Goal: Task Accomplishment & Management: Manage account settings

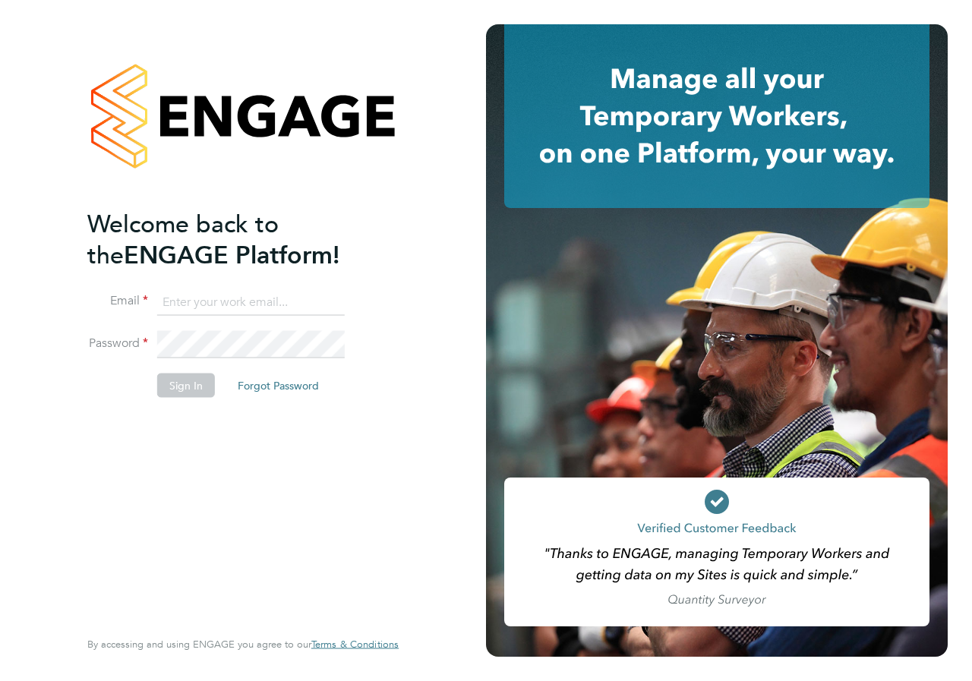
click at [228, 299] on input at bounding box center [250, 301] width 187 height 27
type input "danielle.croombs1@hays.com"
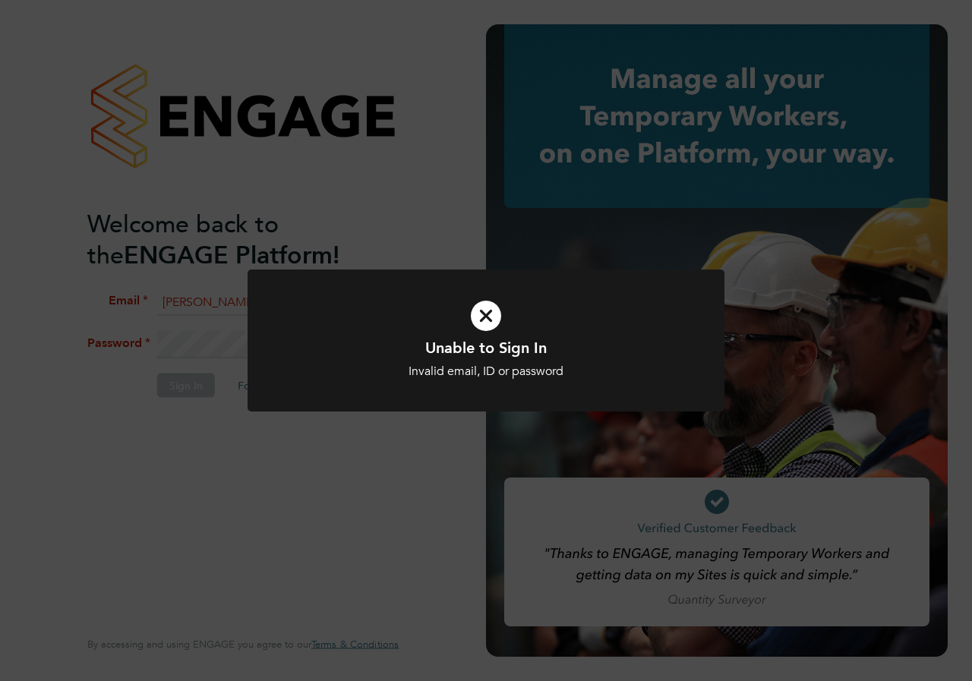
click at [495, 324] on icon at bounding box center [485, 315] width 395 height 59
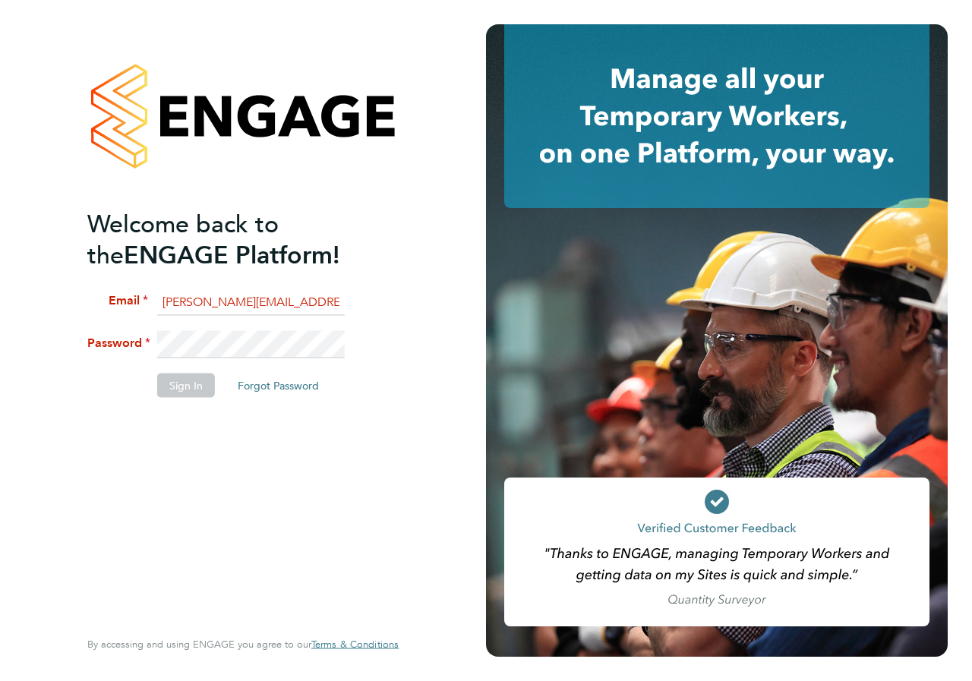
click at [92, 338] on li "Password" at bounding box center [235, 352] width 296 height 43
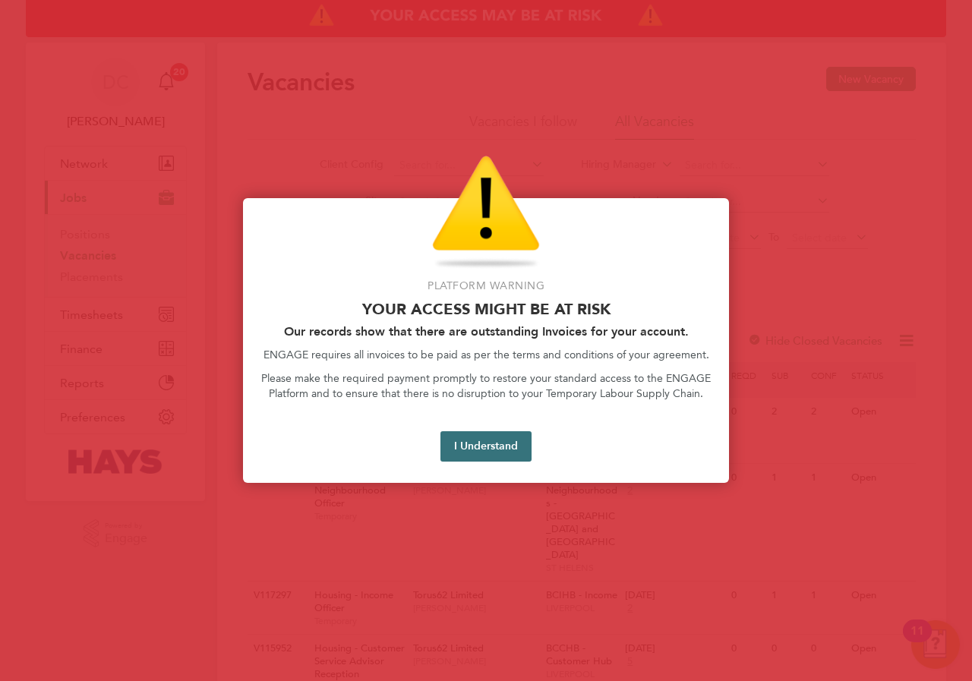
click at [495, 446] on button "I Understand" at bounding box center [485, 446] width 91 height 30
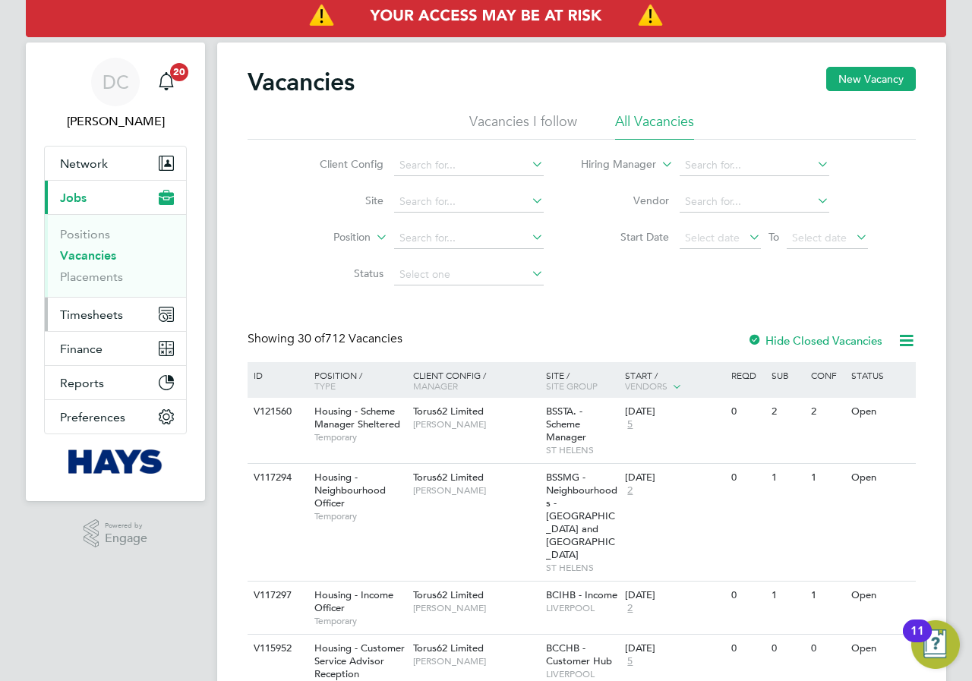
click at [82, 310] on span "Timesheets" at bounding box center [91, 314] width 63 height 14
click at [84, 168] on span "Network" at bounding box center [84, 163] width 48 height 14
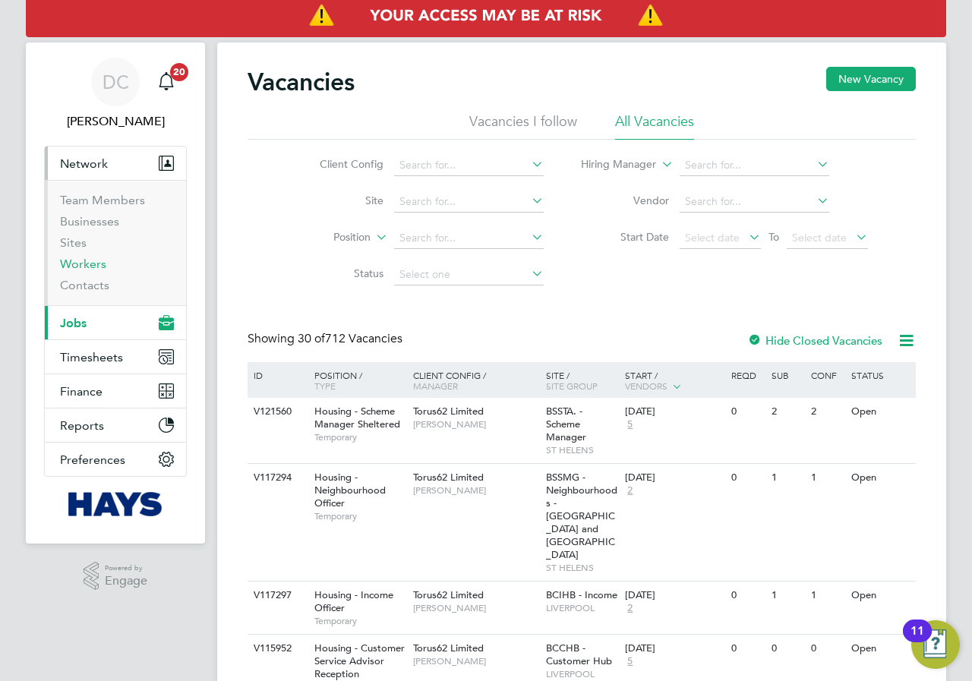
click at [78, 269] on link "Workers" at bounding box center [83, 264] width 46 height 14
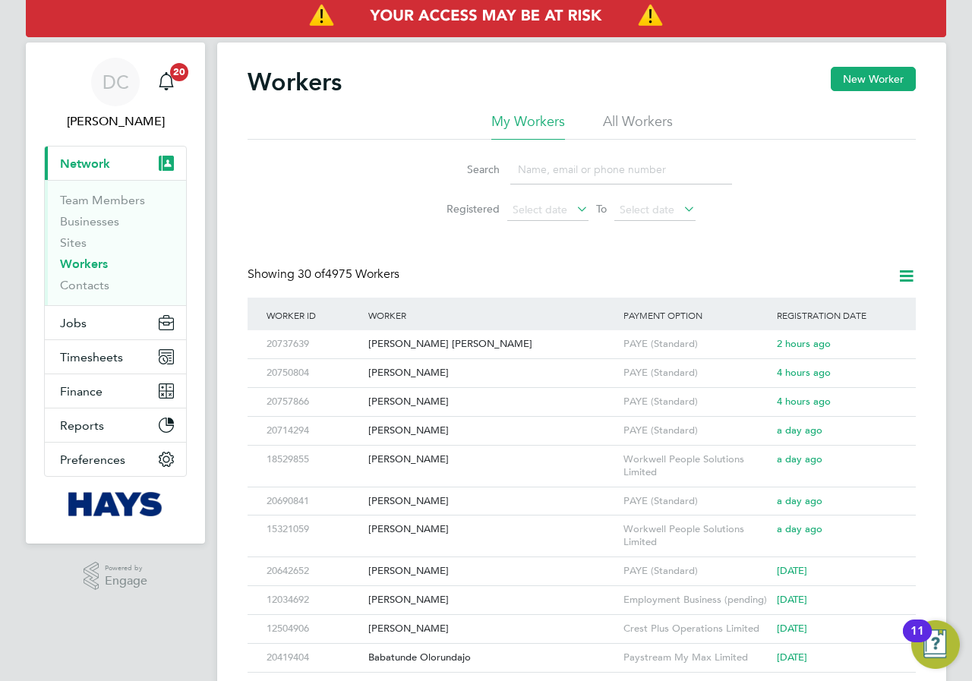
click at [584, 169] on input at bounding box center [621, 170] width 222 height 30
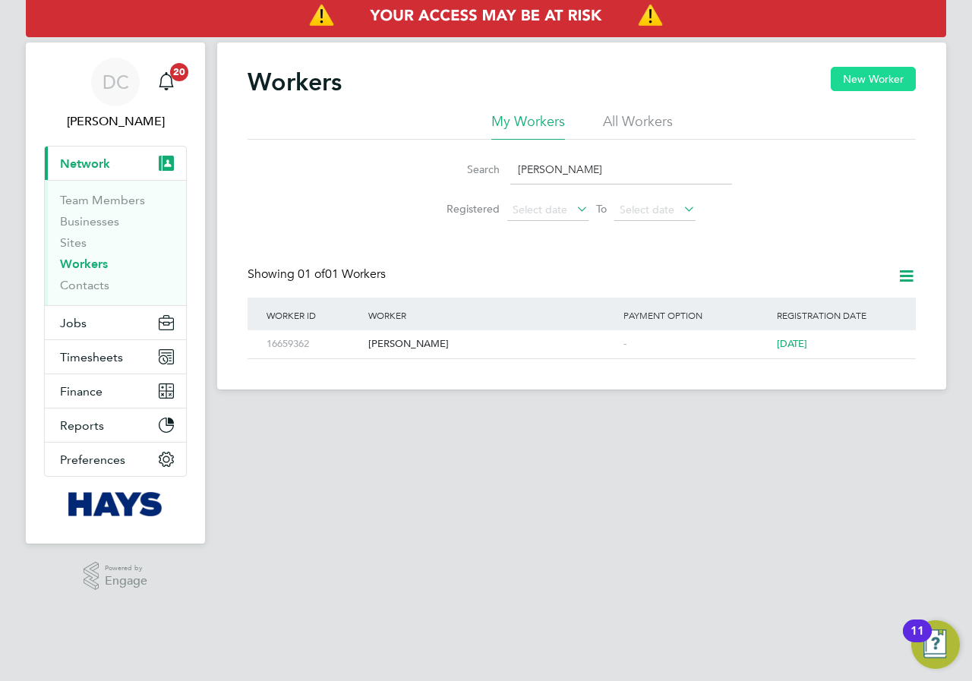
type input "darren le"
click at [862, 81] on button "New Worker" at bounding box center [872, 79] width 85 height 24
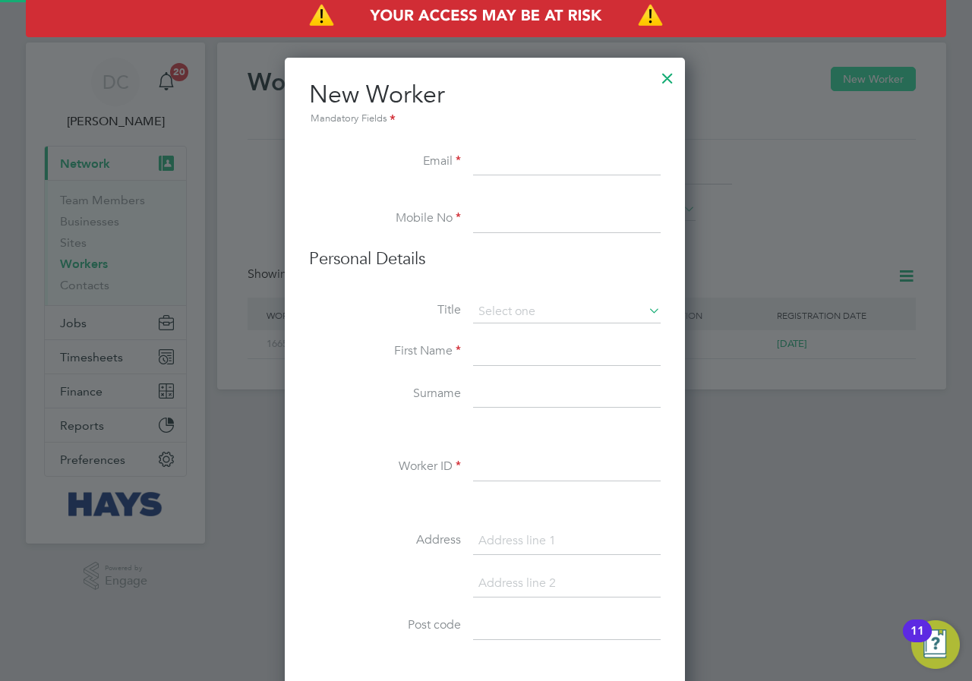
scroll to position [1362, 438]
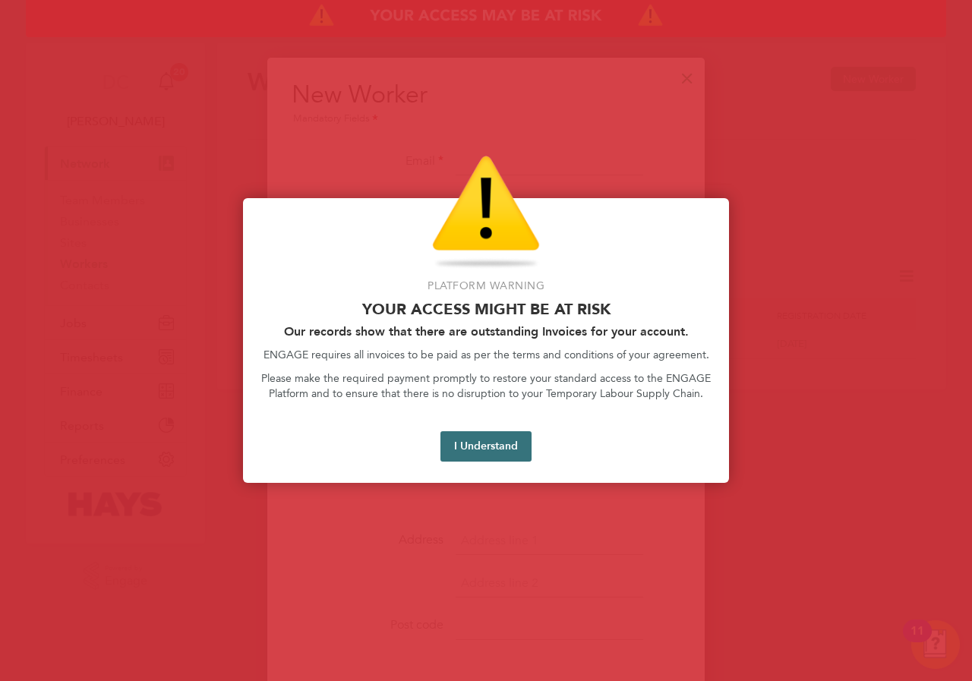
click at [479, 449] on button "I Understand" at bounding box center [485, 446] width 91 height 30
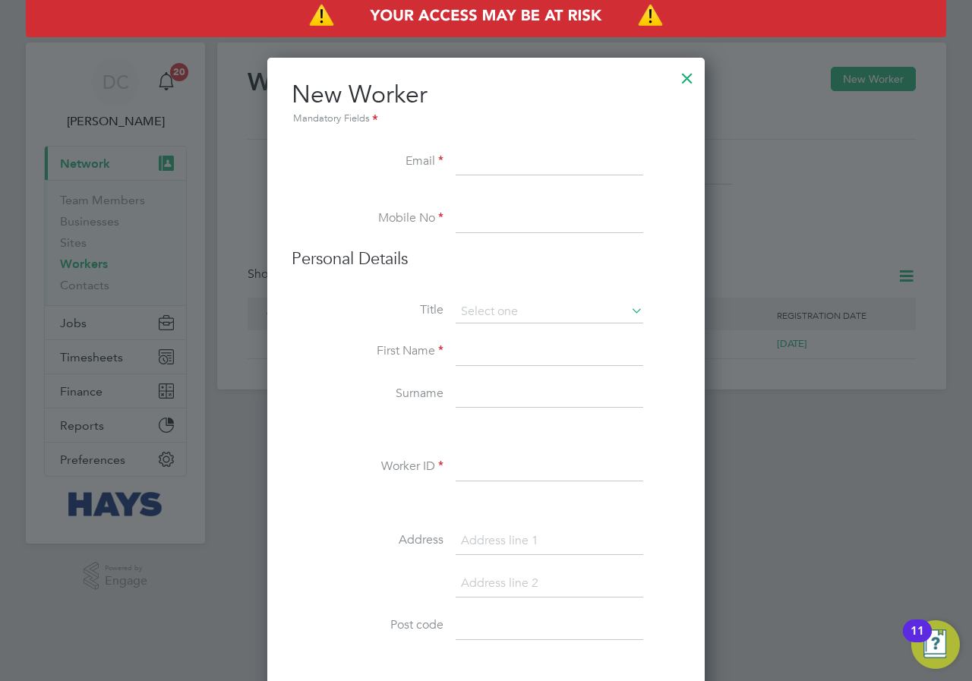
paste input "jcb360slew@gmail.com"
type input "jcb360slew@gmail.com"
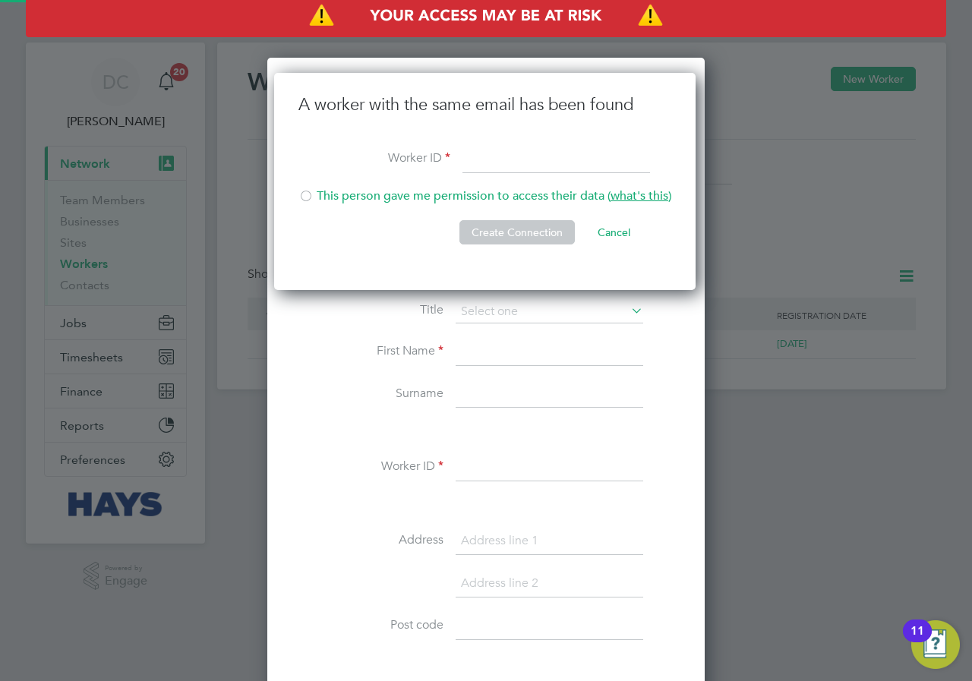
scroll to position [218, 424]
paste input "20565931"
type input "20565931"
click at [759, 135] on div at bounding box center [486, 340] width 972 height 681
click at [615, 228] on button "Cancel" at bounding box center [613, 232] width 57 height 24
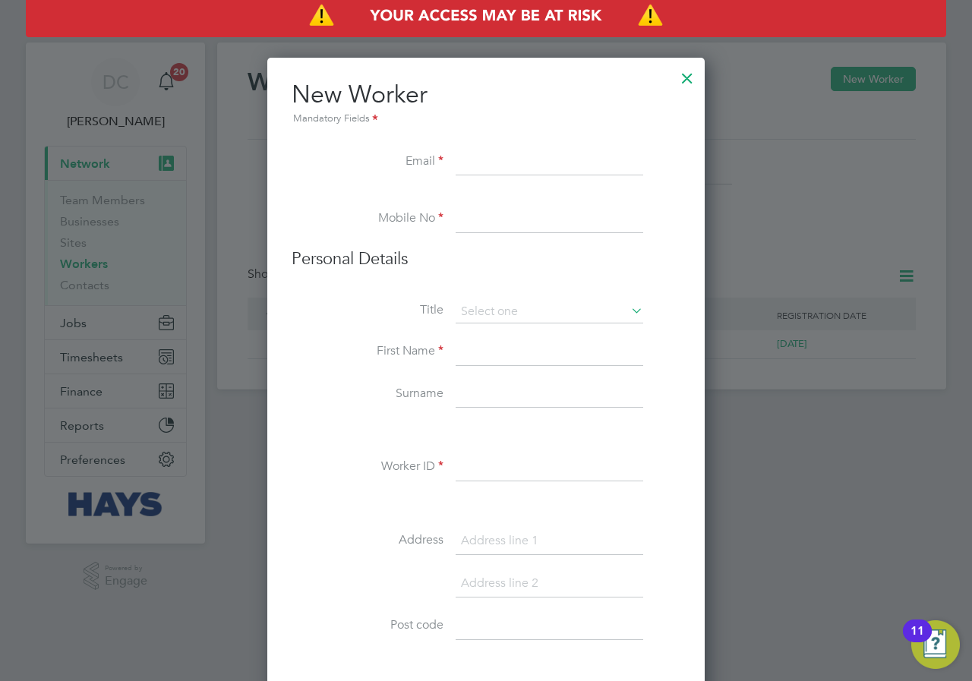
click at [696, 77] on div at bounding box center [686, 74] width 27 height 27
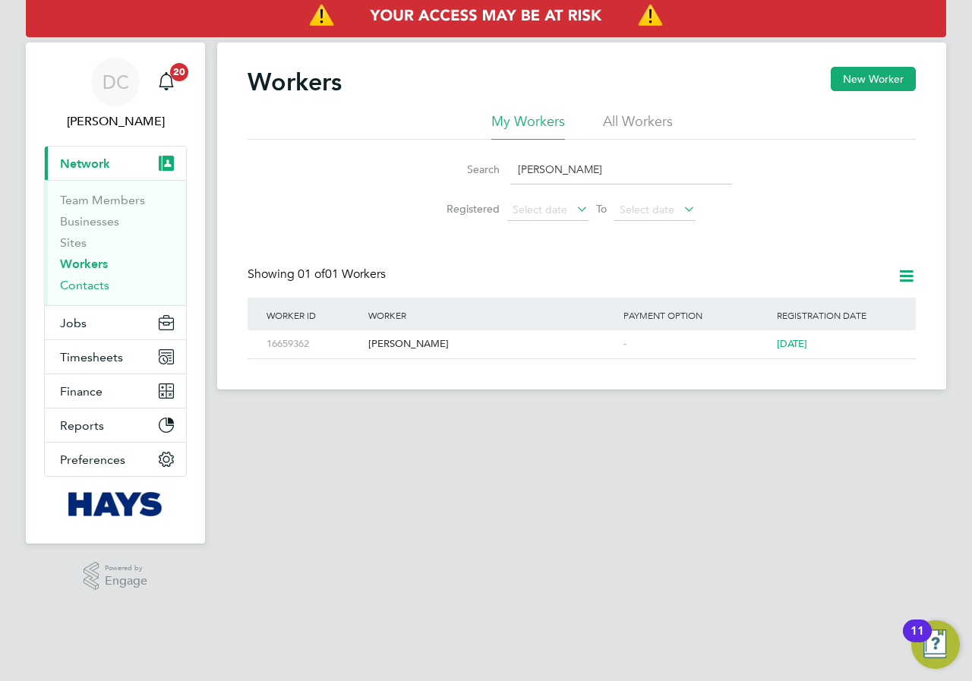
click at [78, 286] on link "Contacts" at bounding box center [84, 285] width 49 height 14
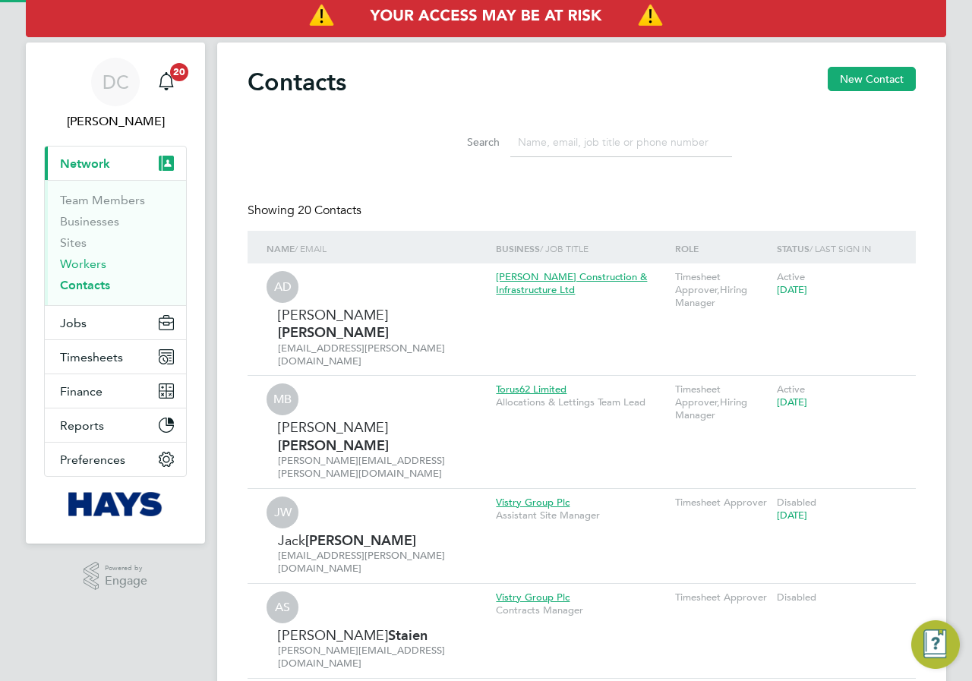
click at [78, 267] on link "Workers" at bounding box center [83, 264] width 46 height 14
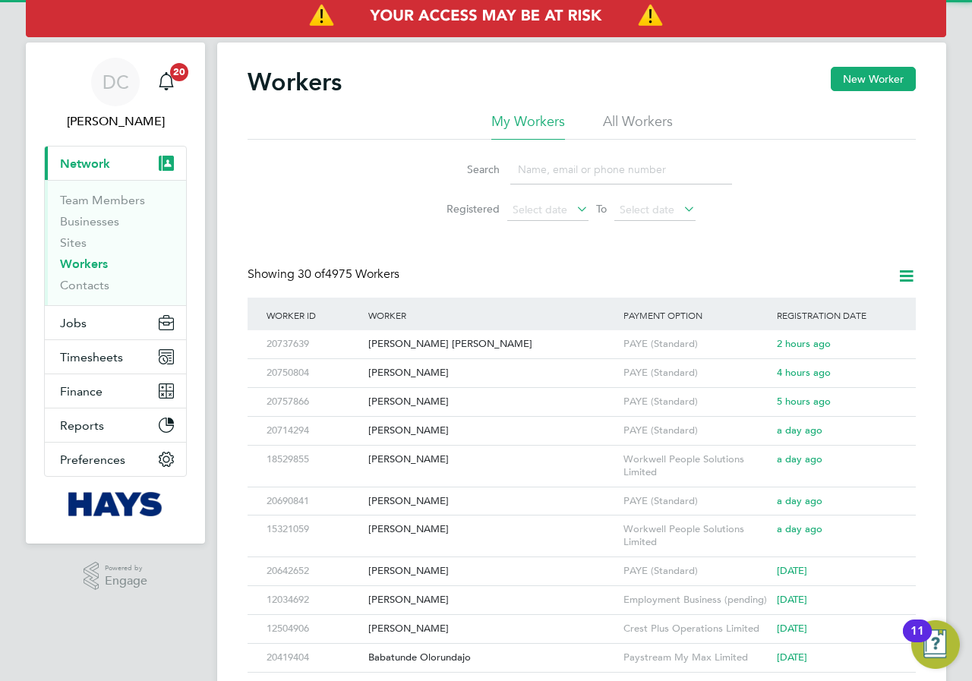
click at [569, 163] on input at bounding box center [621, 170] width 222 height 30
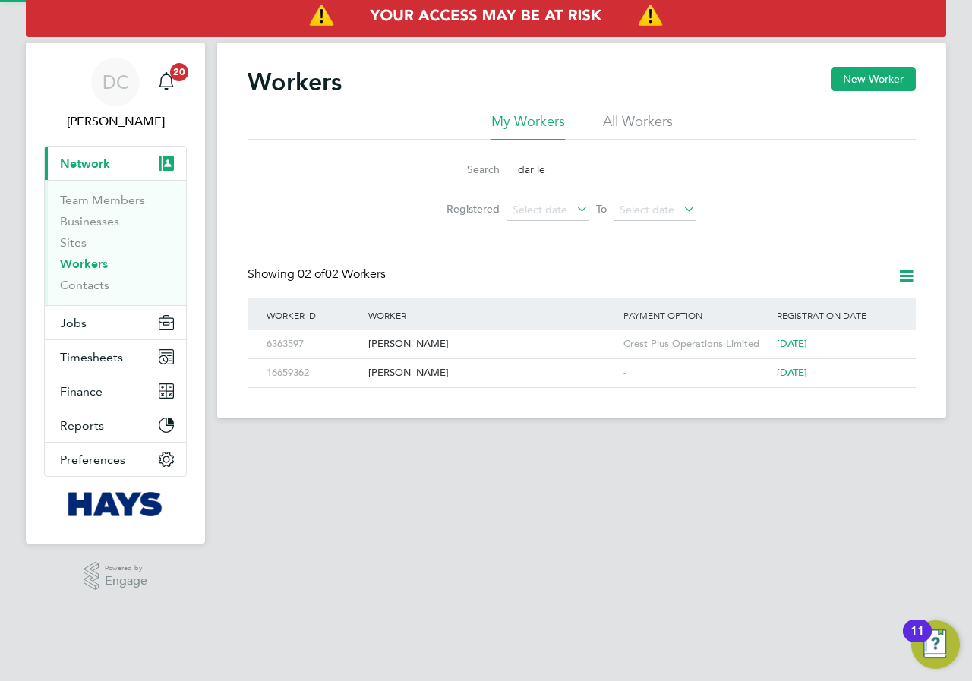
type input "dar lee"
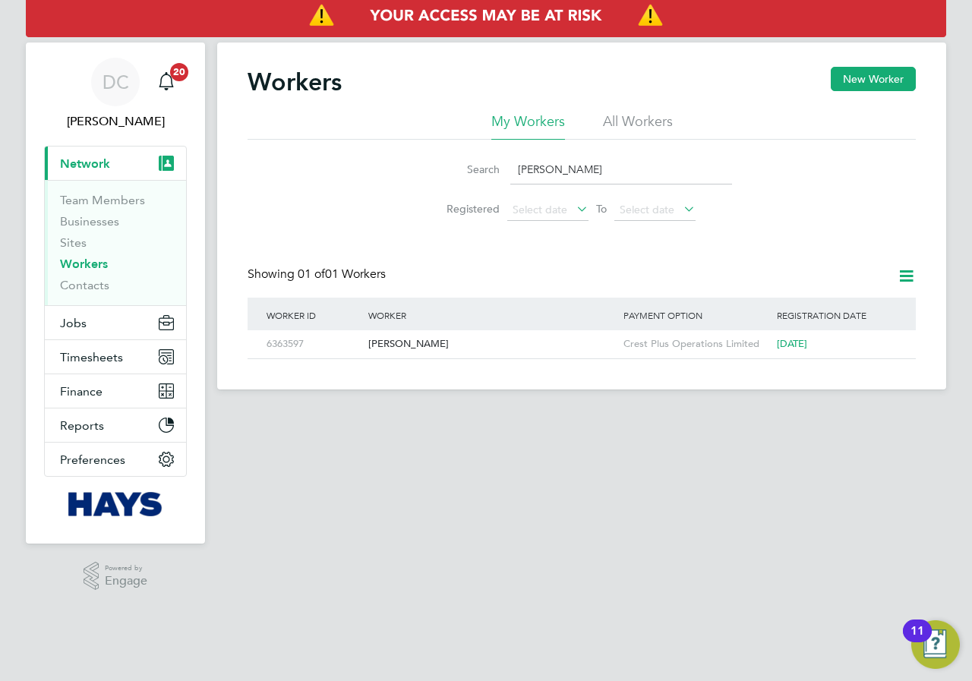
drag, startPoint x: 564, startPoint y: 172, endPoint x: 438, endPoint y: 172, distance: 126.0
click at [438, 172] on div "Search dar lee" at bounding box center [581, 170] width 301 height 30
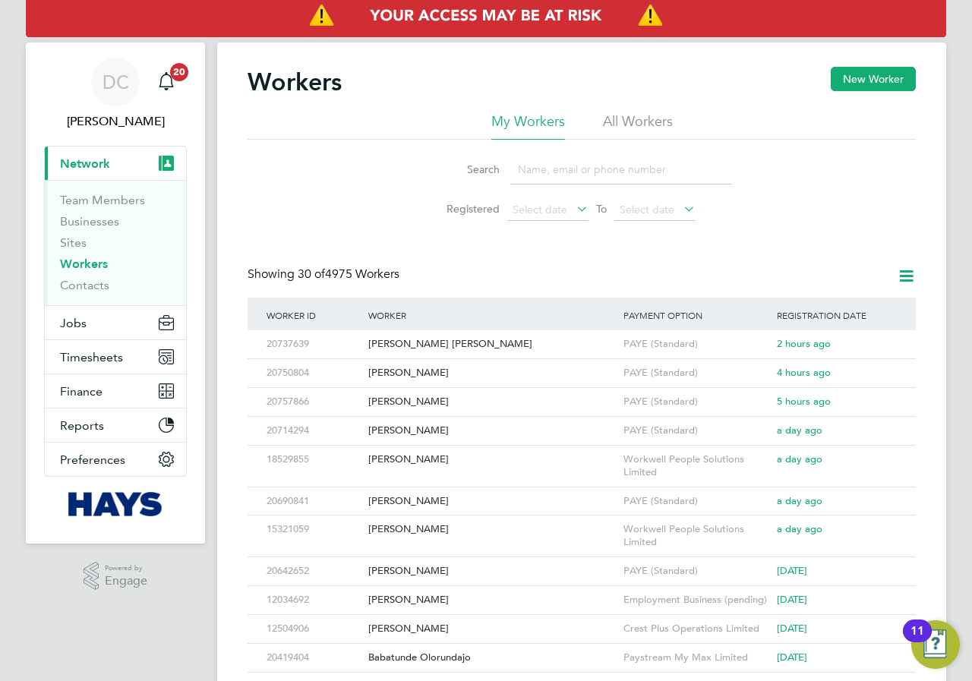
paste input "jcb360slew@gmail.com"
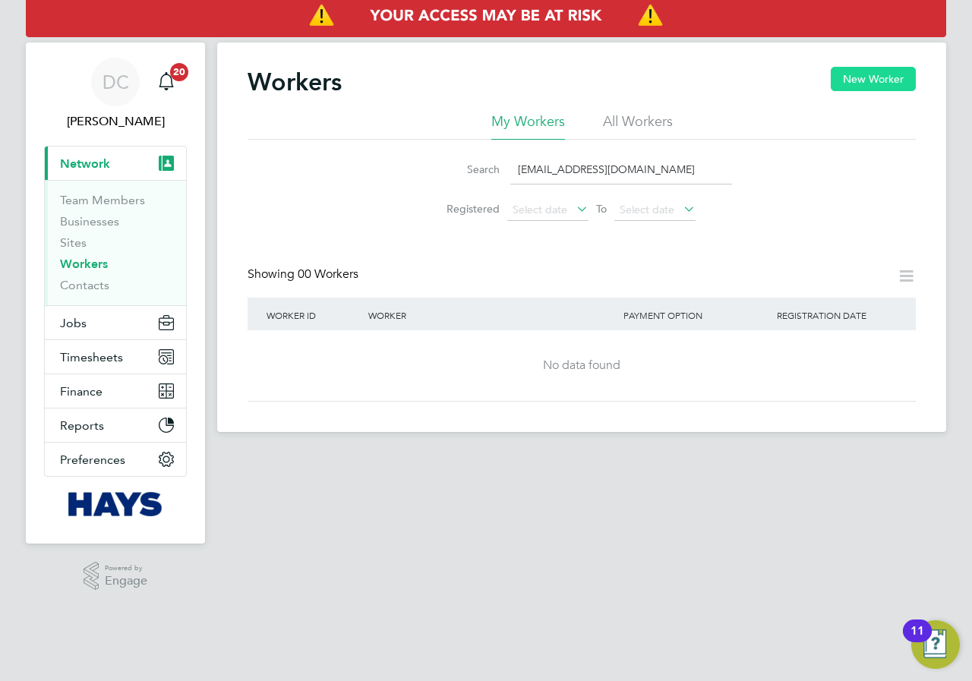
type input "jcb360slew@gmail.com"
click at [865, 80] on button "New Worker" at bounding box center [872, 79] width 85 height 24
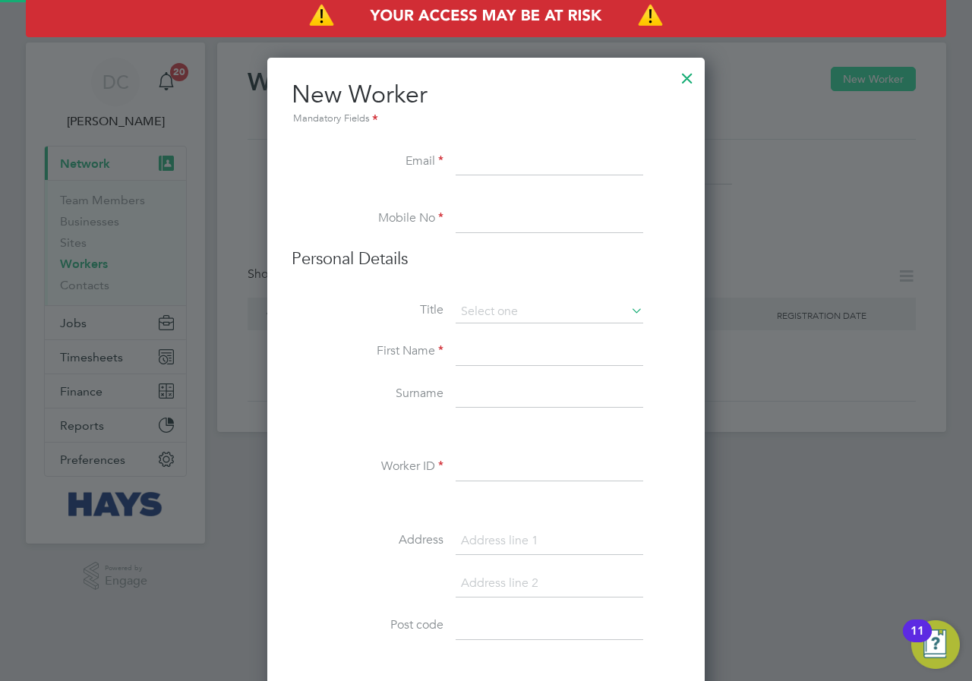
scroll to position [1362, 438]
paste input "jcb360slew@gmail.com"
type input "jcb360slew@gmail.com"
click at [487, 209] on input at bounding box center [548, 219] width 187 height 27
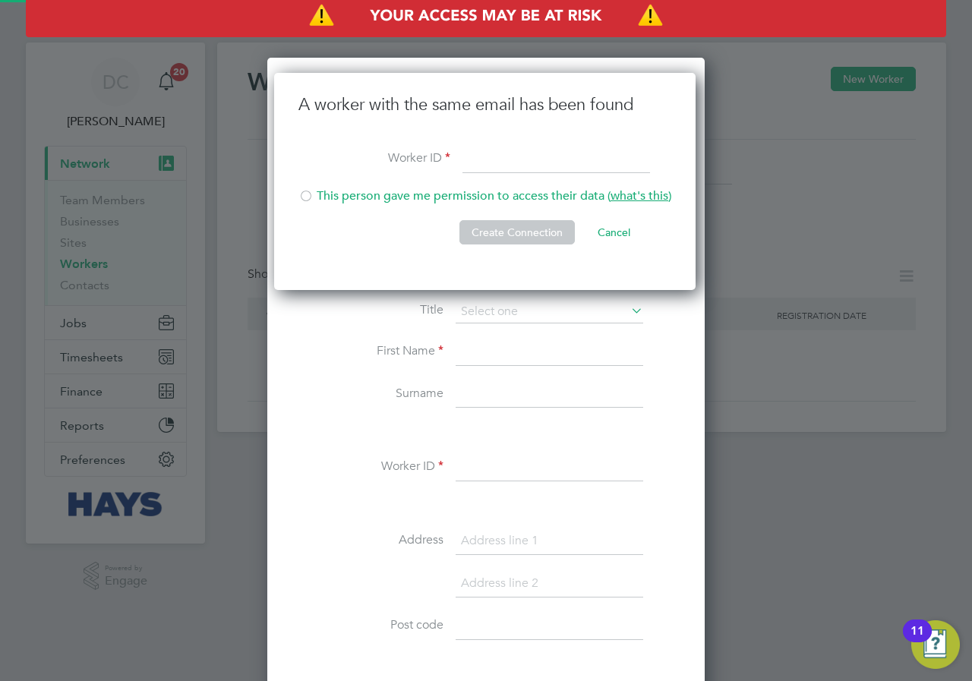
scroll to position [218, 424]
click at [480, 158] on input at bounding box center [555, 159] width 187 height 27
paste input "20565931"
type input "20565931"
click at [515, 232] on button "Create Connection" at bounding box center [516, 232] width 115 height 24
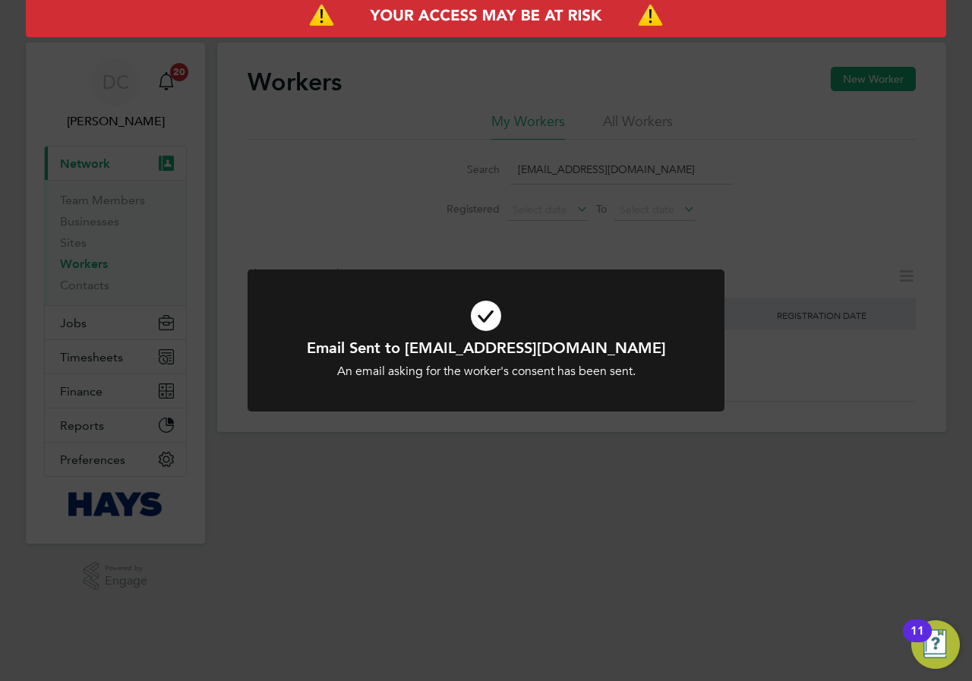
click at [492, 320] on icon at bounding box center [485, 315] width 395 height 59
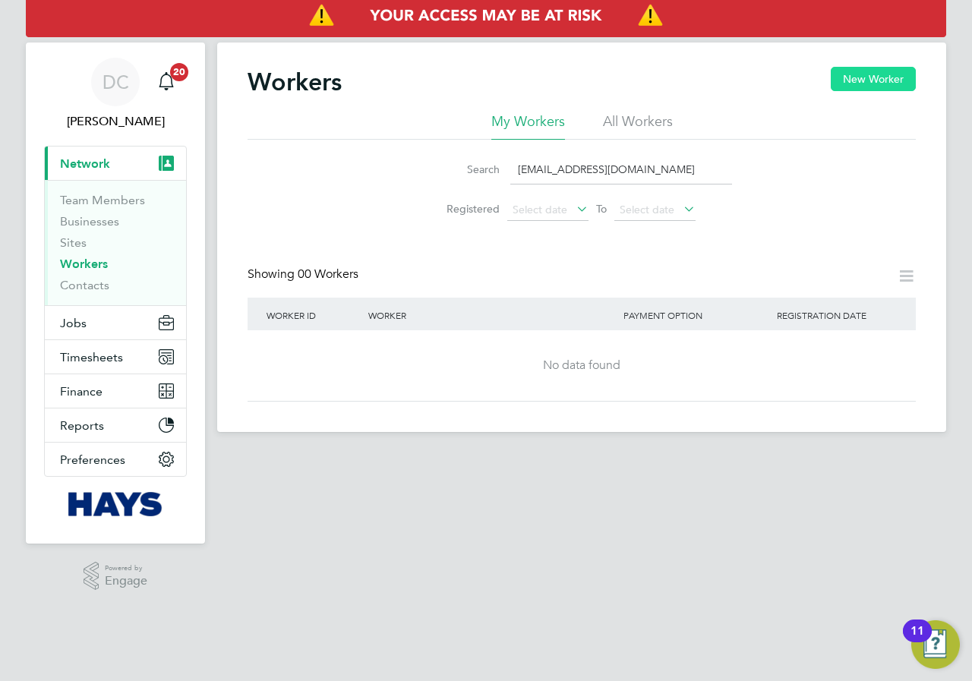
click at [853, 80] on button "New Worker" at bounding box center [872, 79] width 85 height 24
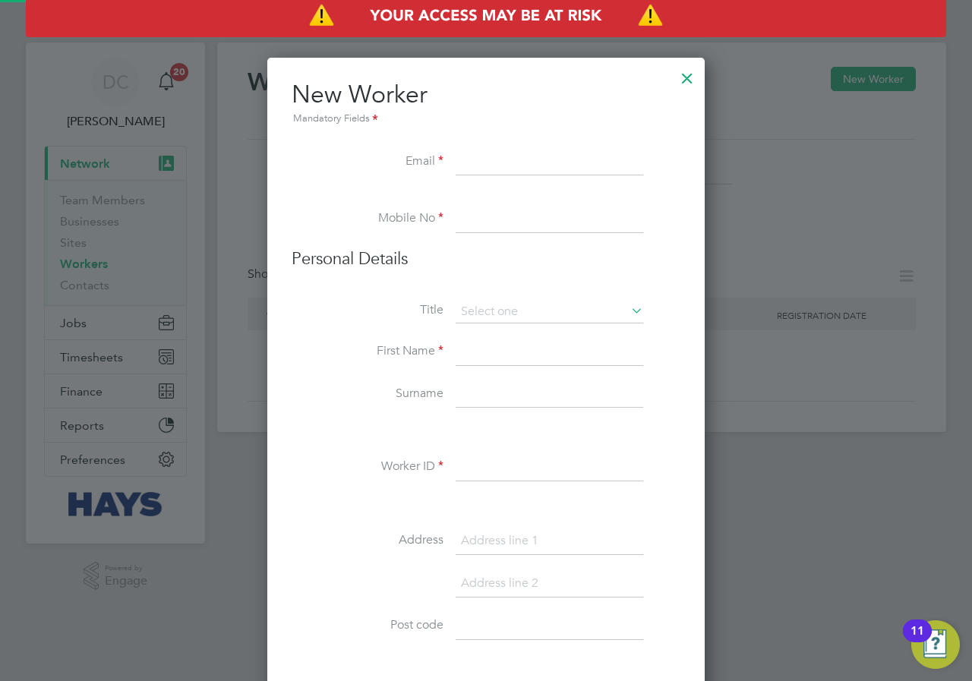
scroll to position [1362, 438]
click at [682, 80] on div at bounding box center [686, 74] width 27 height 27
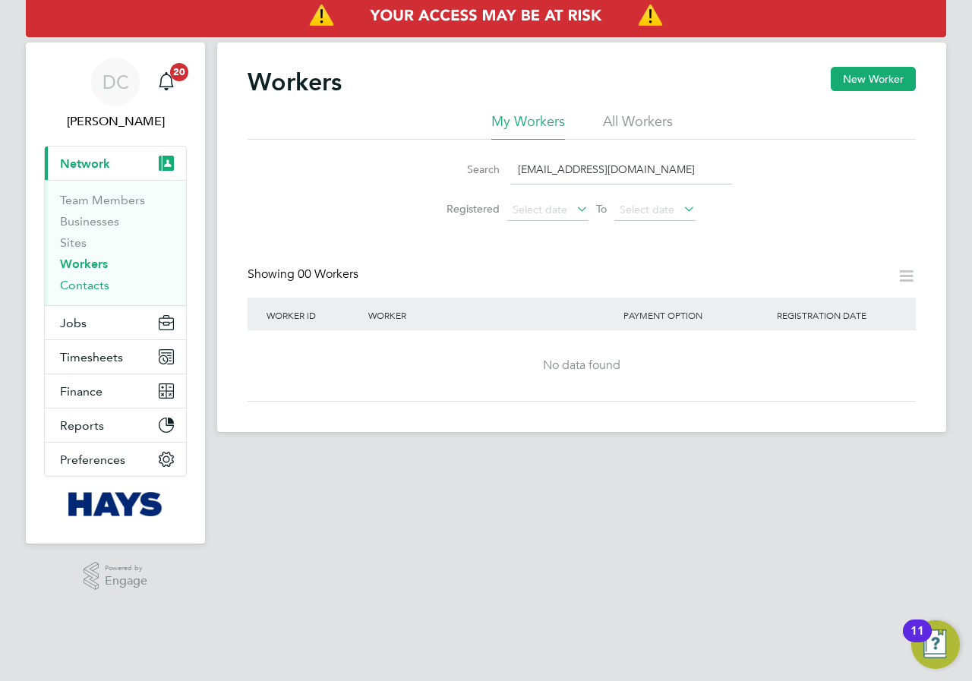
click at [86, 280] on link "Contacts" at bounding box center [84, 285] width 49 height 14
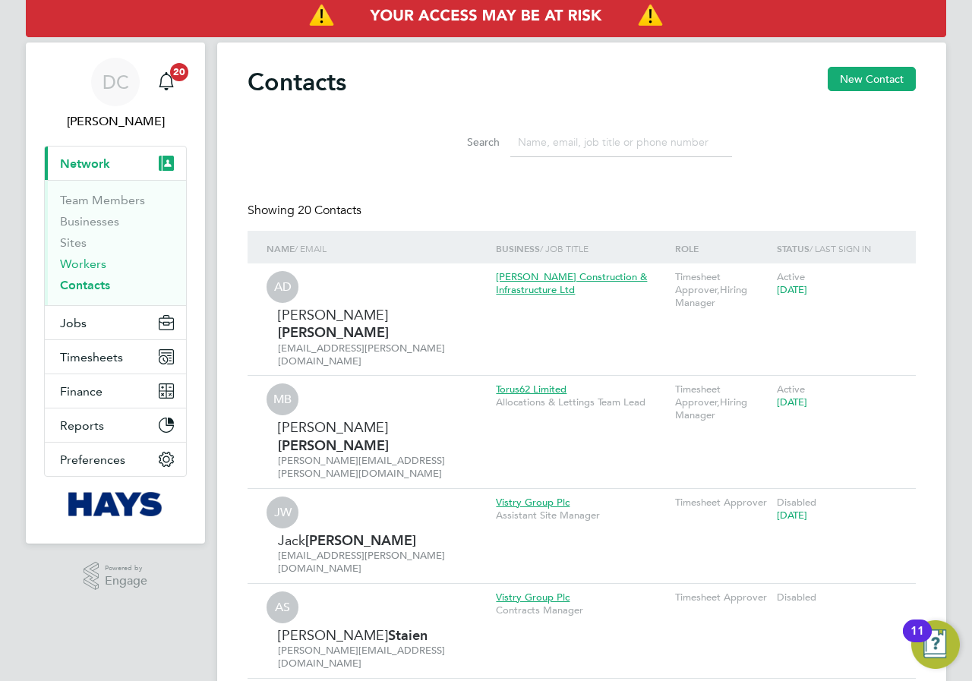
click at [94, 261] on link "Workers" at bounding box center [83, 264] width 46 height 14
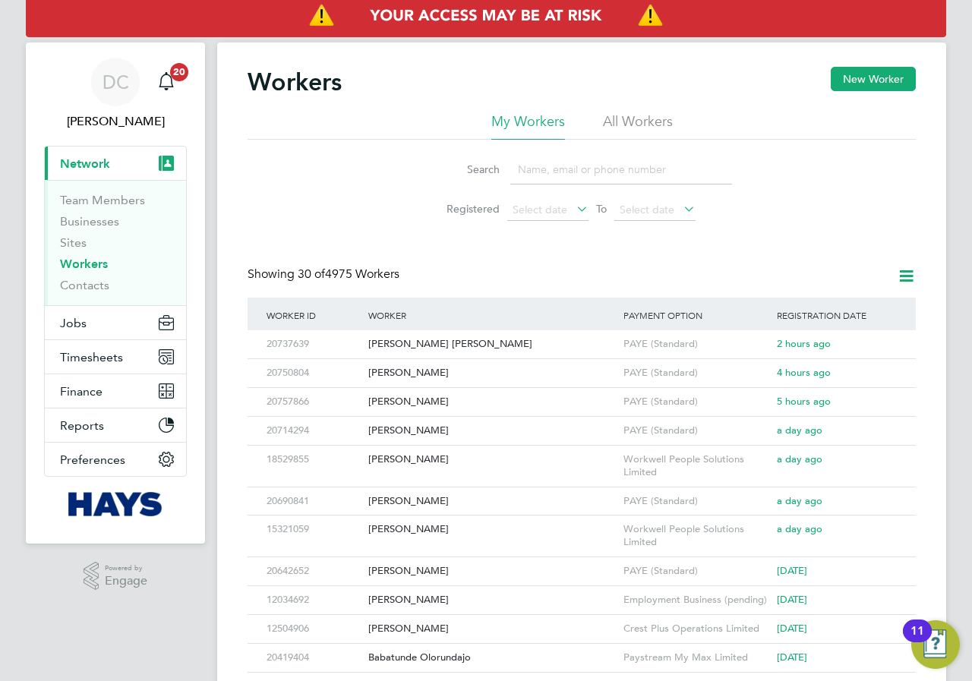
click at [567, 172] on input at bounding box center [621, 170] width 222 height 30
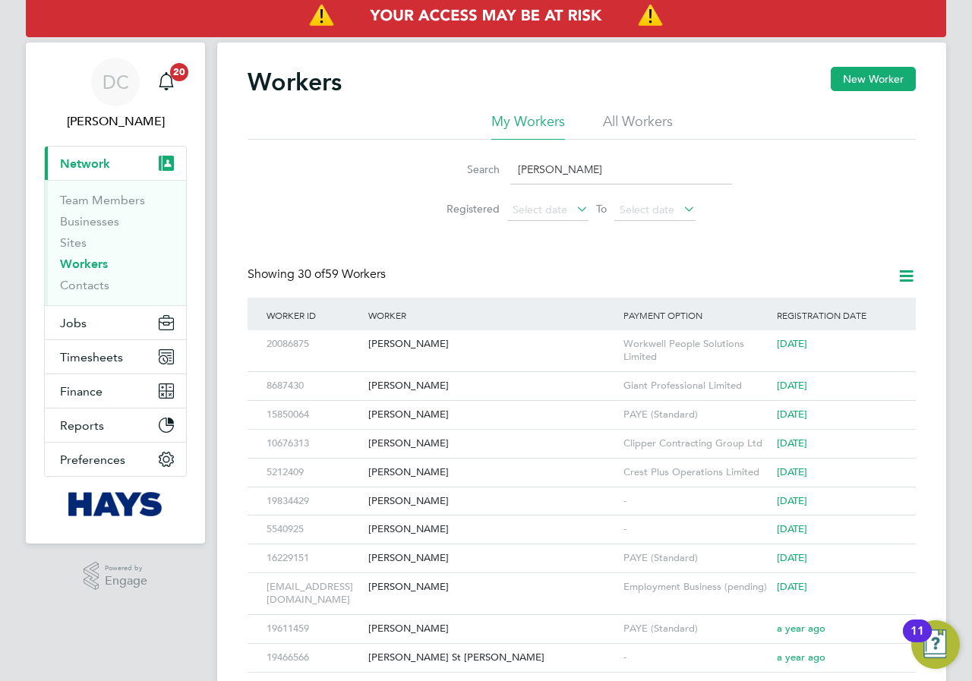
drag, startPoint x: 547, startPoint y: 172, endPoint x: 474, endPoint y: 175, distance: 72.9
click at [474, 175] on div "Search lee" at bounding box center [581, 170] width 301 height 30
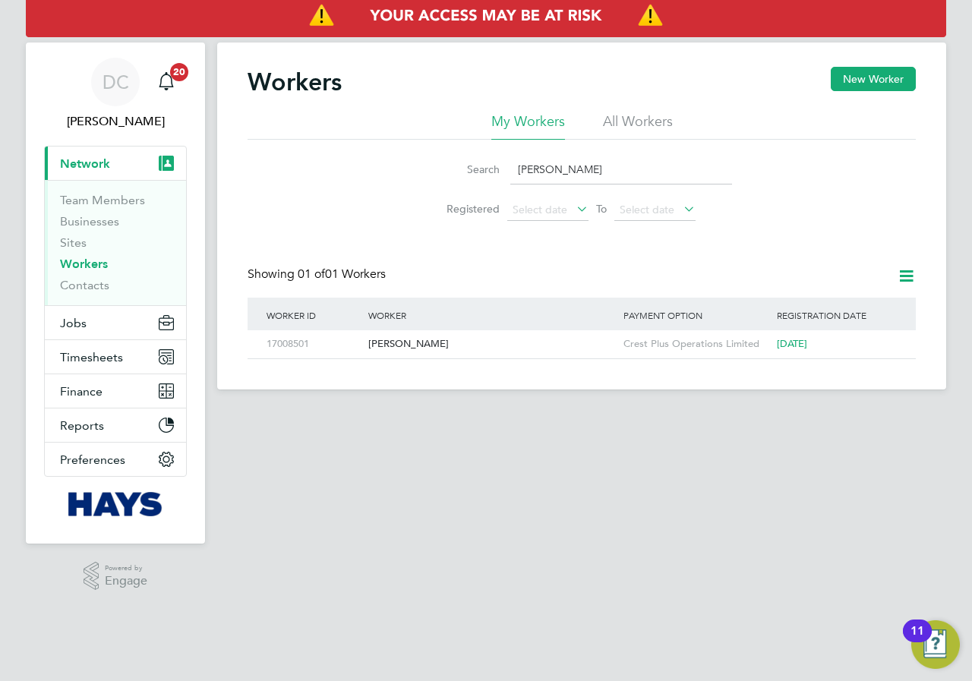
type input "daren"
click at [624, 119] on li "All Workers" at bounding box center [638, 125] width 70 height 27
drag, startPoint x: 559, startPoint y: 167, endPoint x: 492, endPoint y: 172, distance: 66.9
click at [492, 172] on div "Search daren" at bounding box center [581, 170] width 301 height 30
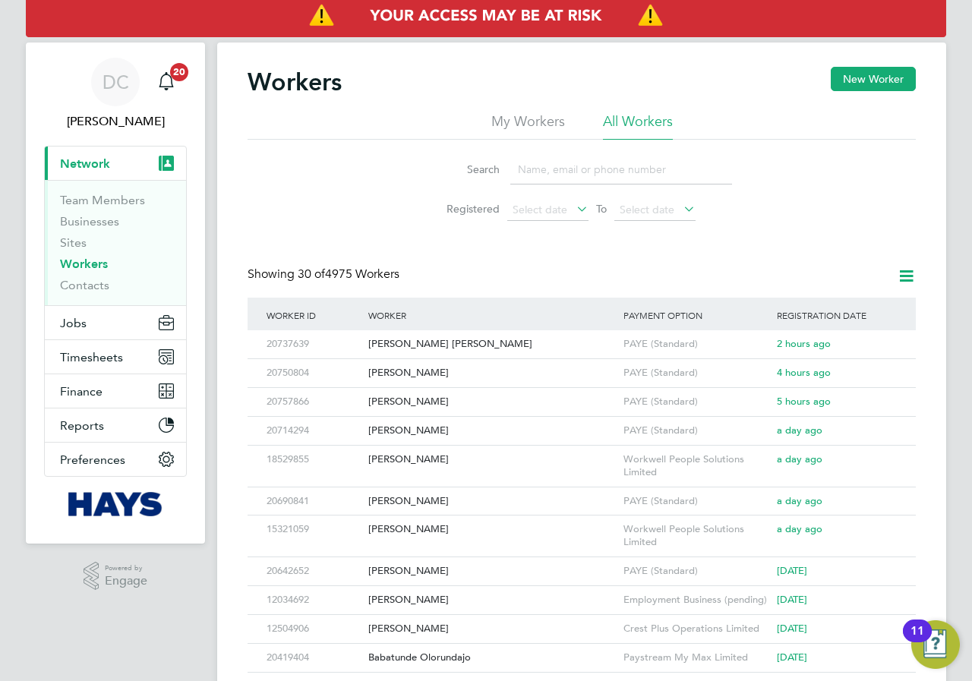
paste input "20565931"
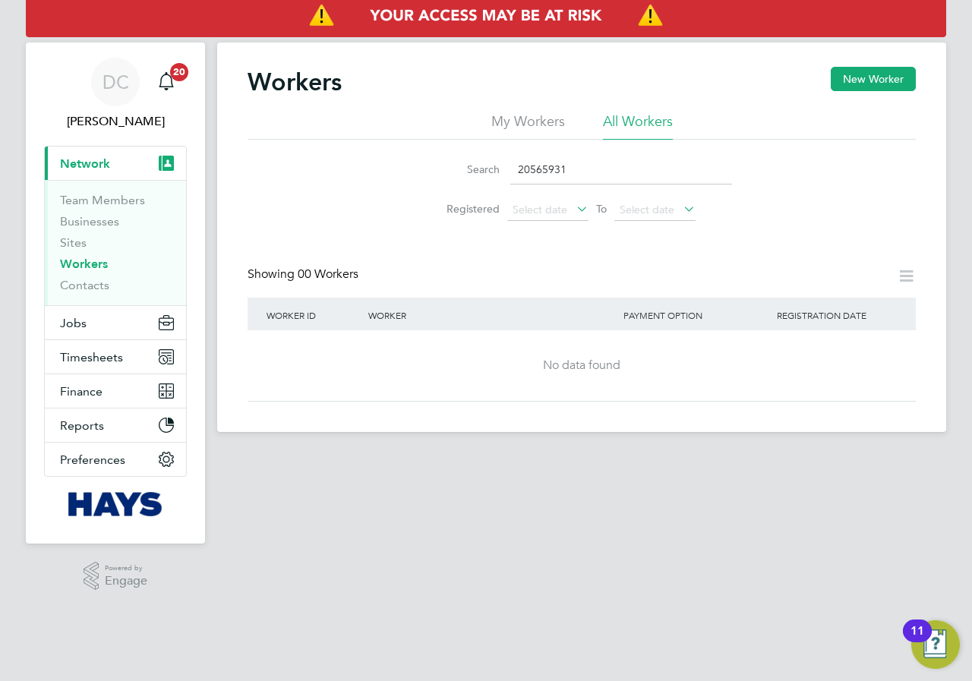
type input "20565931"
drag, startPoint x: 595, startPoint y: 172, endPoint x: 433, endPoint y: 143, distance: 165.0
click at [433, 143] on div "Search 20565931 Registered Select date To Select date" at bounding box center [581, 184] width 668 height 89
click at [575, 164] on input "20565931" at bounding box center [621, 170] width 222 height 30
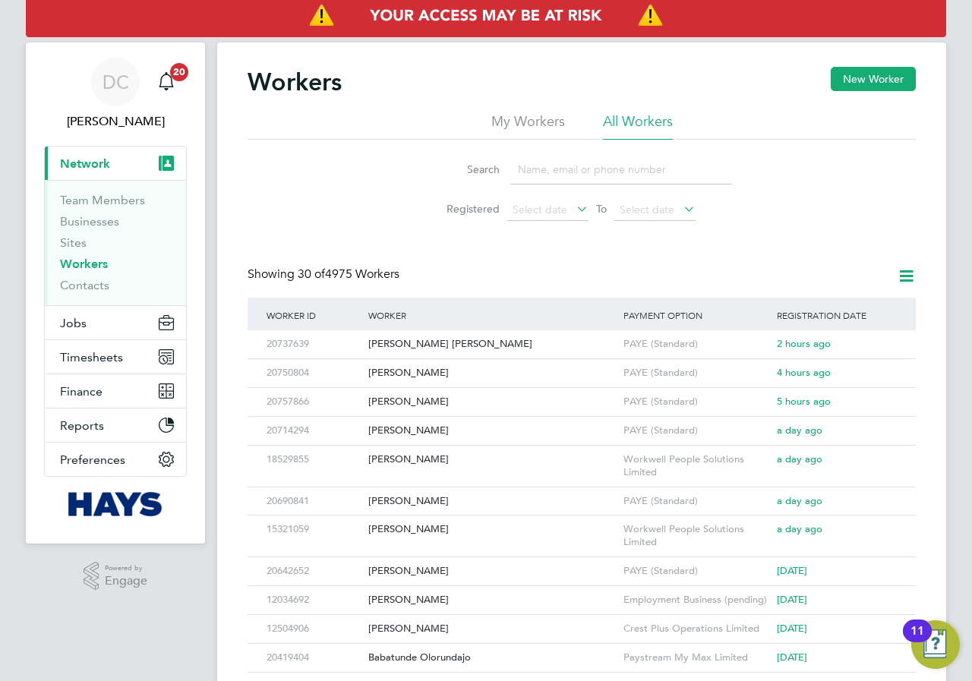
paste input "jcb360slew@gmail.com"
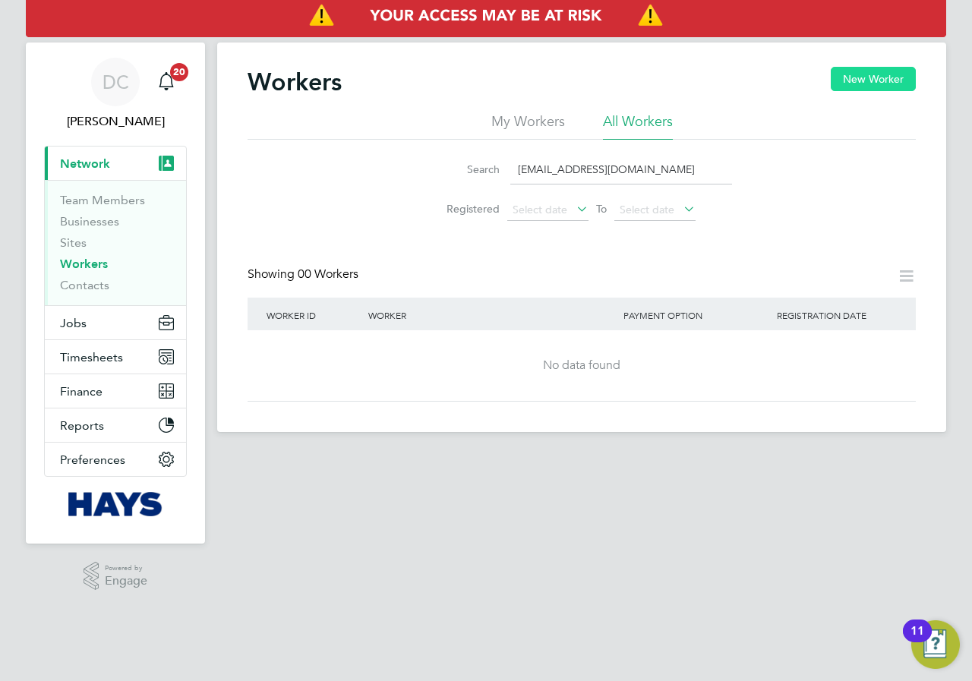
type input "jcb360slew@gmail.com"
click at [871, 81] on button "New Worker" at bounding box center [872, 79] width 85 height 24
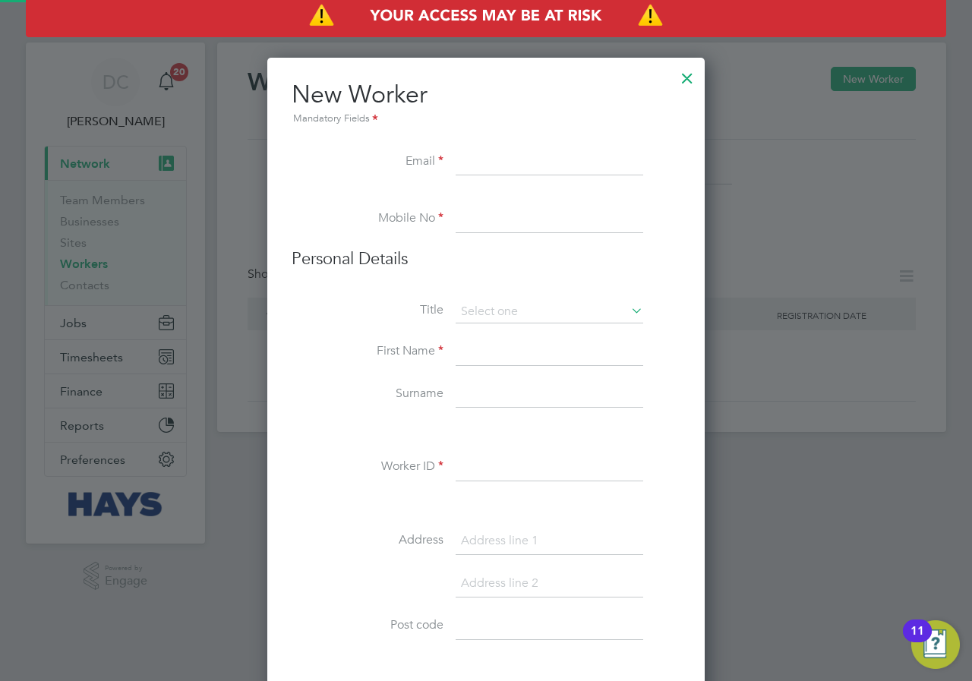
scroll to position [1362, 438]
paste input "jcb360slew@gmail.com"
type input "jcb360slew@gmail.com"
click at [481, 206] on input at bounding box center [548, 219] width 187 height 27
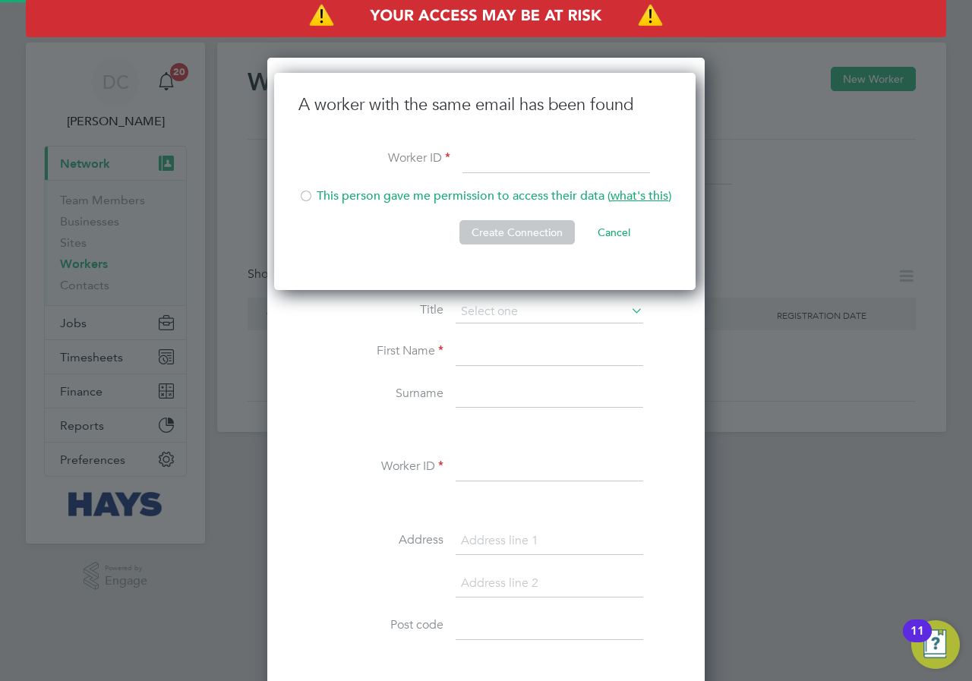
scroll to position [218, 424]
click at [619, 238] on button "Cancel" at bounding box center [613, 232] width 57 height 24
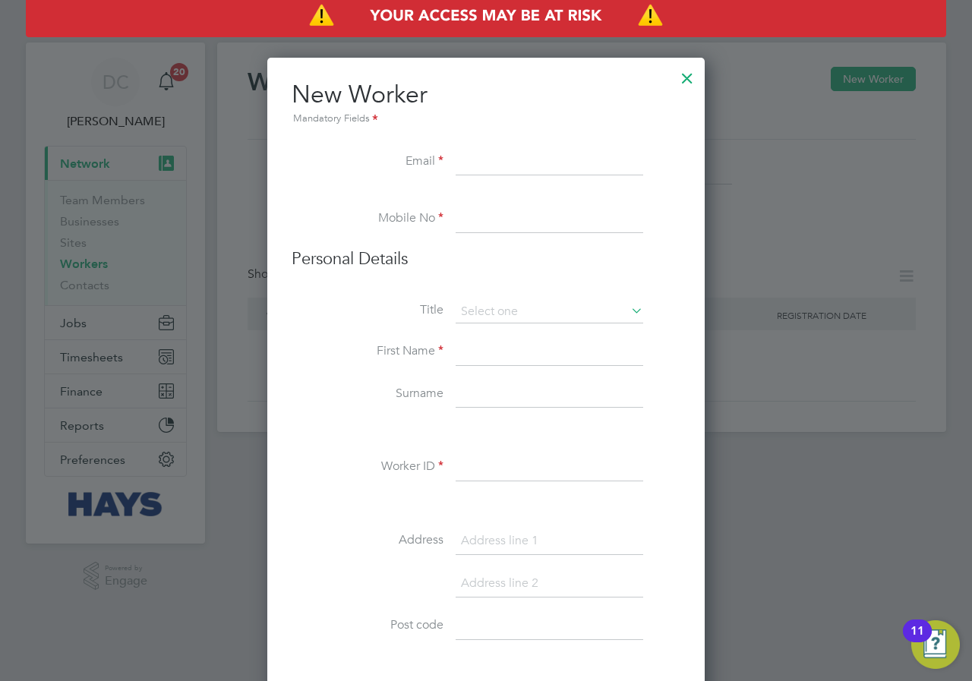
paste input "jcb360slew@gmail.com"
type input "jcb360slew@gmail.com"
click at [533, 203] on li at bounding box center [485, 198] width 389 height 15
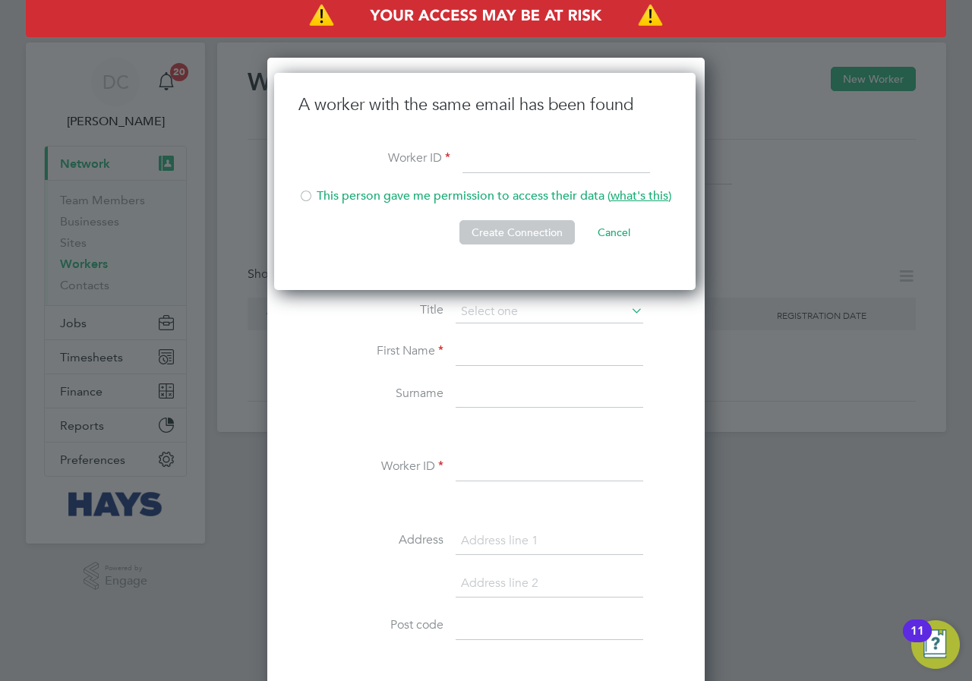
click at [612, 232] on button "Cancel" at bounding box center [613, 232] width 57 height 24
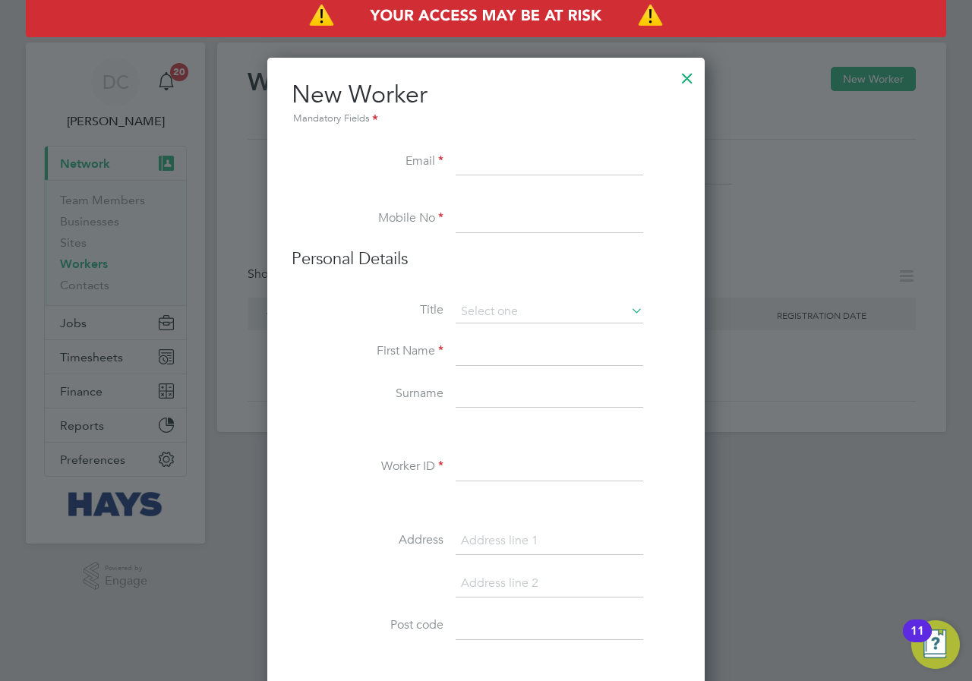
paste input "jcb360slew@gmail.com"
type input "jcb360slew@gmail.com"
click at [647, 233] on li "Mobile No" at bounding box center [485, 227] width 389 height 43
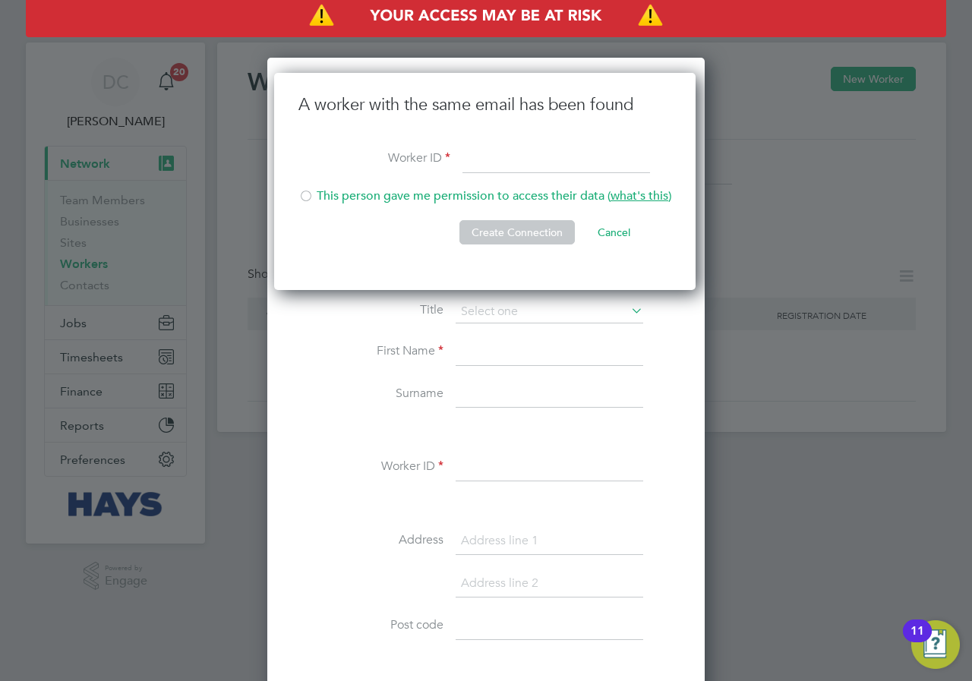
click at [615, 232] on button "Cancel" at bounding box center [613, 232] width 57 height 24
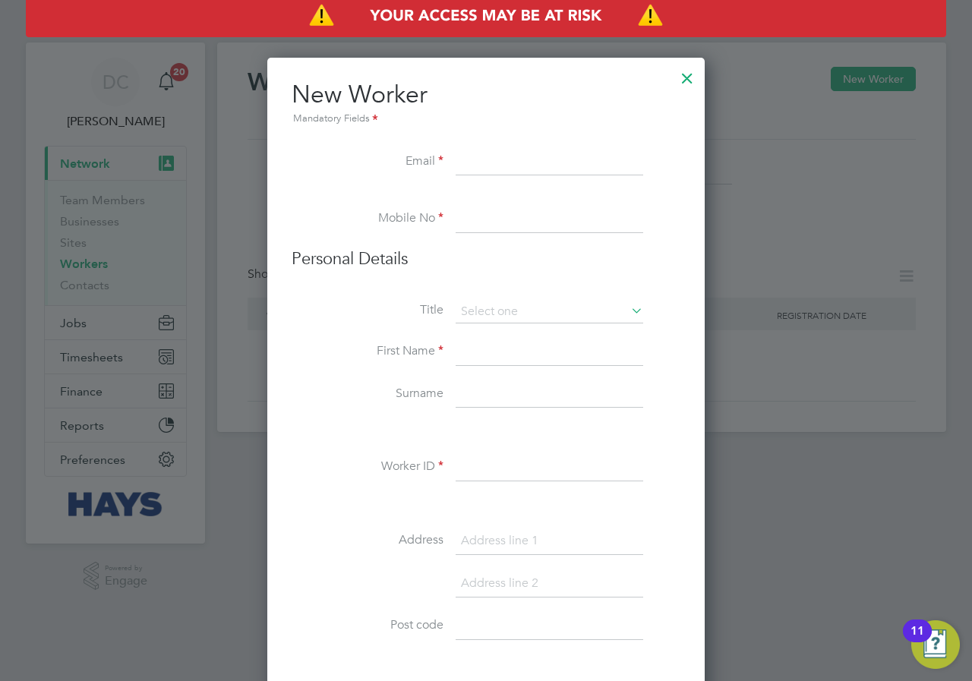
paste input "jcb360slew@gmail.com"
type input "jcb360slew@gmail.com"
click at [663, 211] on li "Mobile No" at bounding box center [485, 227] width 389 height 43
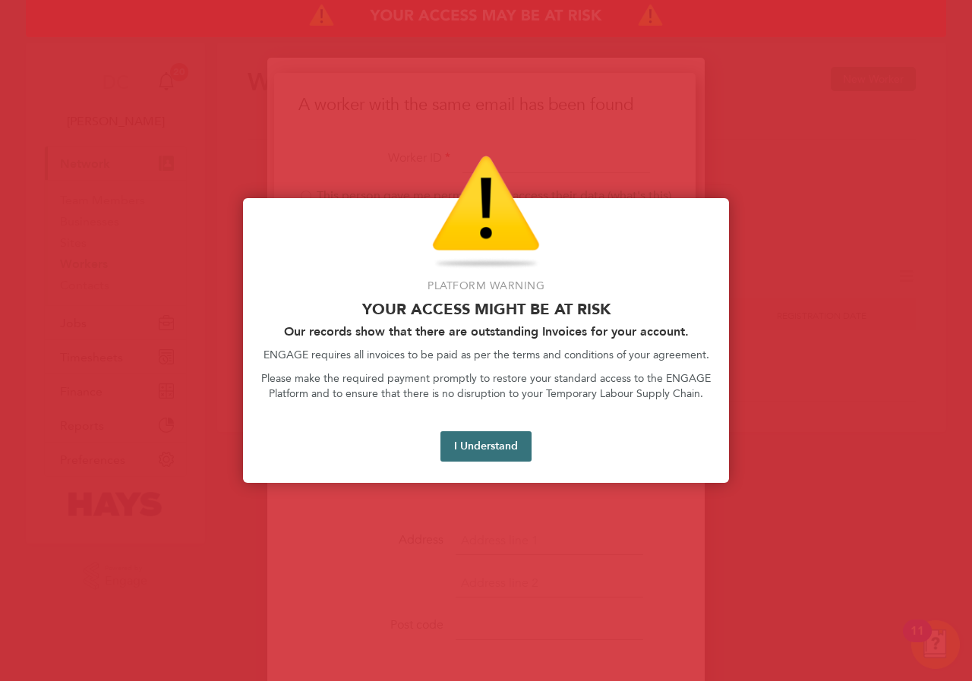
click at [485, 451] on button "I Understand" at bounding box center [485, 446] width 91 height 30
click at [490, 443] on button "I Understand" at bounding box center [485, 446] width 91 height 30
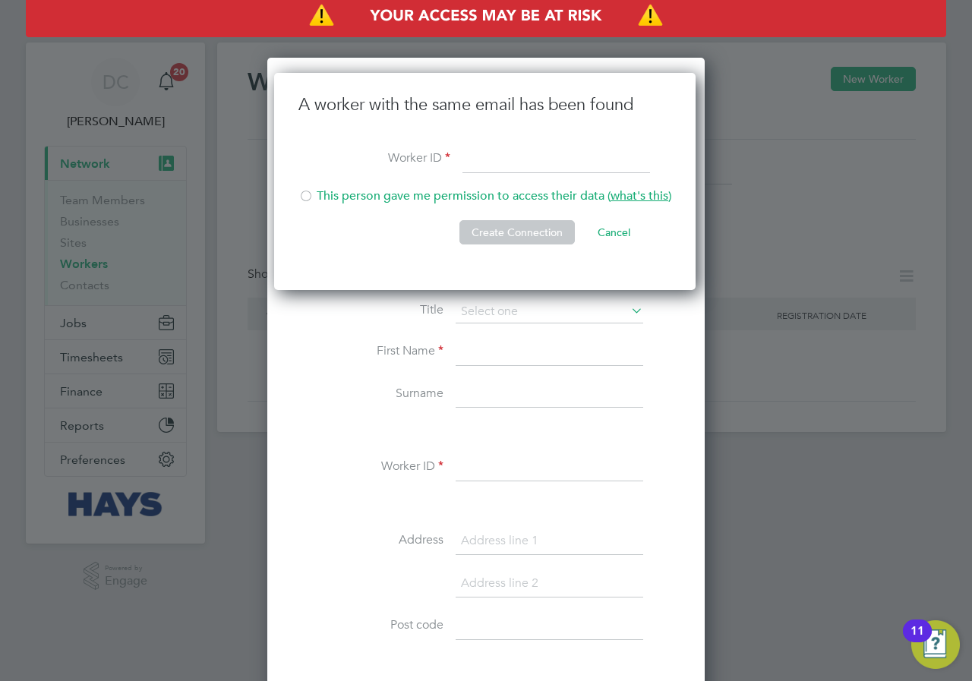
paste input "jcb360slew@gmail.com"
type input "jcb360slew@gmail.com"
click at [512, 232] on button "Create Connection" at bounding box center [516, 232] width 115 height 24
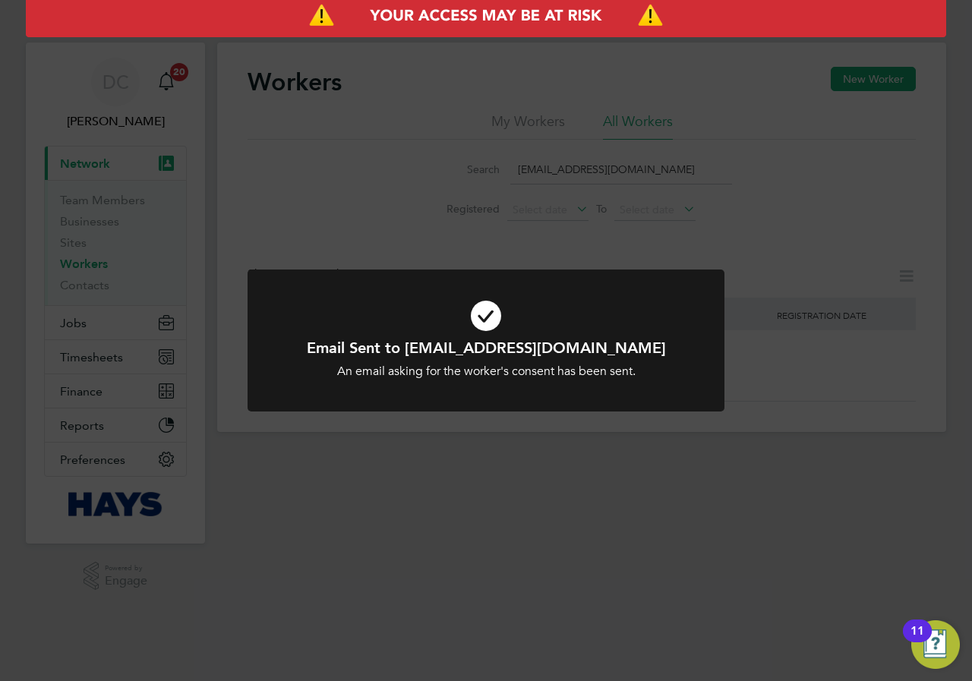
click at [485, 312] on icon at bounding box center [485, 315] width 395 height 59
click at [493, 317] on icon at bounding box center [485, 315] width 395 height 59
click at [646, 249] on div "Email Sent to jcb360slew@gmail.com An email asking for the worker's consent has…" at bounding box center [486, 340] width 972 height 681
click at [751, 254] on div "Email Sent to jcb360slew@gmail.com An email asking for the worker's consent has…" at bounding box center [486, 340] width 972 height 681
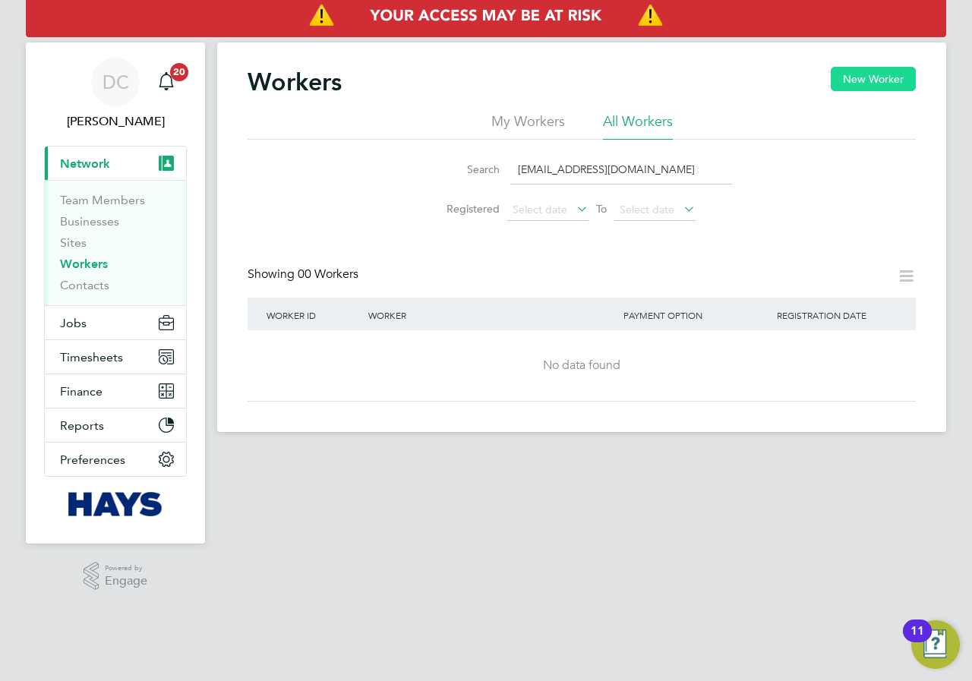
click at [852, 83] on button "New Worker" at bounding box center [872, 79] width 85 height 24
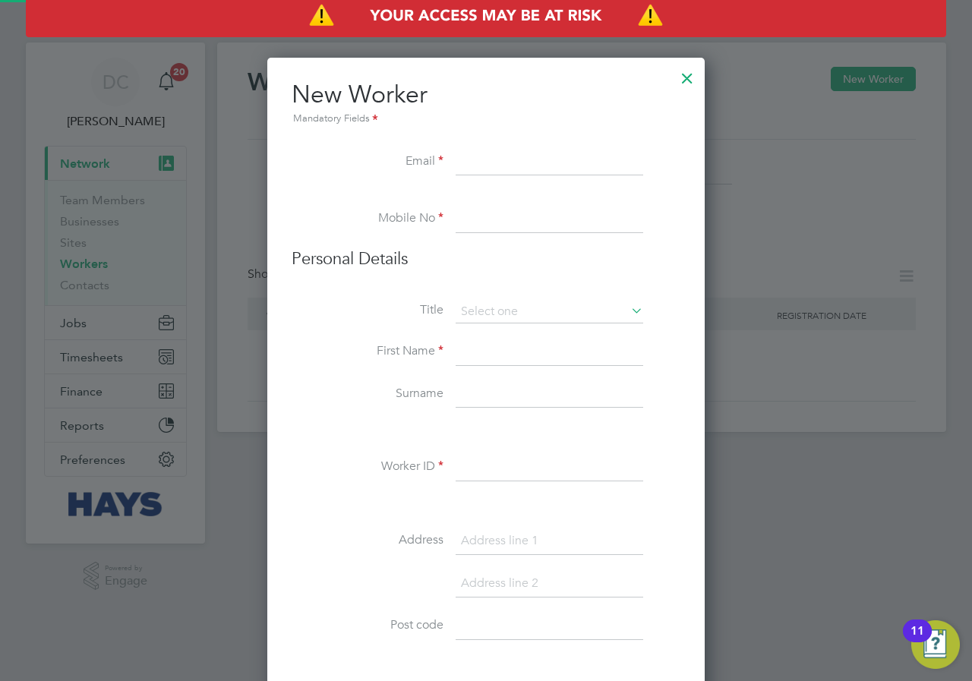
scroll to position [1362, 438]
paste input "jcb360slew@gmail.com"
type input "jcb360slew@gmail.com"
click at [518, 209] on input at bounding box center [548, 219] width 187 height 27
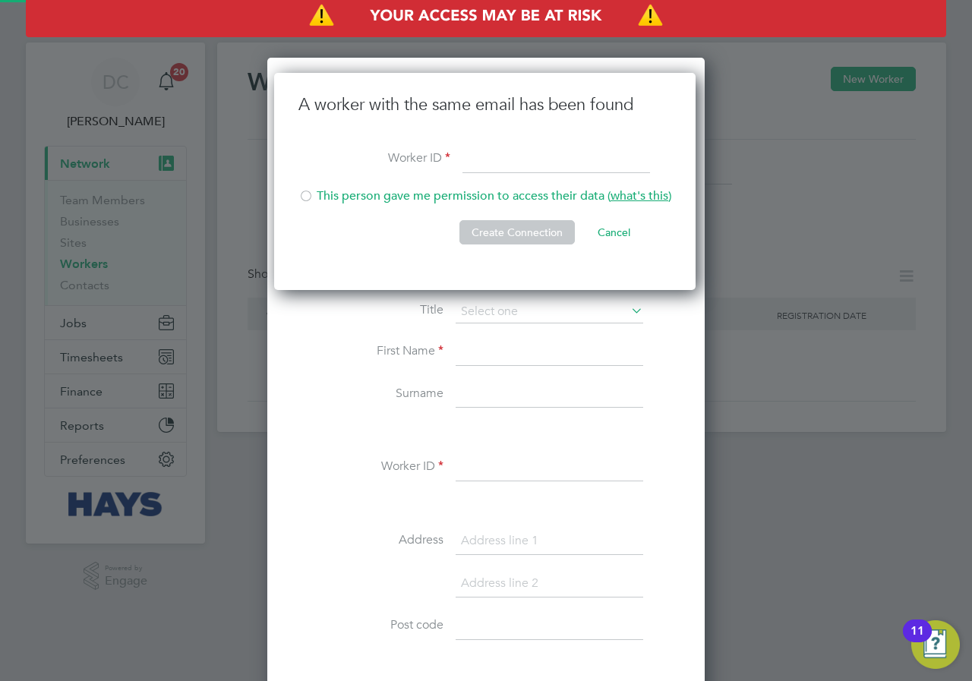
scroll to position [218, 424]
click at [609, 234] on button "Cancel" at bounding box center [613, 232] width 57 height 24
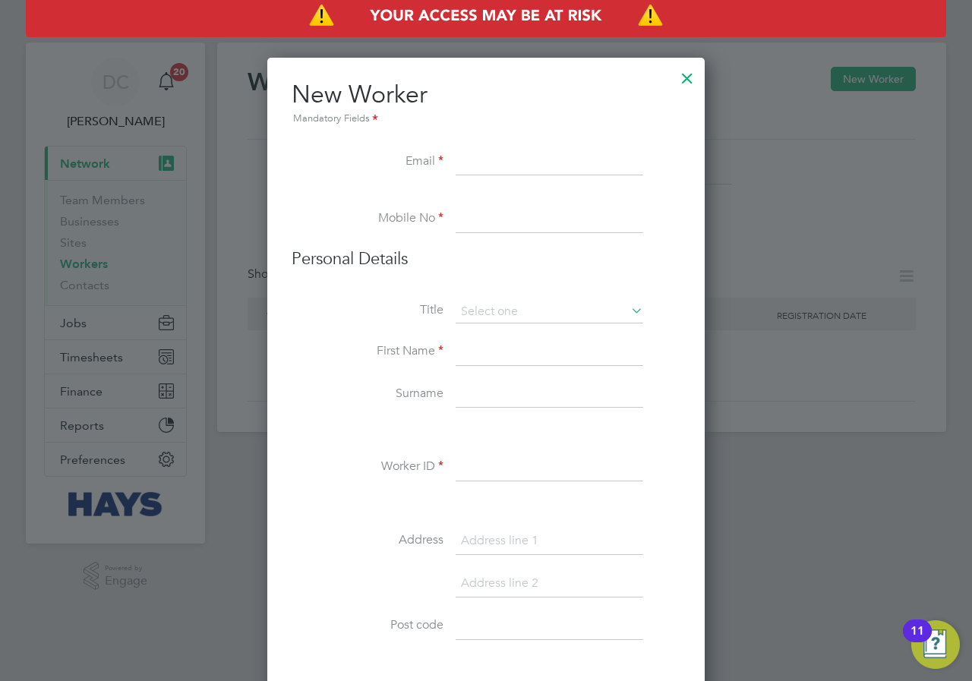
click at [692, 77] on div at bounding box center [686, 74] width 27 height 27
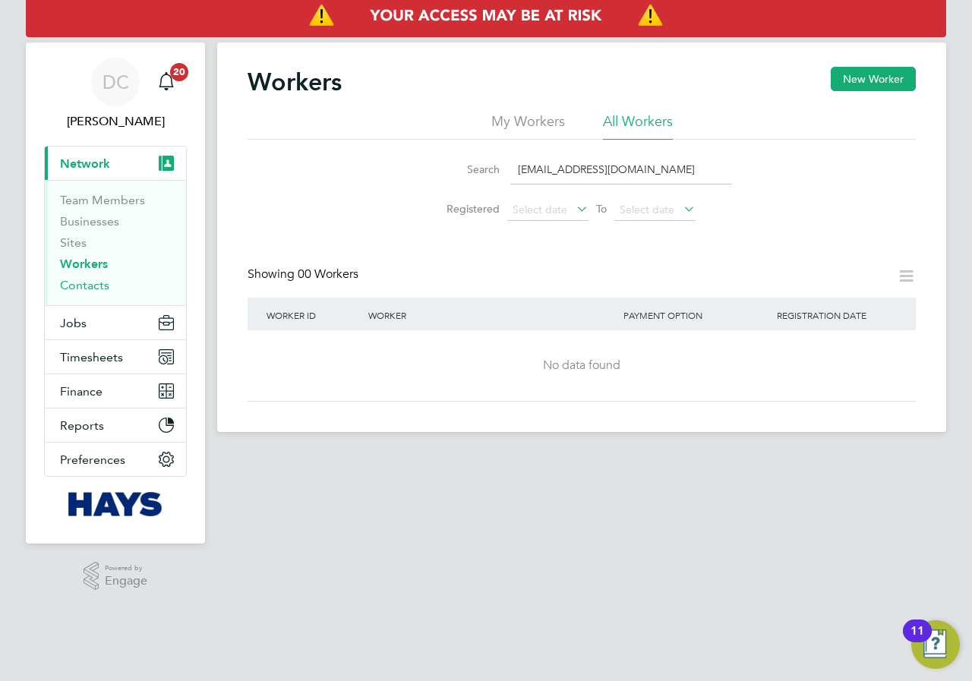
click at [80, 284] on link "Contacts" at bounding box center [84, 285] width 49 height 14
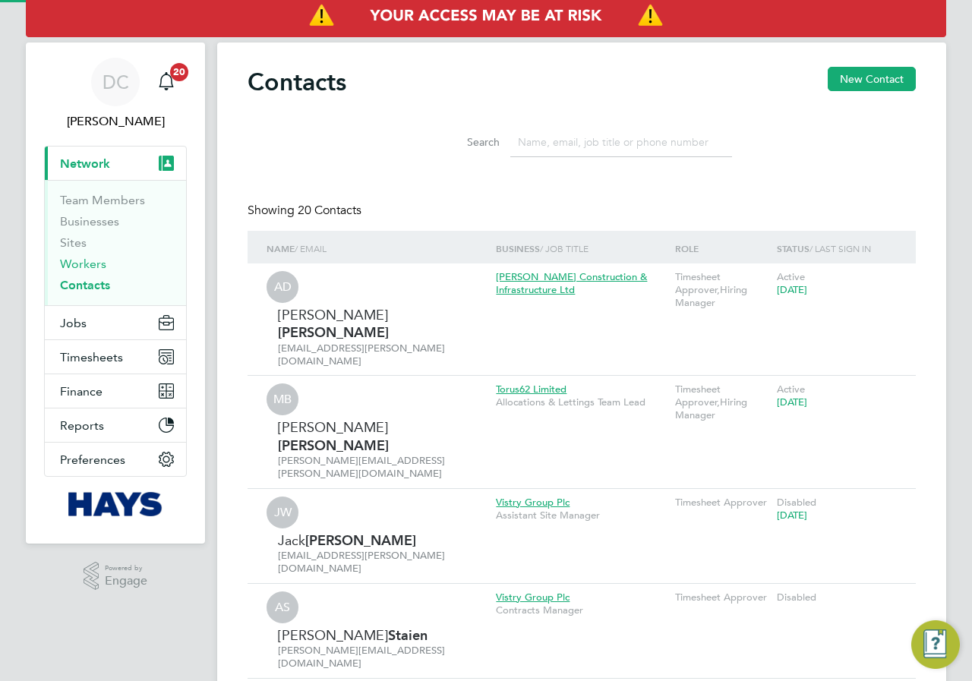
click at [84, 261] on link "Workers" at bounding box center [83, 264] width 46 height 14
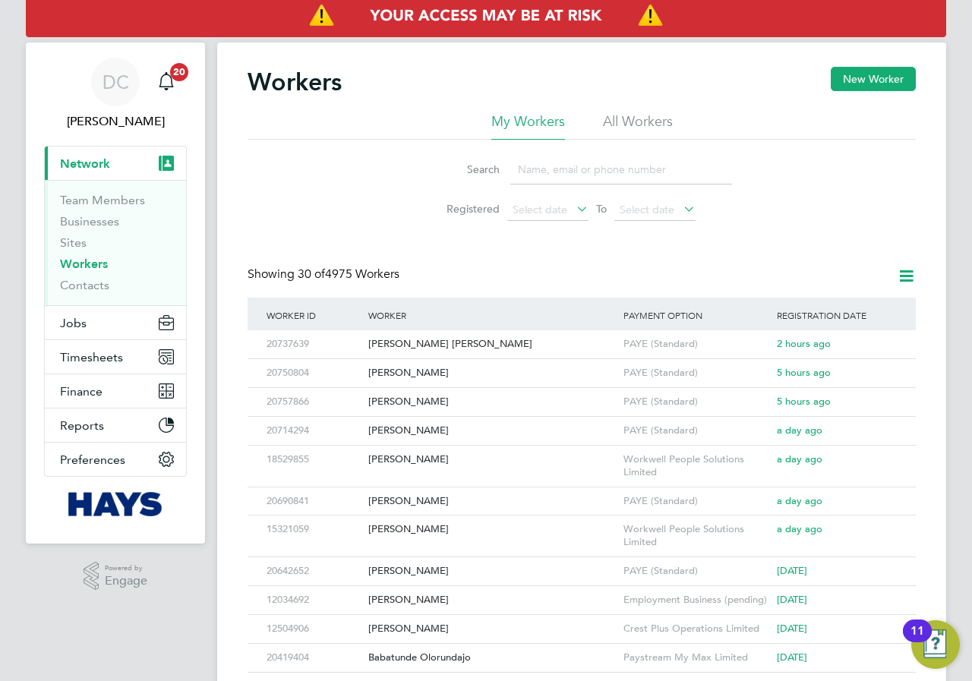
click at [559, 174] on input at bounding box center [621, 170] width 222 height 30
paste input "jcb360slew@gmail.com"
type input "jcb360slew@gmail.com"
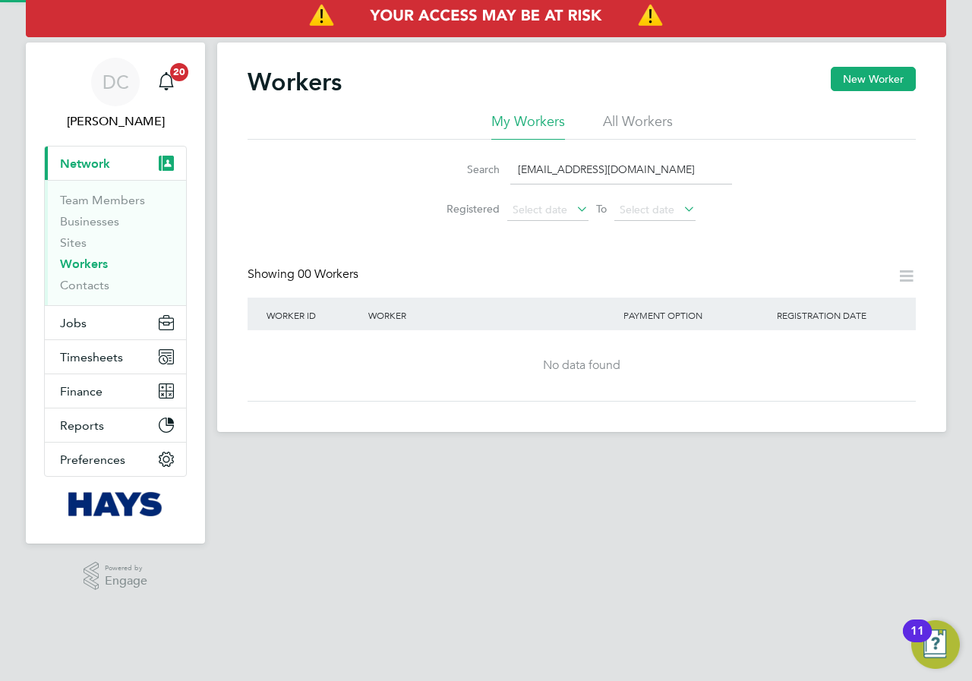
click at [635, 119] on li "All Workers" at bounding box center [638, 125] width 70 height 27
click at [534, 118] on li "My Workers" at bounding box center [528, 125] width 74 height 27
click at [616, 118] on li "All Workers" at bounding box center [638, 125] width 70 height 27
click at [643, 178] on input "jcb360slew@gmail.com" at bounding box center [621, 170] width 222 height 30
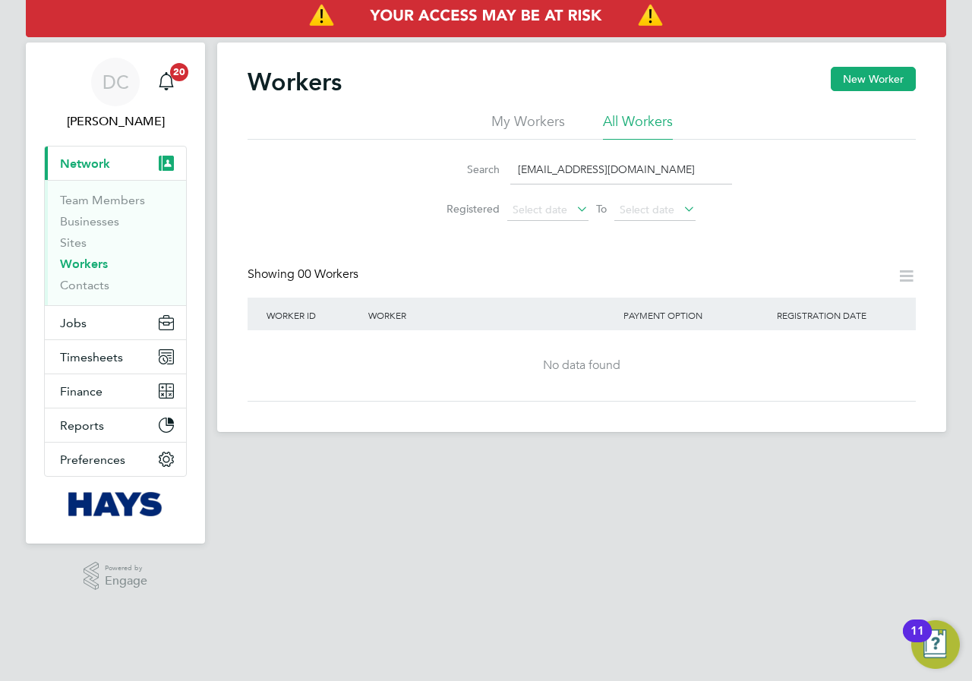
click at [896, 276] on icon at bounding box center [905, 275] width 19 height 19
click at [899, 275] on icon at bounding box center [905, 275] width 19 height 19
click at [634, 159] on input "jcb360slew@gmail.com" at bounding box center [621, 170] width 222 height 30
click at [632, 165] on input "jcb360slew@gmail.com" at bounding box center [621, 170] width 222 height 30
click at [654, 162] on input "jcb360slew@gmail.com" at bounding box center [621, 170] width 222 height 30
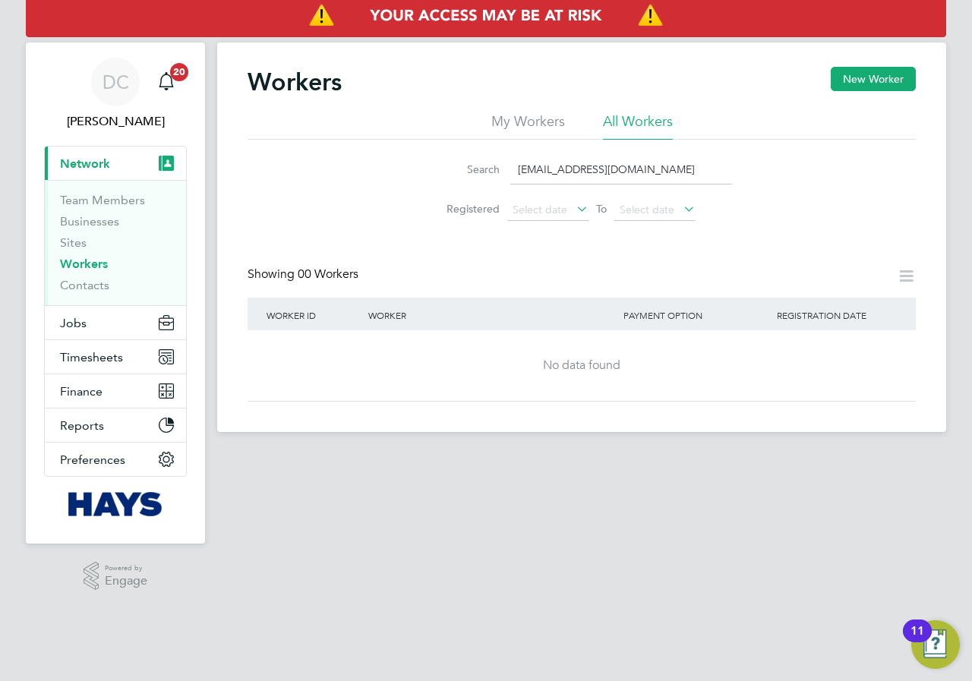
click at [573, 209] on icon at bounding box center [573, 208] width 0 height 21
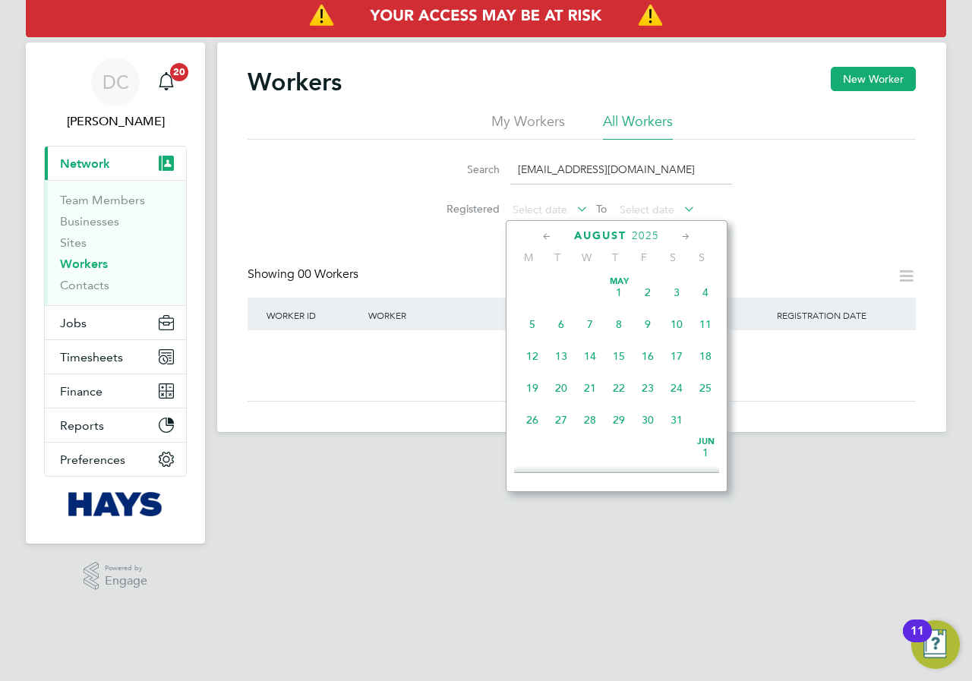
scroll to position [591, 0]
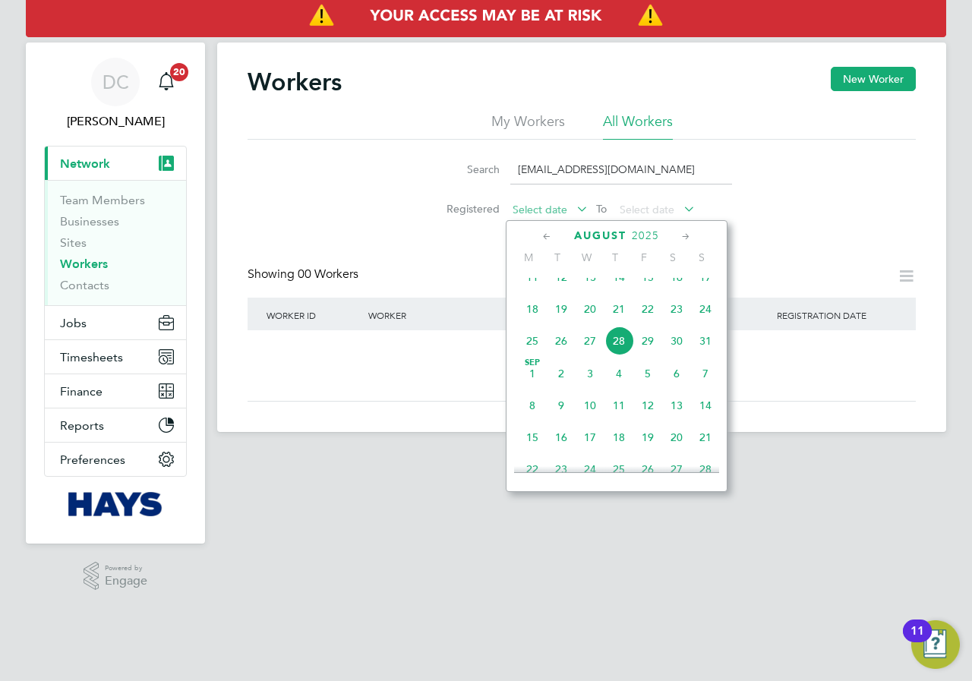
click at [567, 203] on span "Select date" at bounding box center [547, 210] width 81 height 20
click at [550, 126] on li "My Workers" at bounding box center [528, 125] width 74 height 27
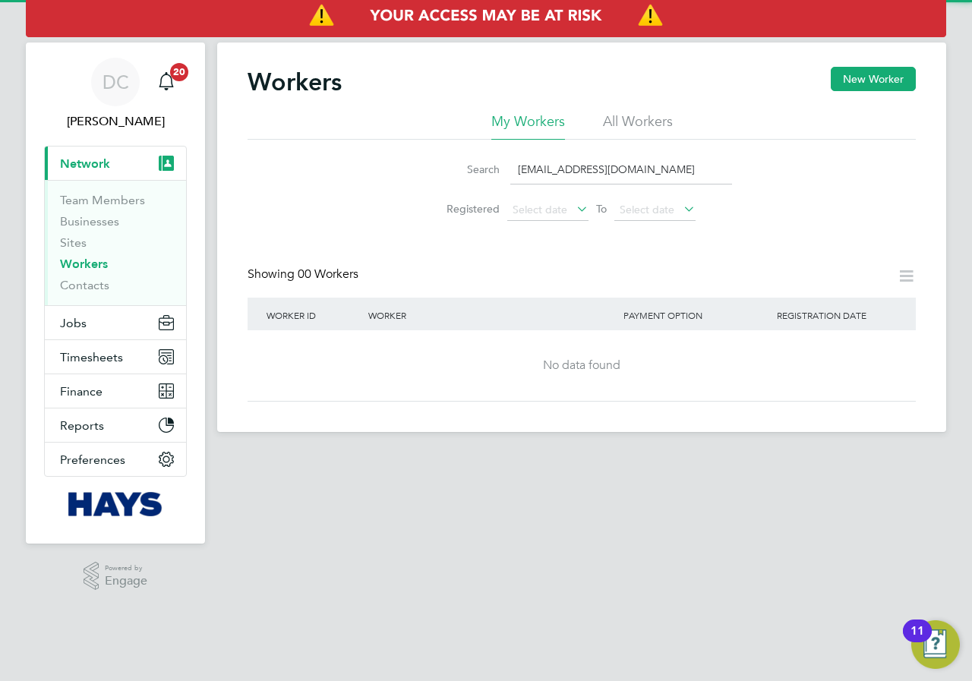
click at [597, 124] on ul "My Workers All Workers" at bounding box center [581, 125] width 668 height 27
click at [617, 121] on li "All Workers" at bounding box center [638, 125] width 70 height 27
click at [863, 80] on button "New Worker" at bounding box center [872, 79] width 85 height 24
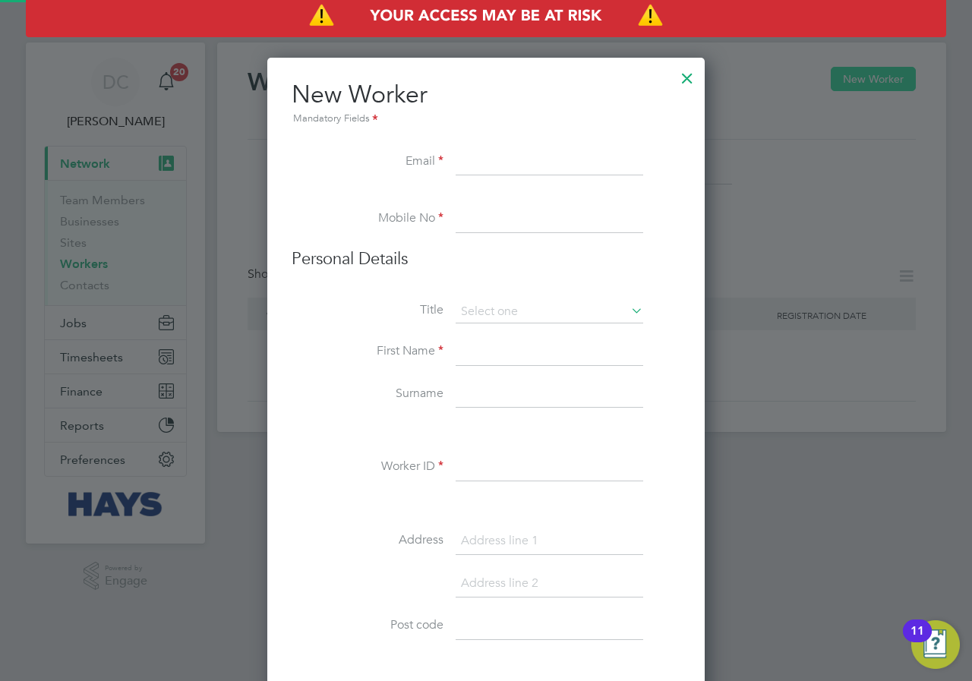
scroll to position [1362, 438]
paste input "jcb360slew@gmail.com"
type input "jcb360slew@gmail.com"
click at [504, 218] on input at bounding box center [548, 219] width 187 height 27
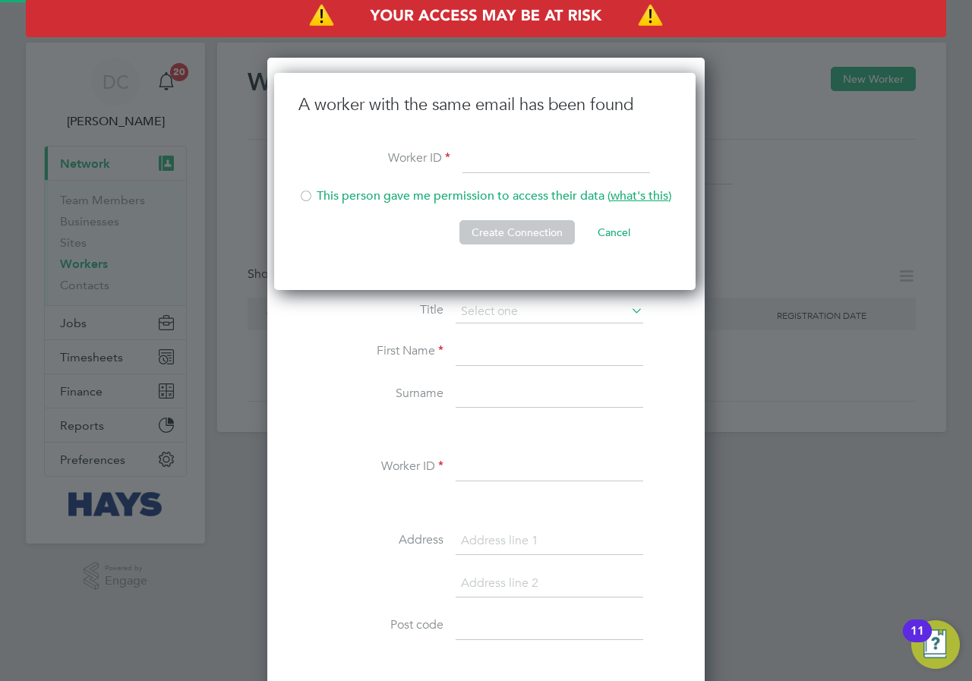
scroll to position [218, 424]
click at [307, 195] on div at bounding box center [305, 197] width 15 height 15
paste input "20565931"
type input "20565931"
click at [501, 232] on button "Create Connection" at bounding box center [516, 232] width 115 height 24
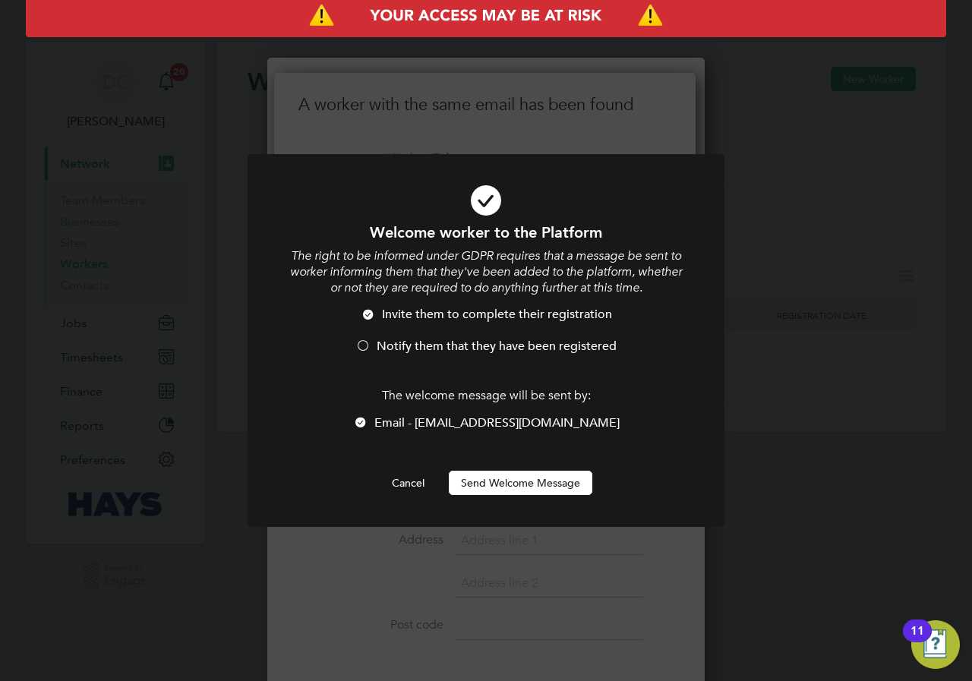
click at [364, 342] on div at bounding box center [362, 346] width 15 height 15
click at [368, 313] on div at bounding box center [368, 315] width 15 height 15
click at [487, 483] on button "Send Welcome Message" at bounding box center [520, 483] width 143 height 24
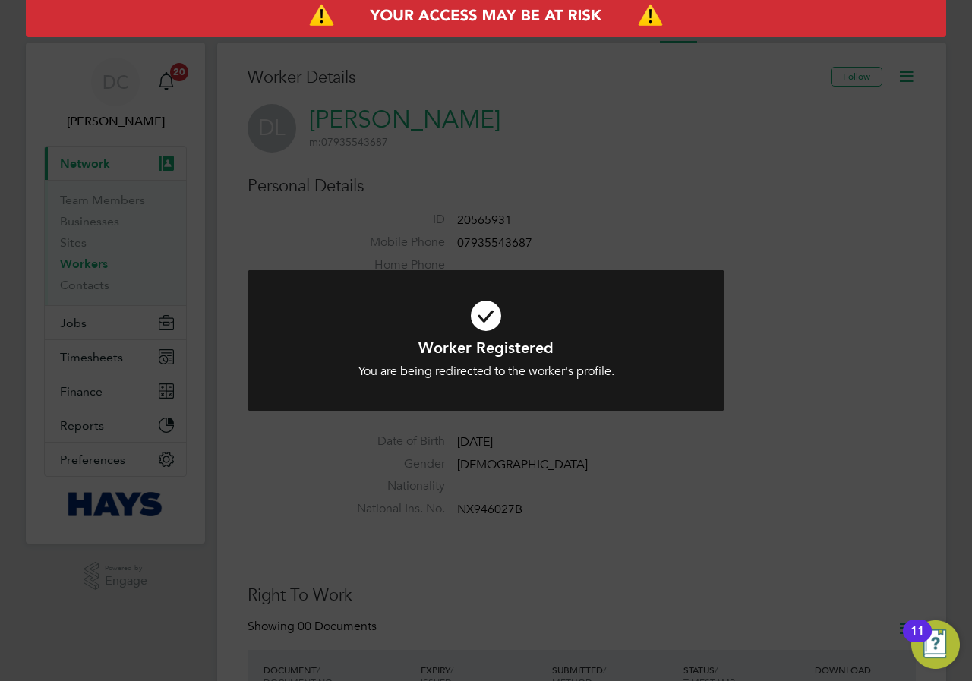
click at [620, 456] on div "Worker Registered You are being redirected to the worker's profile. Cancel Okay" at bounding box center [486, 340] width 972 height 681
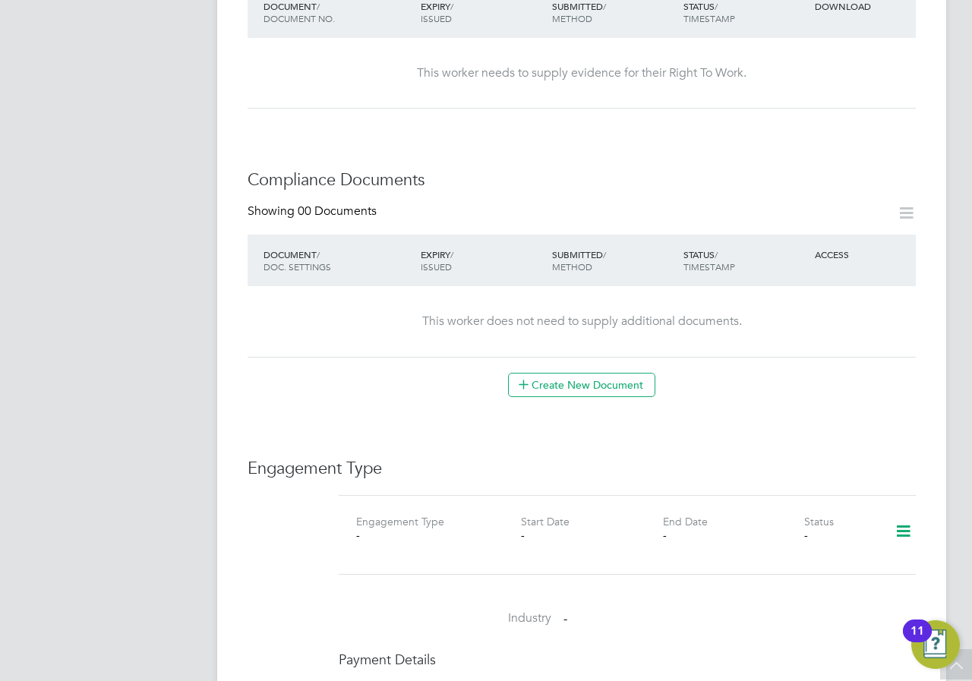
scroll to position [506, 0]
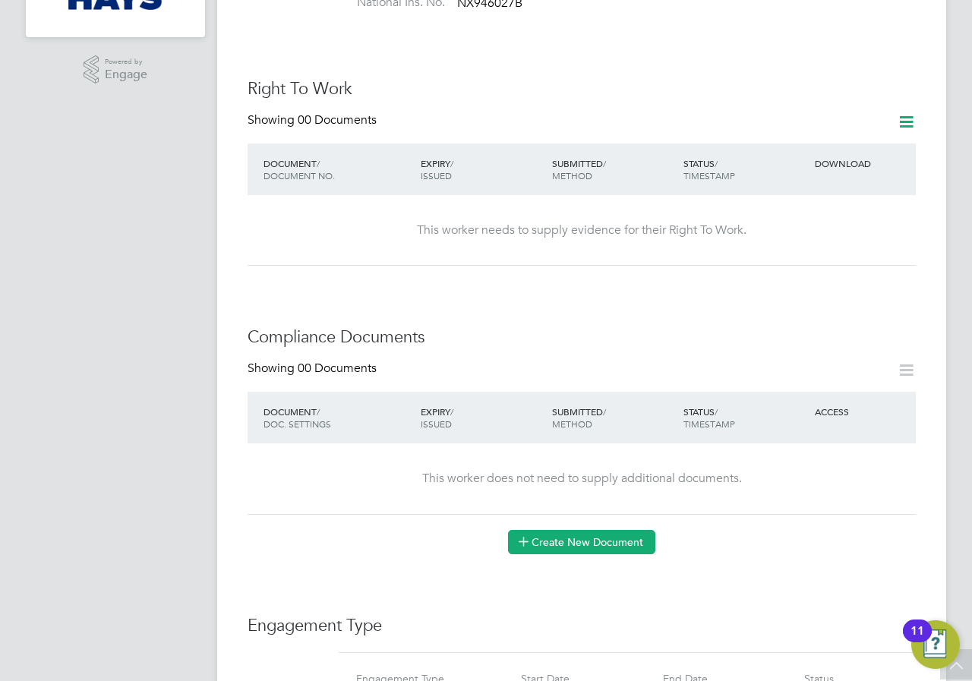
click at [596, 530] on button "Create New Document" at bounding box center [581, 542] width 147 height 24
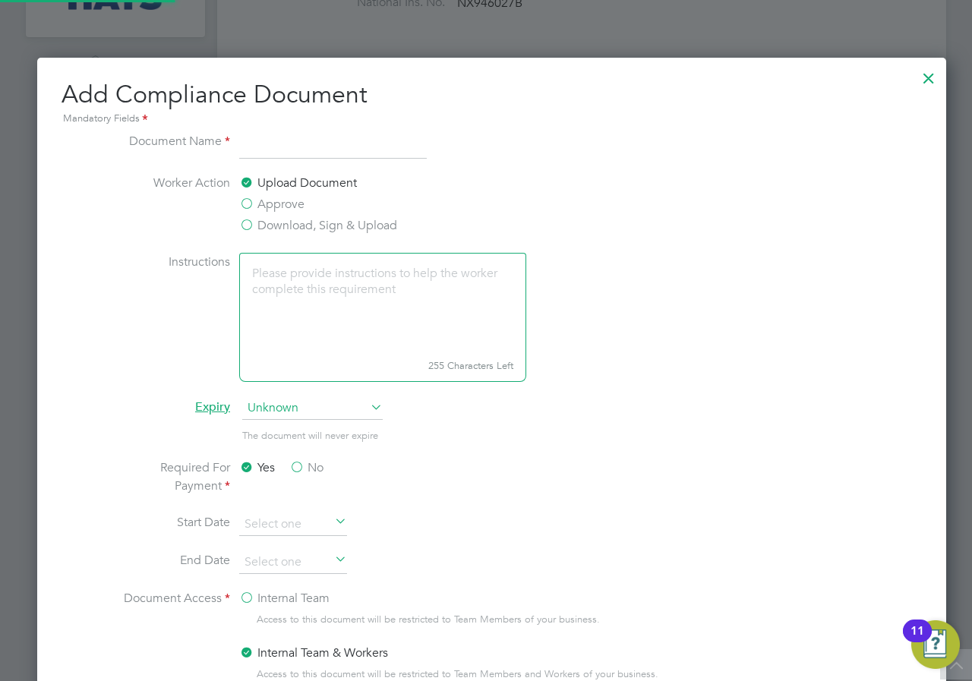
scroll to position [8, 8]
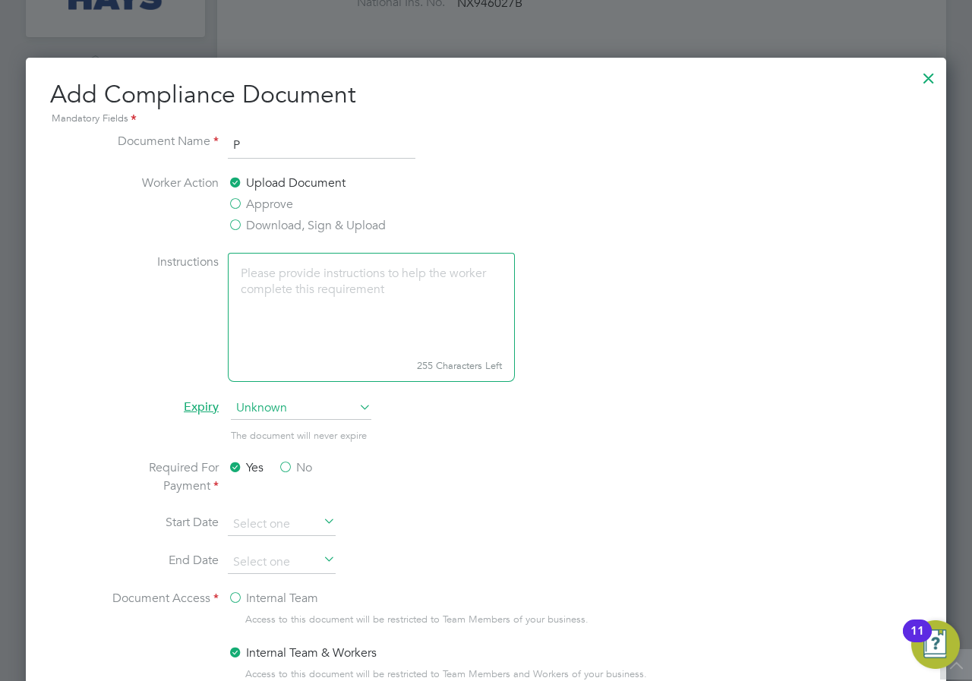
type input "Passport"
click at [241, 227] on label "Download, Sign & Upload" at bounding box center [307, 225] width 158 height 18
click at [0, 0] on input "Download, Sign & Upload" at bounding box center [0, 0] width 0 height 0
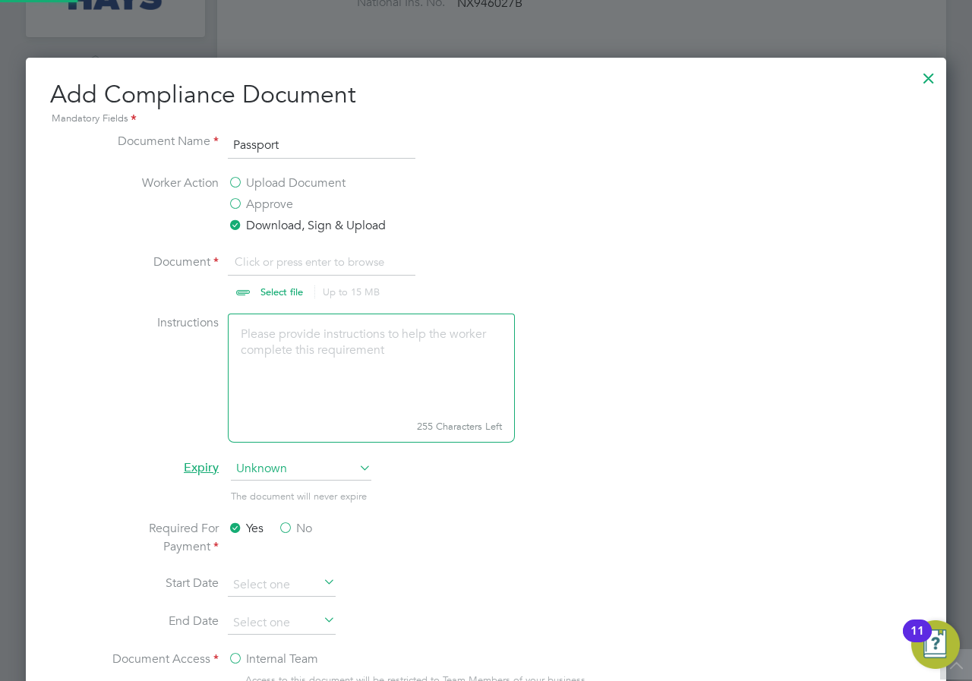
scroll to position [23, 188]
click at [258, 291] on input "file" at bounding box center [296, 276] width 238 height 46
type input "C:\fakepath\dARREN lEE PP.pdf"
click at [354, 357] on textarea at bounding box center [371, 363] width 287 height 101
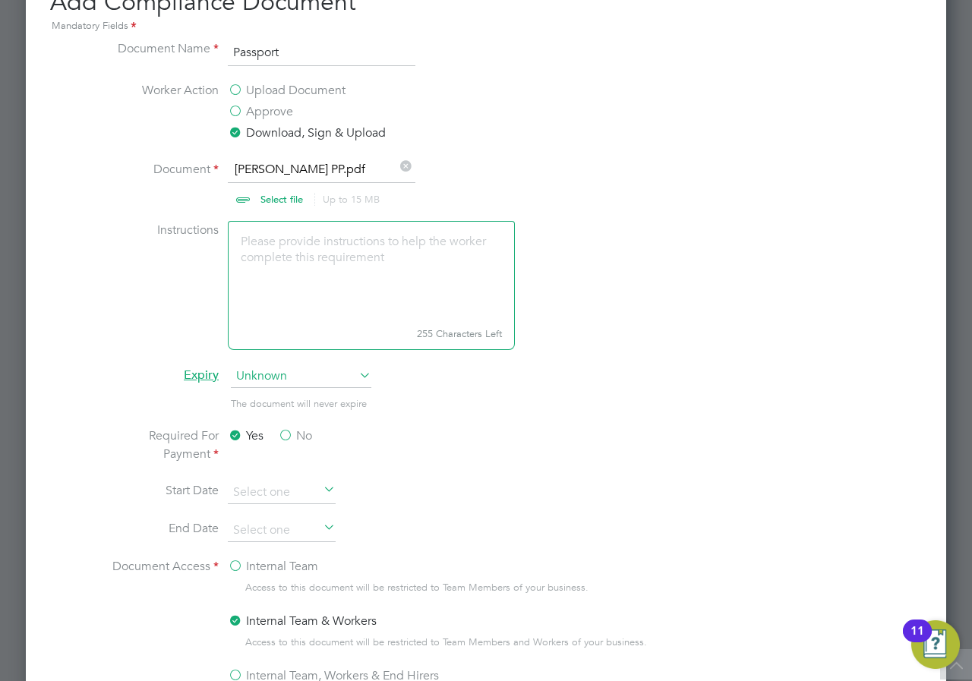
scroll to position [632, 0]
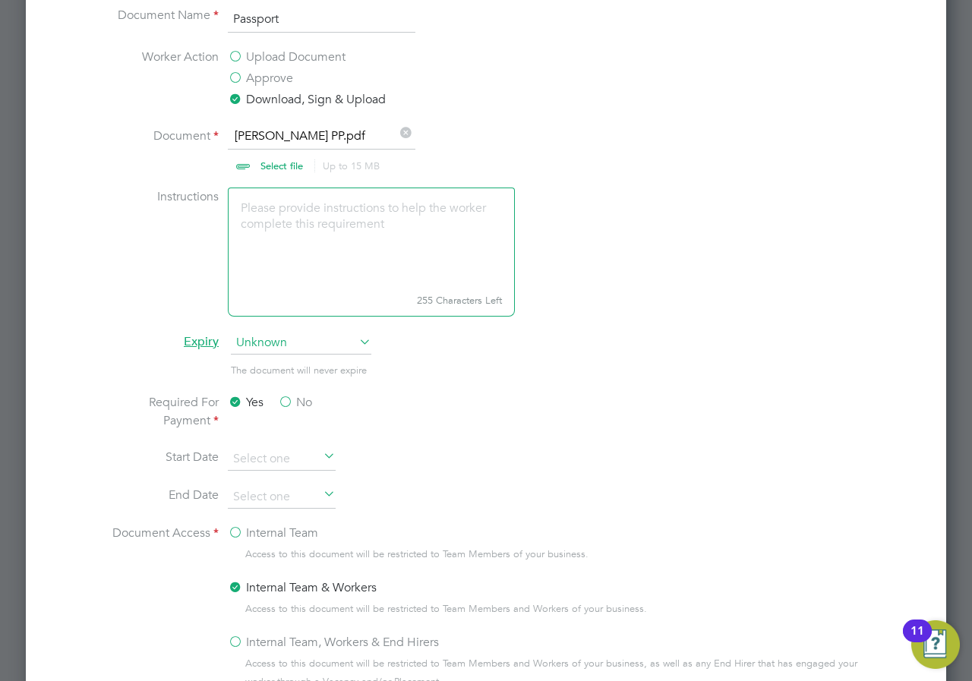
click at [291, 351] on span "Unknown" at bounding box center [301, 343] width 140 height 23
click at [485, 404] on li "Required For Payment Yes No" at bounding box center [486, 420] width 762 height 55
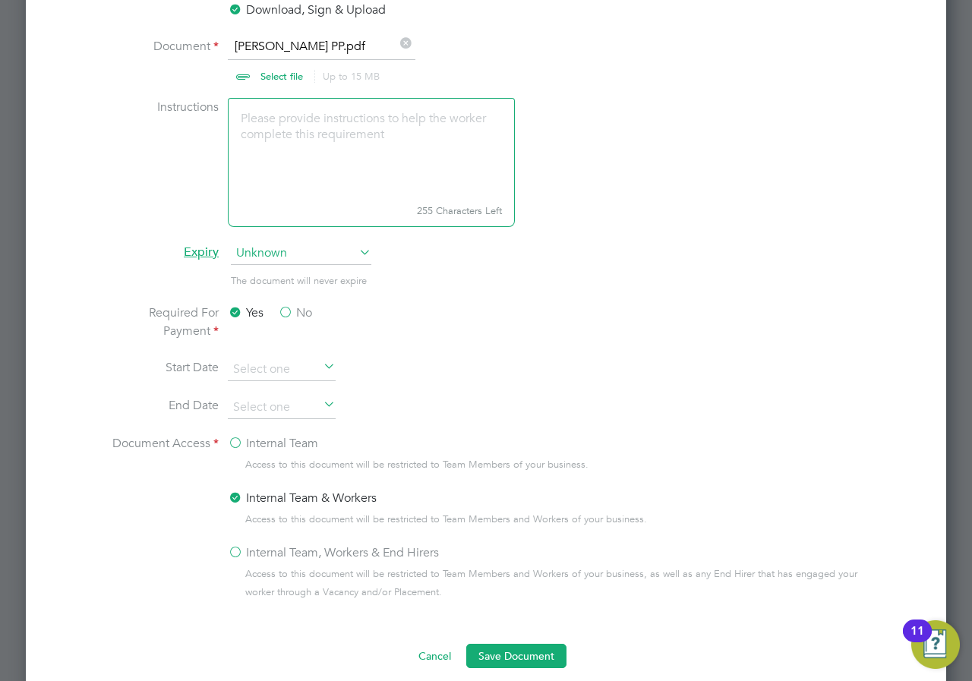
scroll to position [759, 0]
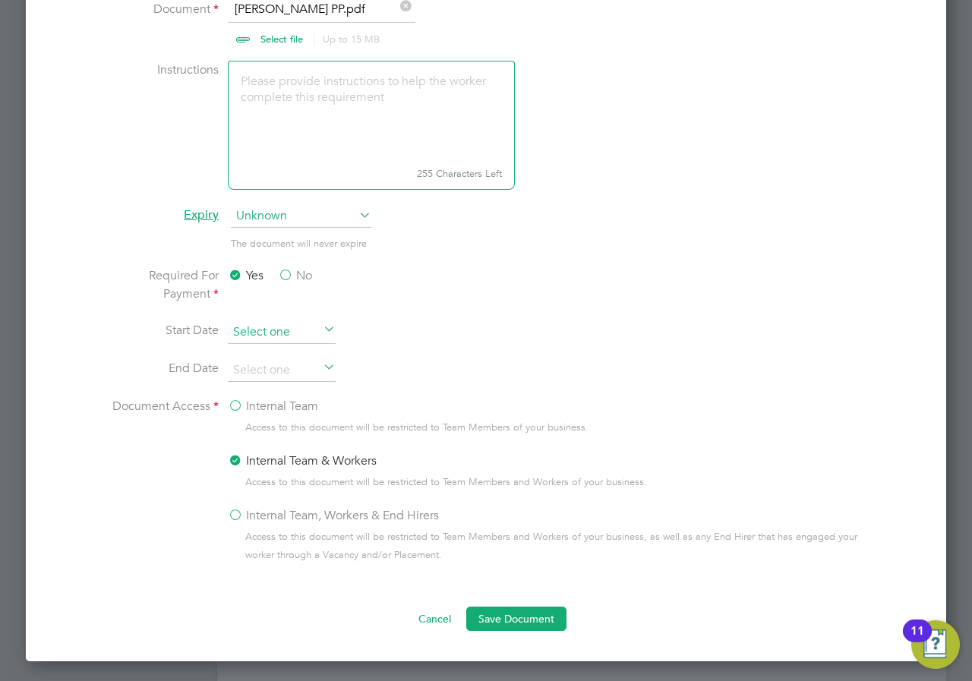
click at [285, 332] on input at bounding box center [282, 332] width 108 height 23
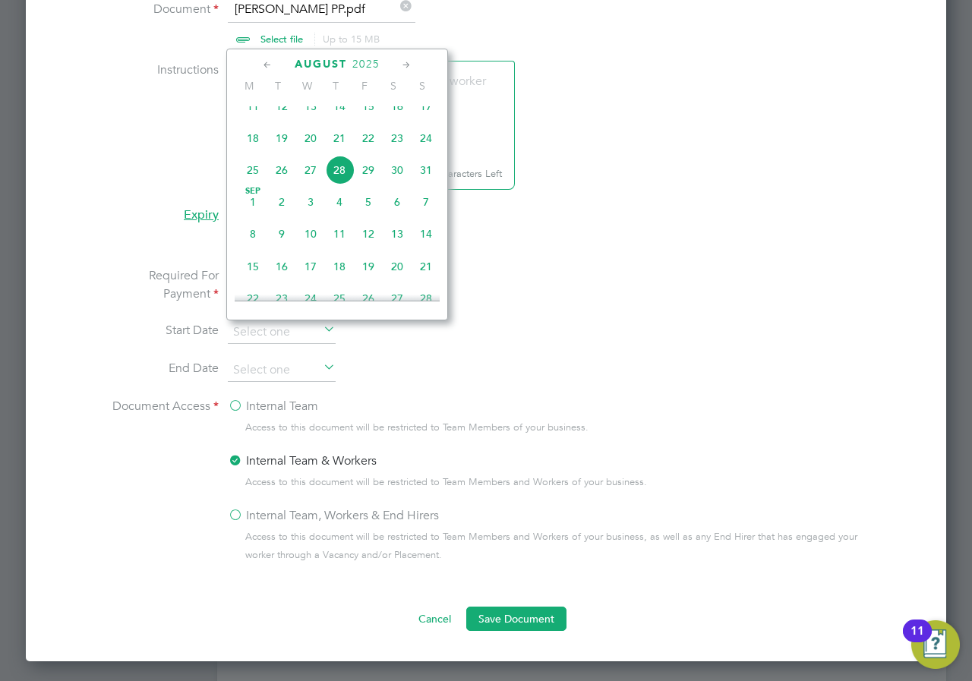
click at [275, 183] on span "26" at bounding box center [281, 170] width 29 height 29
type input "[DATE]"
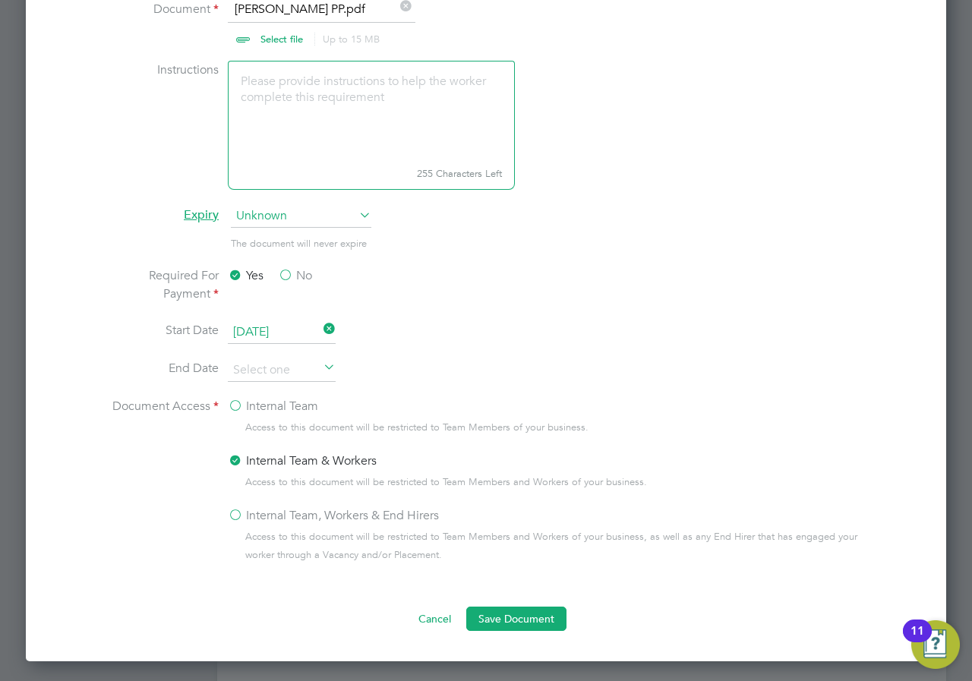
click at [490, 306] on li "Required For Payment Yes No" at bounding box center [486, 293] width 762 height 55
click at [276, 378] on input at bounding box center [282, 370] width 108 height 23
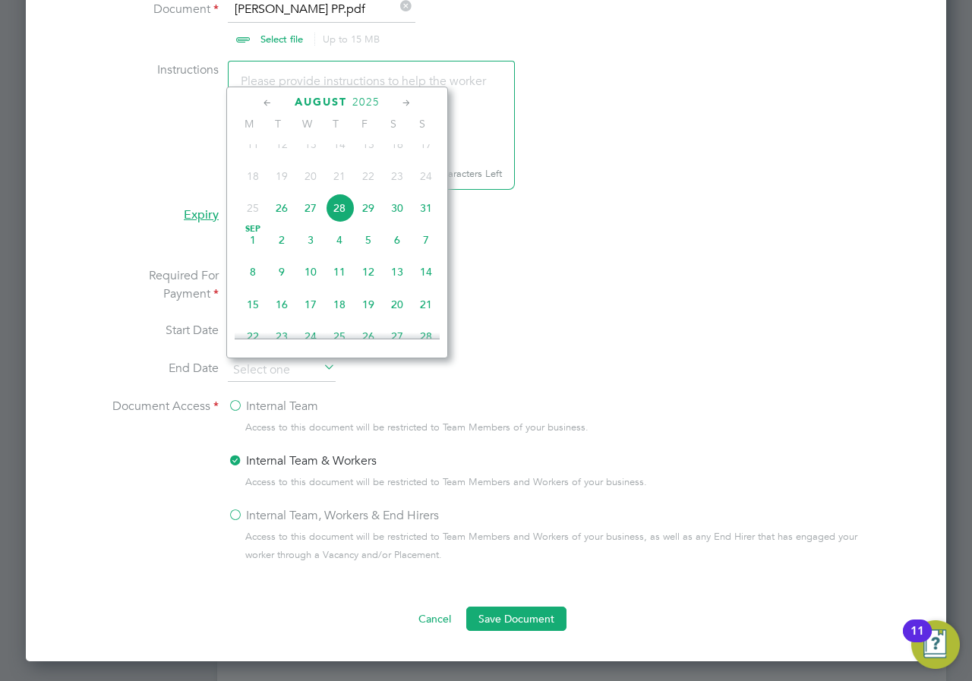
click at [277, 222] on span "26" at bounding box center [281, 208] width 29 height 29
type input "[DATE]"
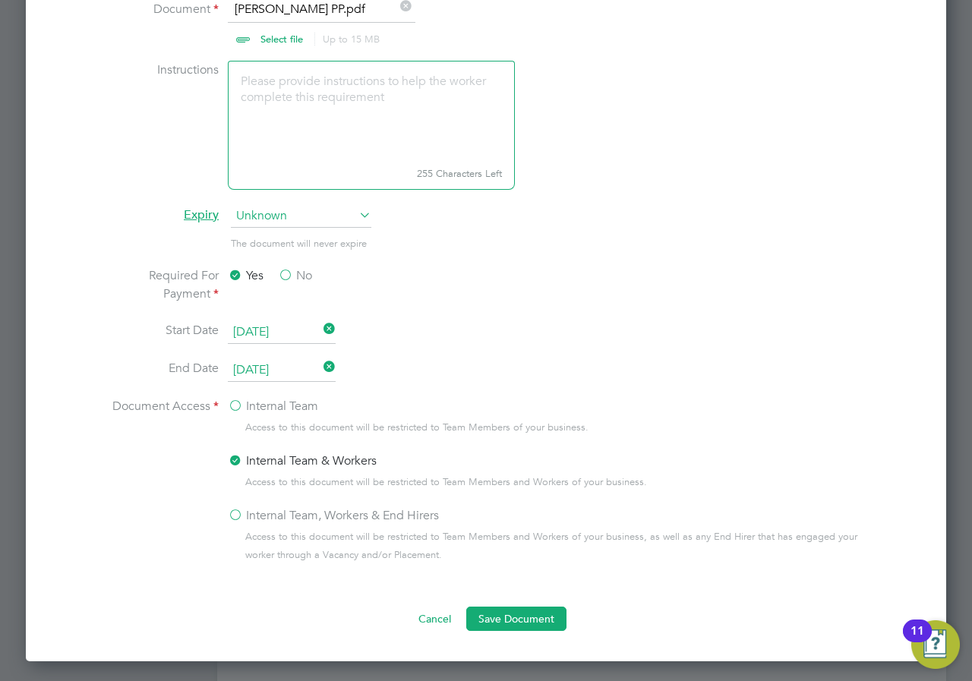
click at [489, 357] on li "Start Date 26 Aug 2025" at bounding box center [486, 340] width 762 height 38
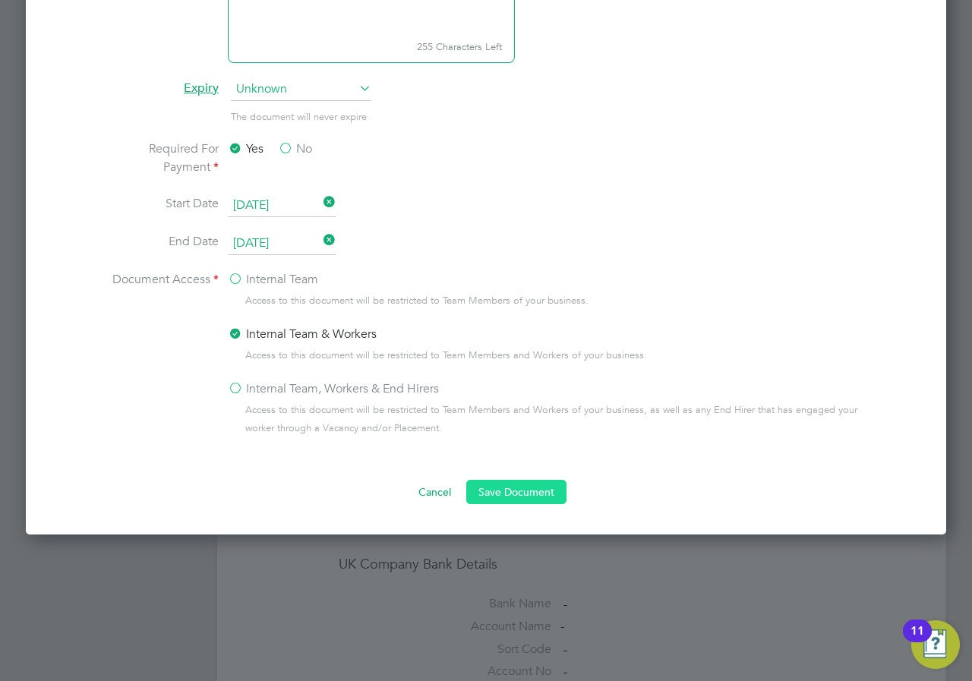
click at [509, 490] on button "Save Document" at bounding box center [516, 492] width 100 height 24
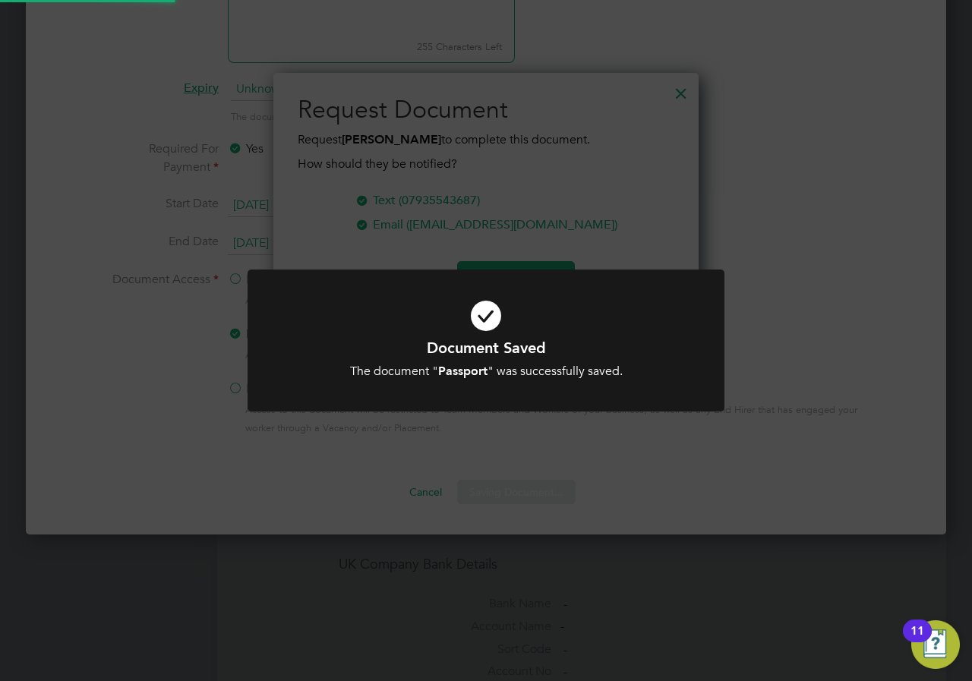
scroll to position [244, 426]
click at [595, 247] on div "Document Saved The document " Passport " was successfully saved. Cancel Okay" at bounding box center [486, 340] width 972 height 681
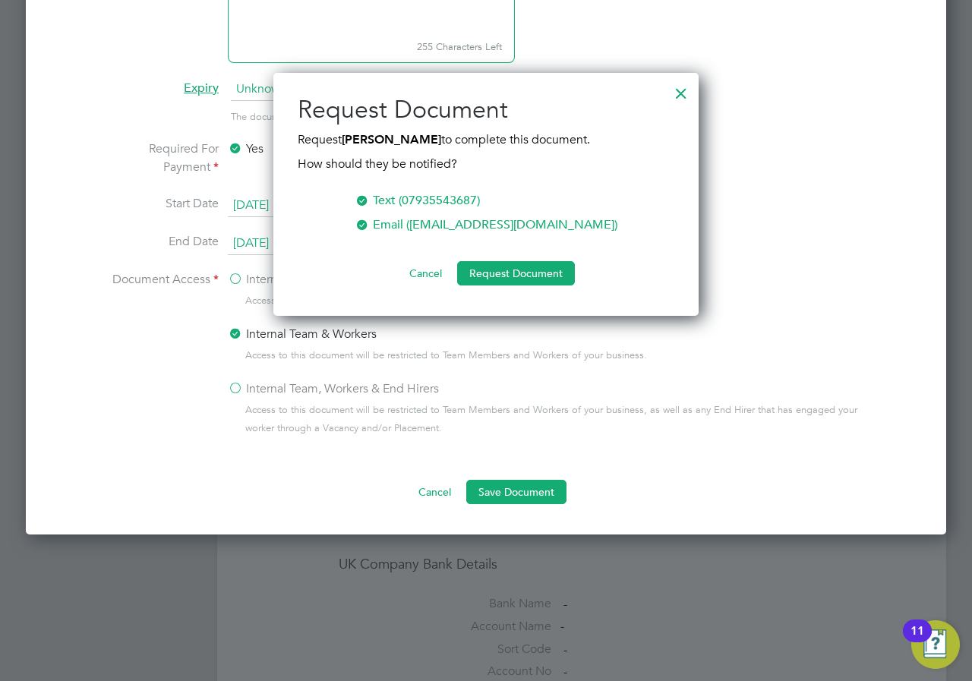
click at [427, 273] on button "Cancel" at bounding box center [425, 273] width 57 height 24
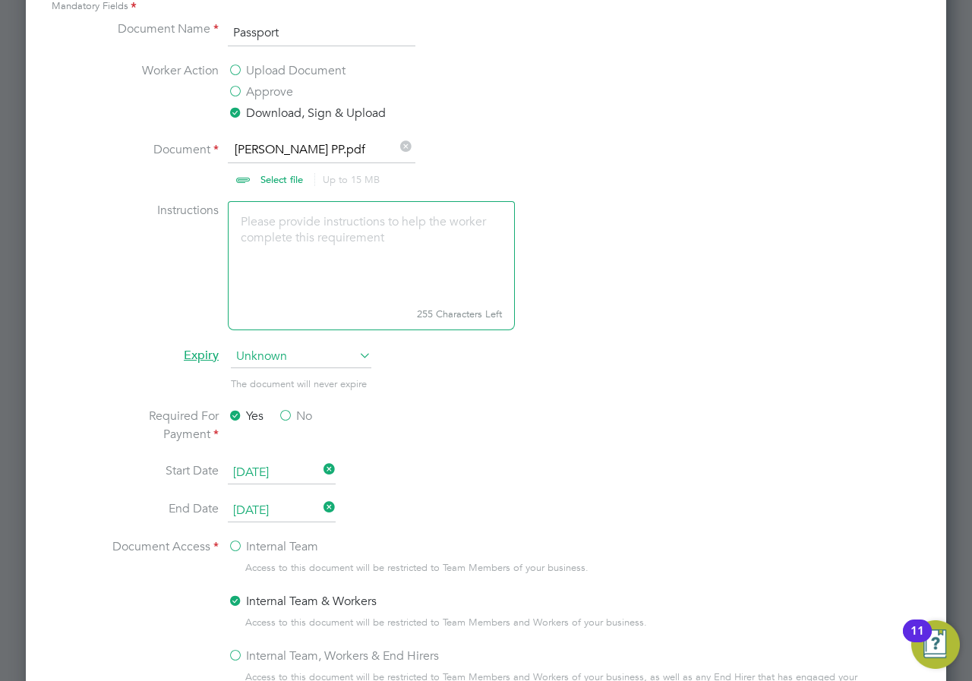
scroll to position [506, 0]
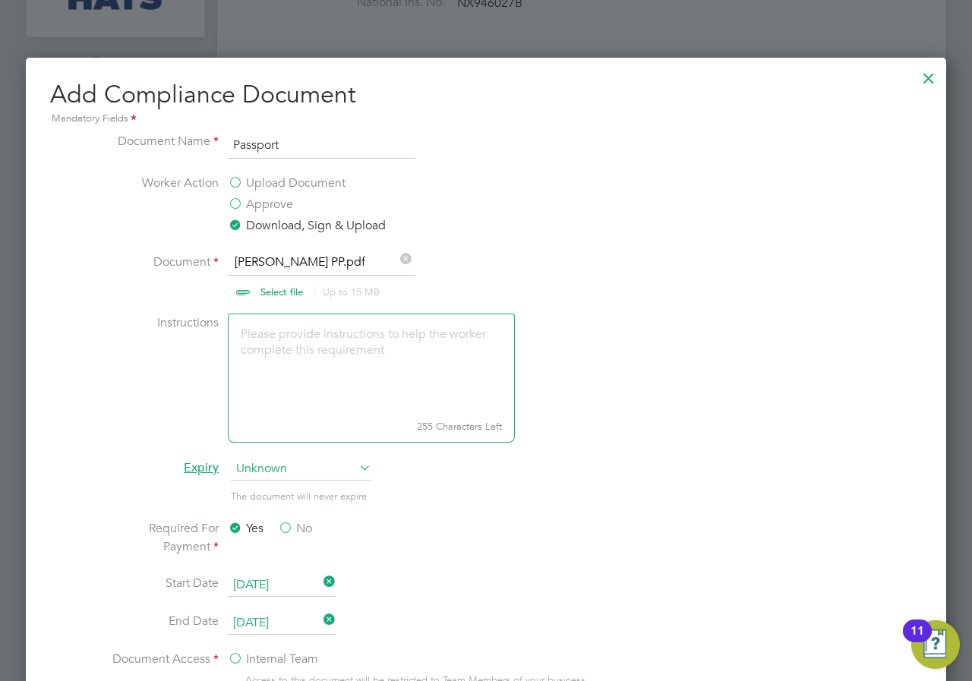
click at [930, 71] on div at bounding box center [928, 74] width 27 height 27
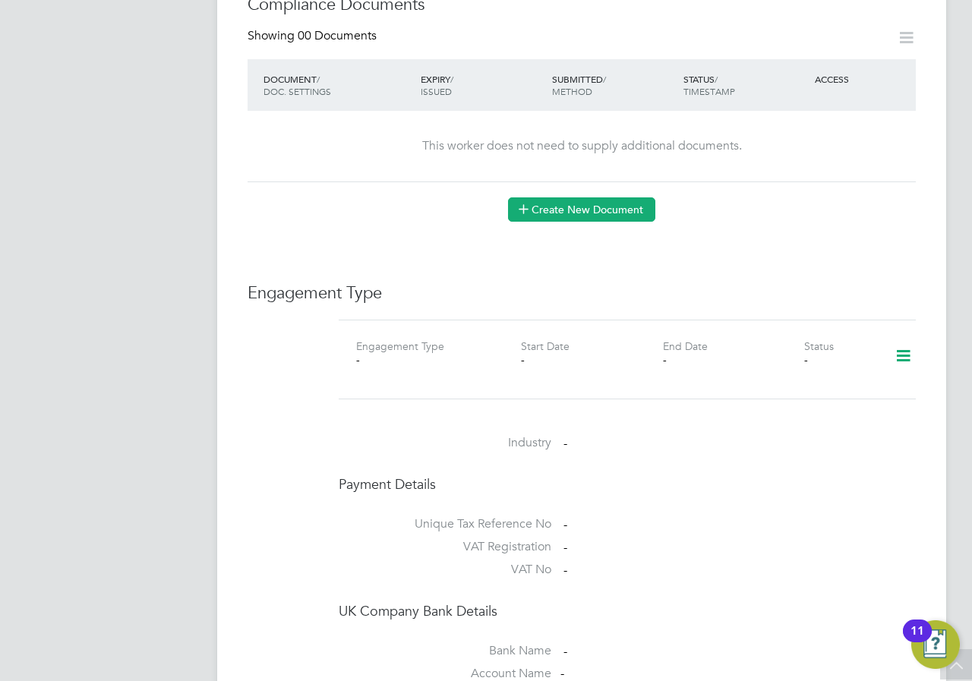
scroll to position [759, 0]
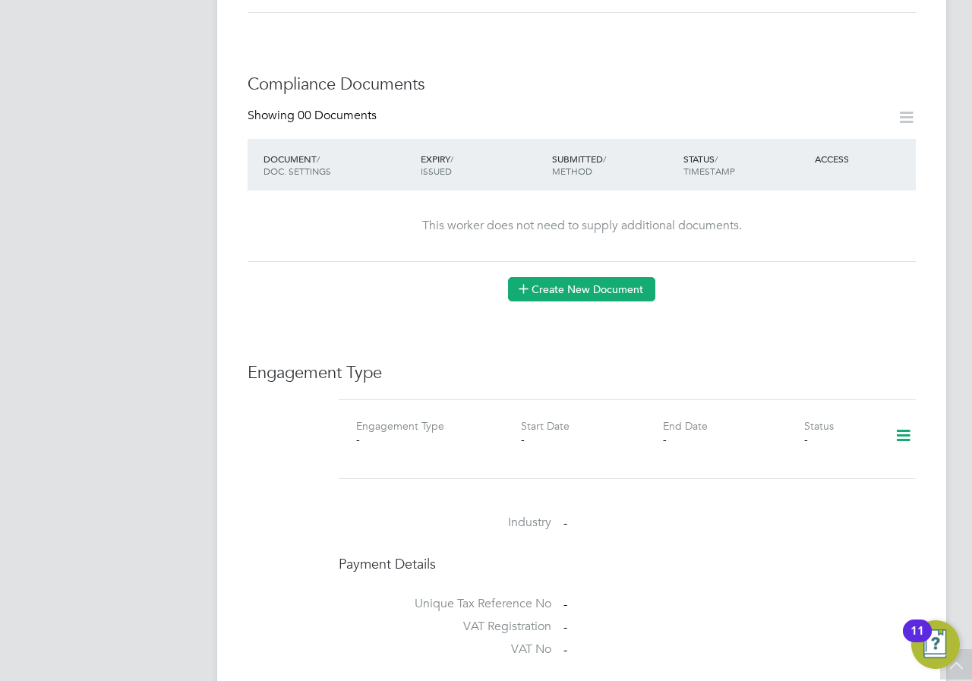
click at [577, 277] on button "Create New Document" at bounding box center [581, 289] width 147 height 24
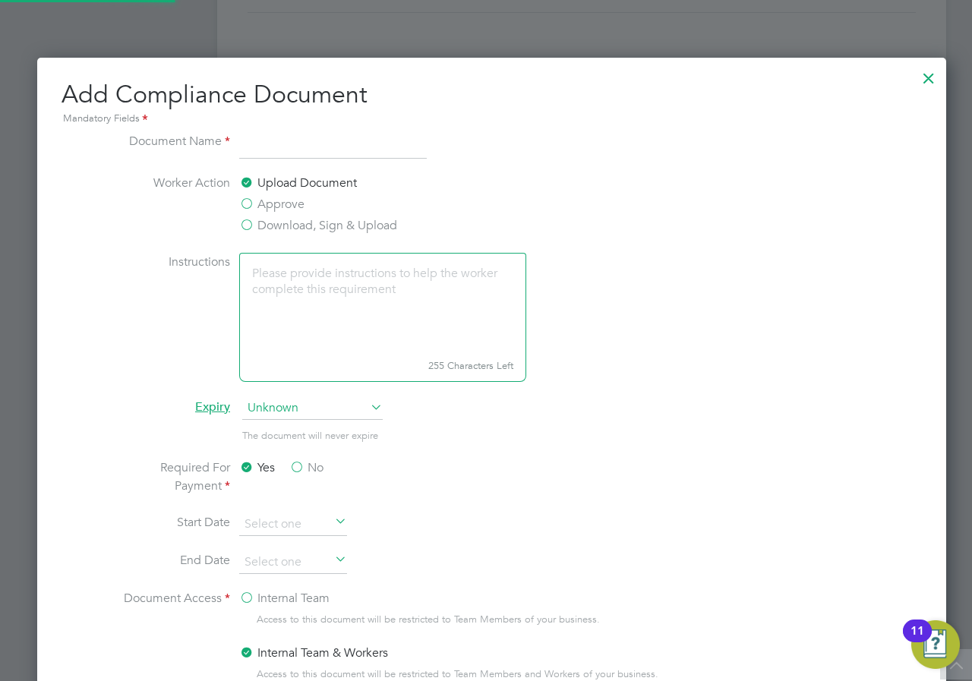
scroll to position [797, 921]
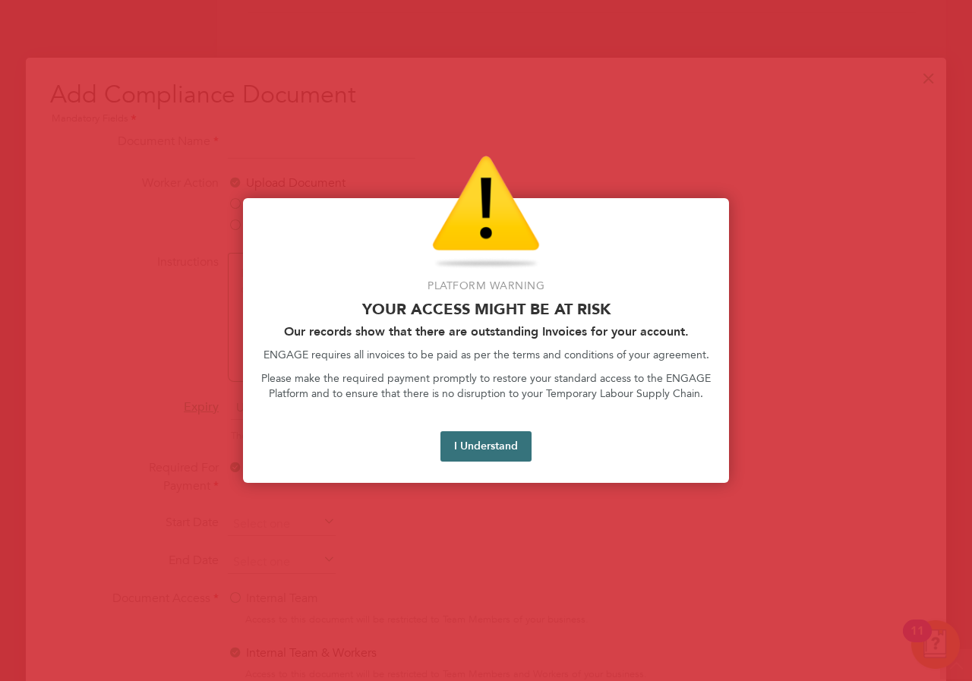
click at [501, 450] on button "I Understand" at bounding box center [485, 446] width 91 height 30
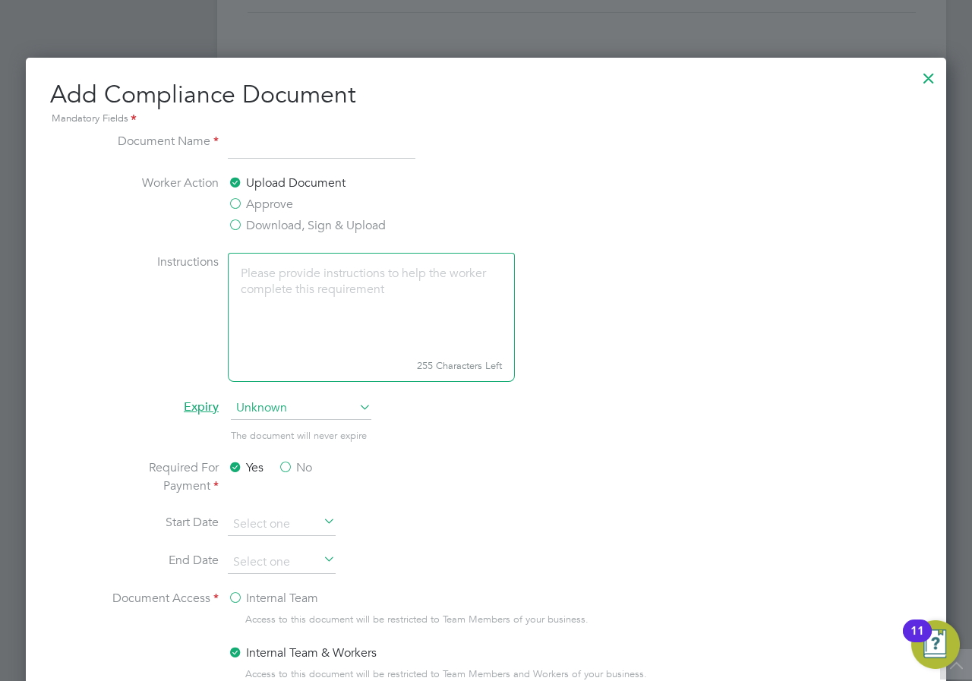
click at [250, 140] on input at bounding box center [321, 145] width 187 height 27
type input "Passport"
click at [236, 230] on label "Download, Sign & Upload" at bounding box center [307, 225] width 158 height 18
click at [0, 0] on input "Download, Sign & Upload" at bounding box center [0, 0] width 0 height 0
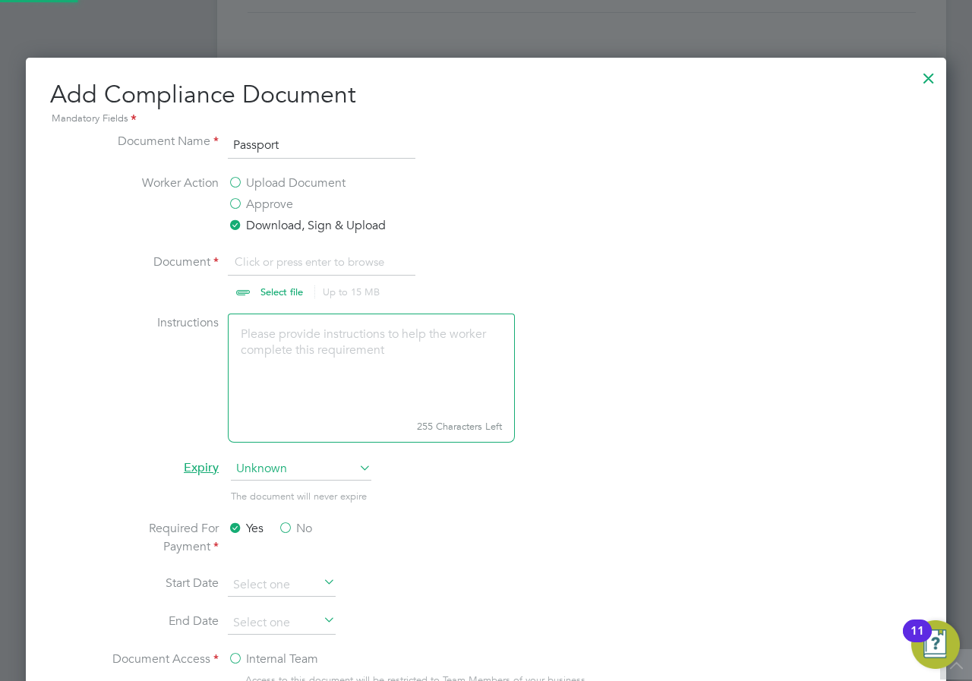
scroll to position [23, 188]
click at [272, 286] on input "file" at bounding box center [296, 276] width 238 height 46
type input "C:\fakepath\dARREN lEE PP.pdf"
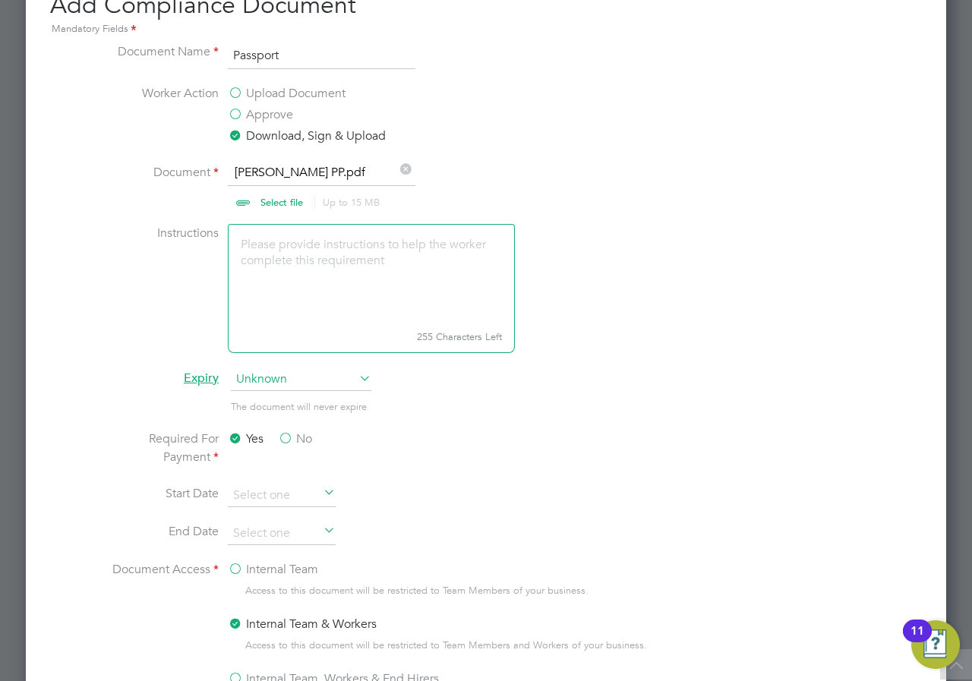
scroll to position [886, 0]
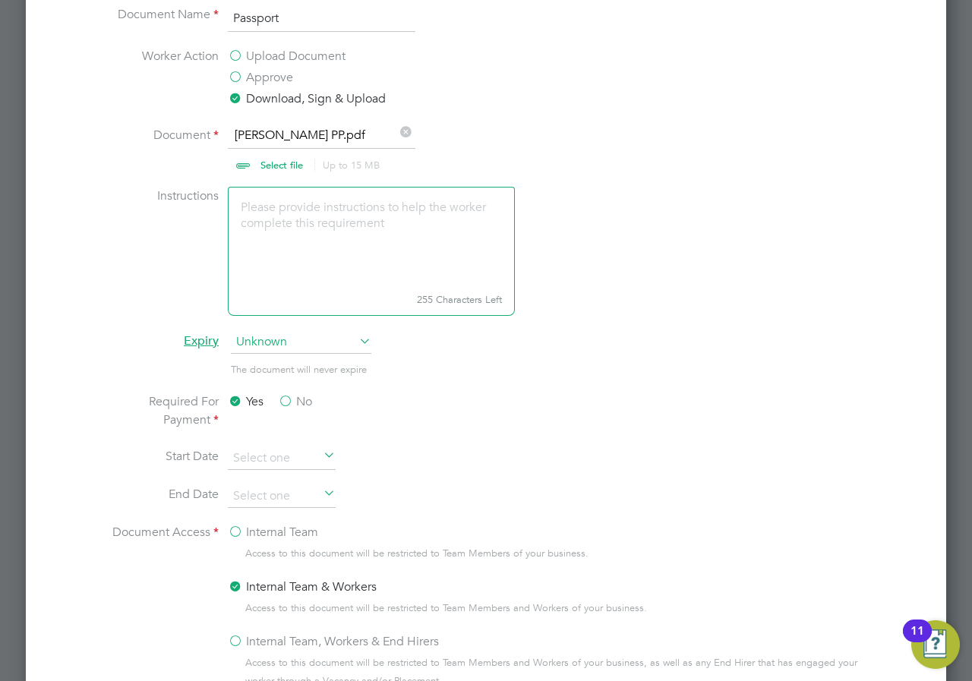
click at [288, 342] on span "Unknown" at bounding box center [301, 342] width 140 height 23
click at [289, 342] on span "Unknown" at bounding box center [301, 342] width 140 height 23
click at [543, 411] on li "Required For Payment Yes No" at bounding box center [486, 419] width 762 height 55
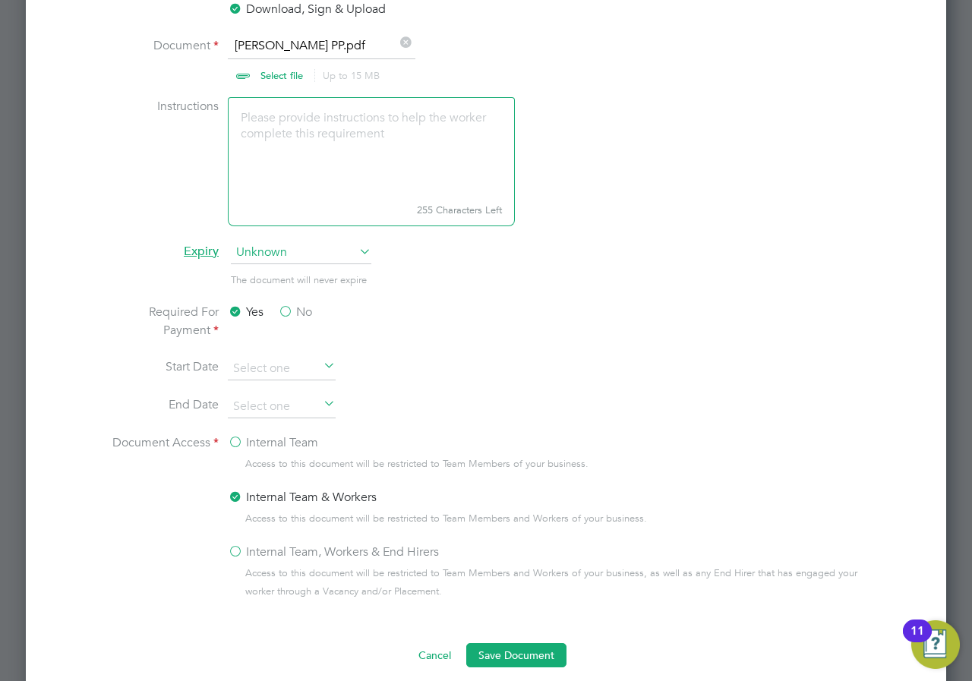
scroll to position [1012, 0]
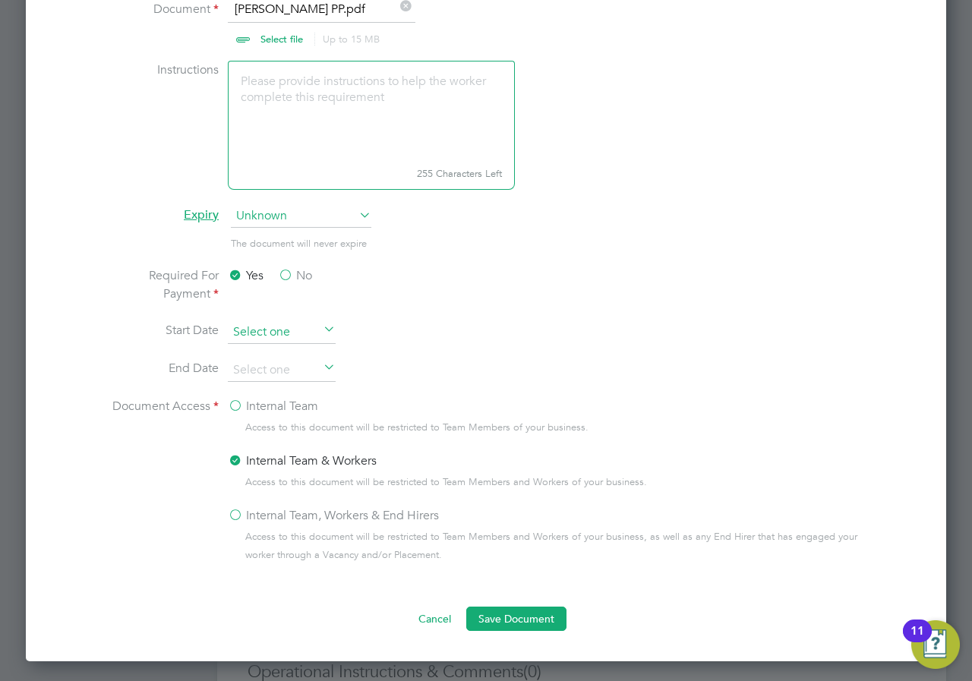
click at [260, 334] on input at bounding box center [282, 332] width 108 height 23
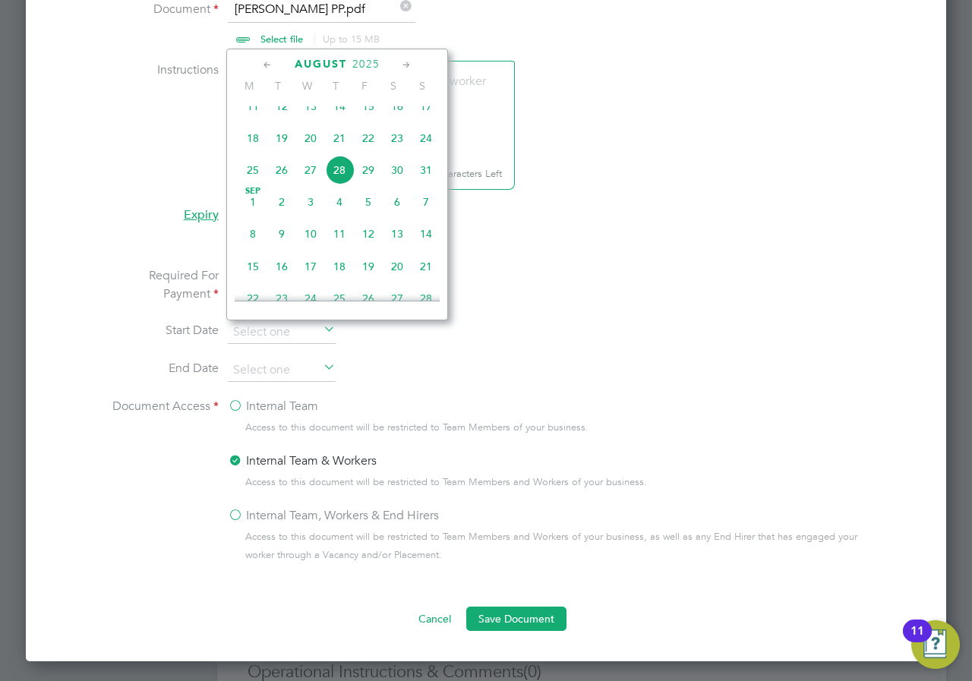
click at [288, 184] on span "26" at bounding box center [281, 170] width 29 height 29
type input "[DATE]"
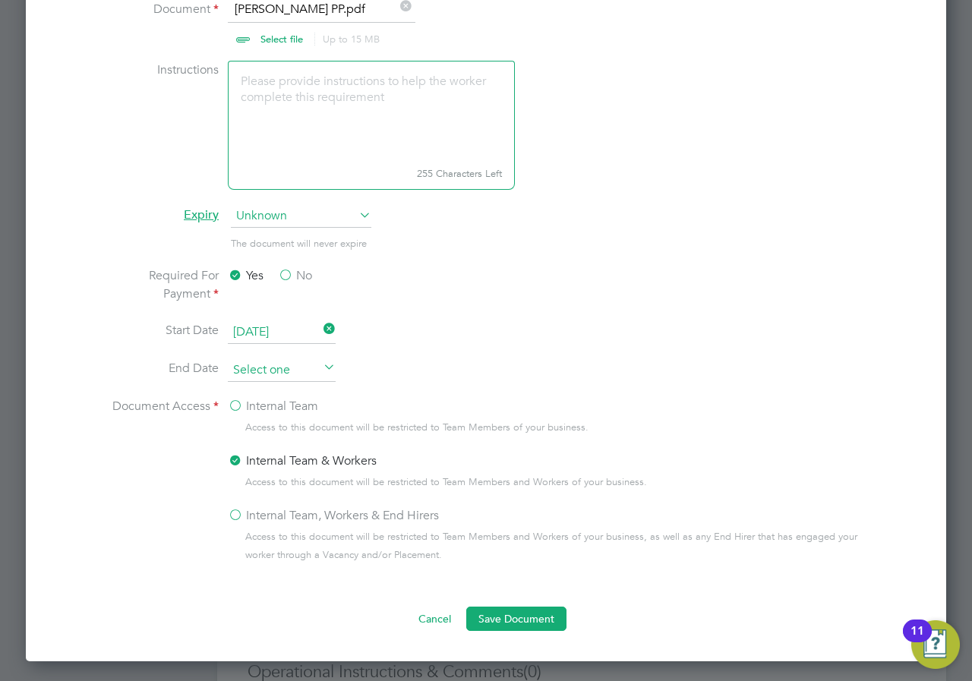
click at [319, 363] on input at bounding box center [282, 370] width 108 height 23
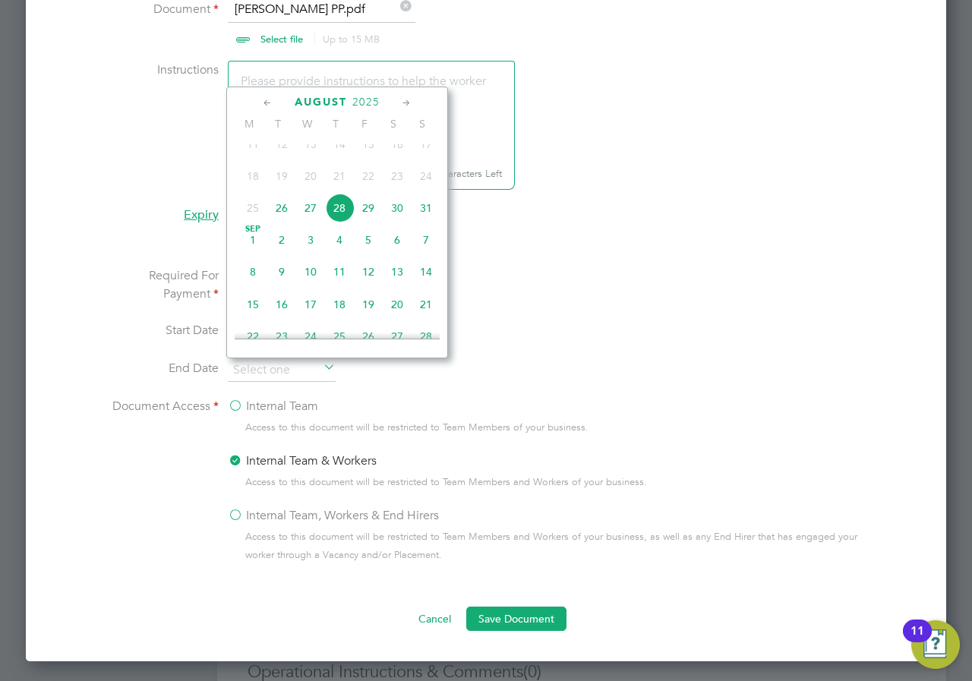
click at [265, 105] on icon at bounding box center [267, 103] width 14 height 17
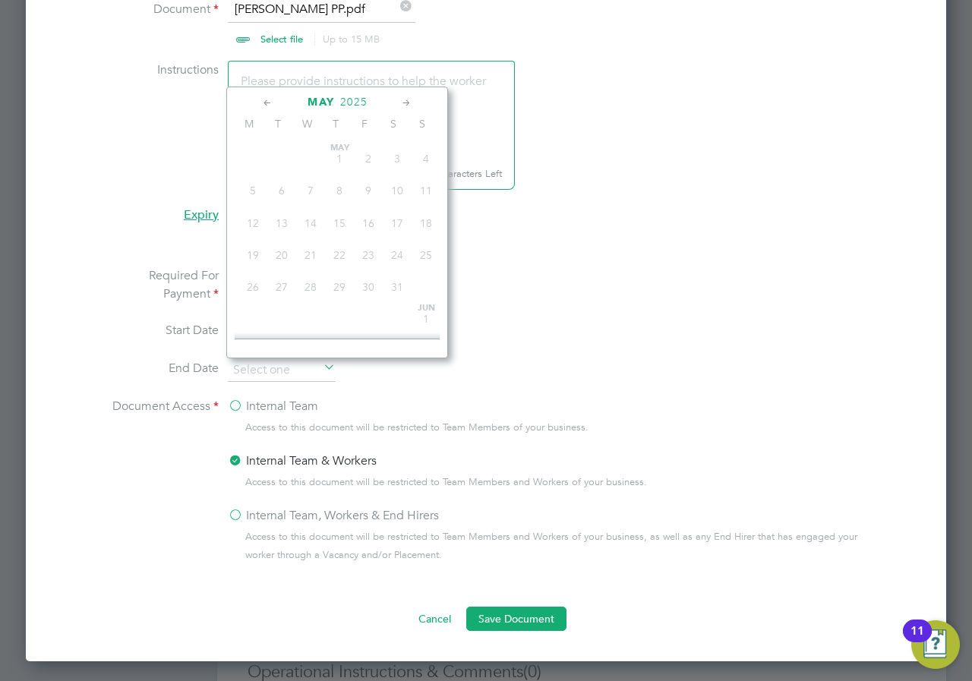
click at [265, 105] on icon at bounding box center [267, 103] width 14 height 17
click at [329, 102] on span "April" at bounding box center [321, 102] width 38 height 13
click at [329, 102] on span "August" at bounding box center [321, 102] width 52 height 13
click at [370, 102] on span "2025" at bounding box center [365, 102] width 27 height 13
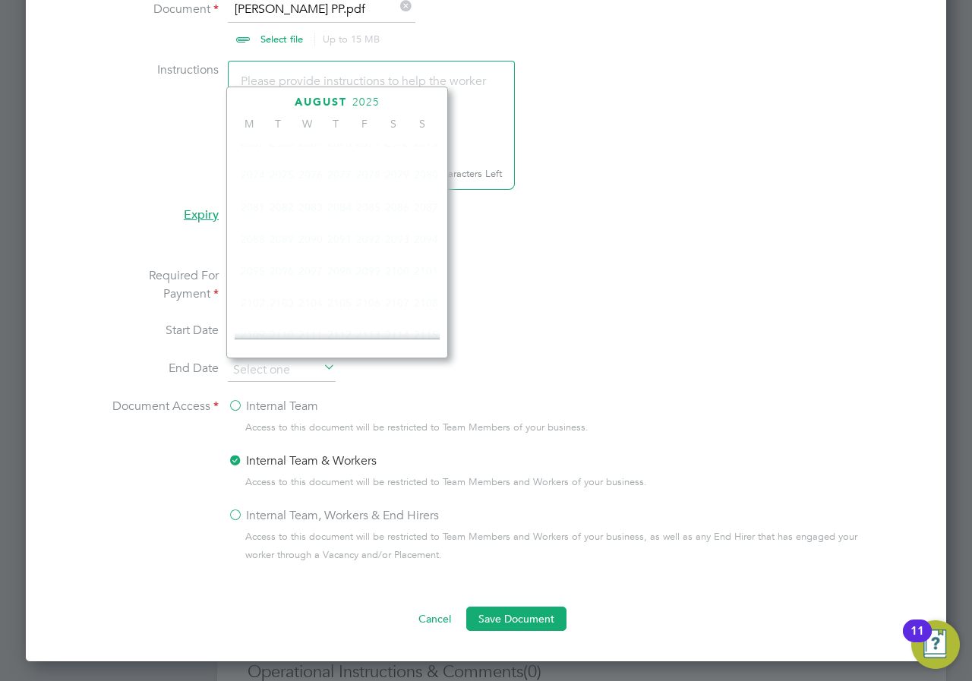
scroll to position [402, 0]
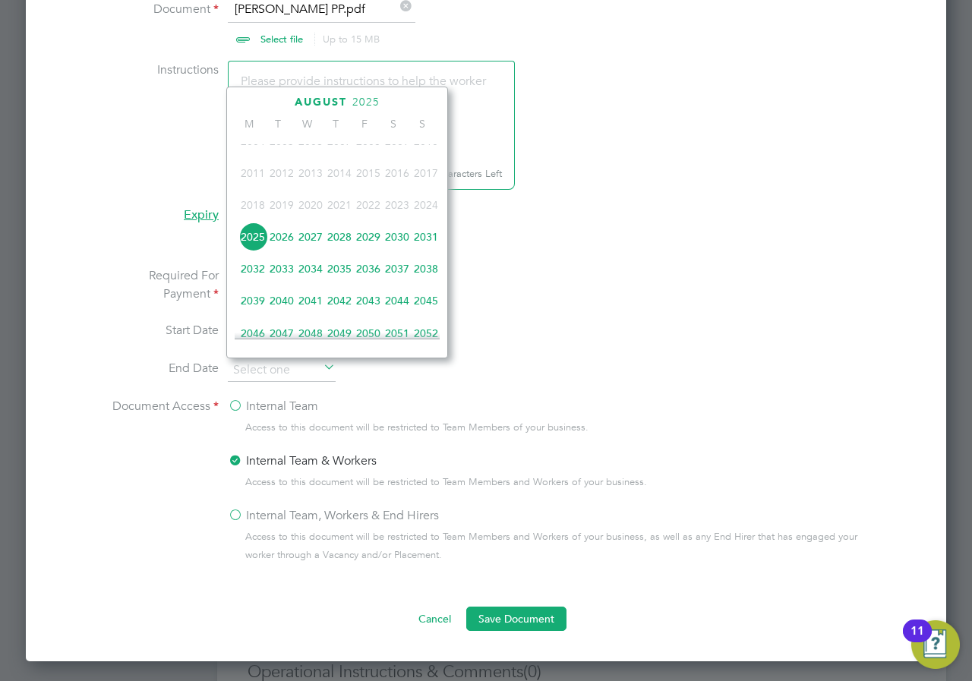
click at [402, 216] on span "2023" at bounding box center [397, 205] width 29 height 29
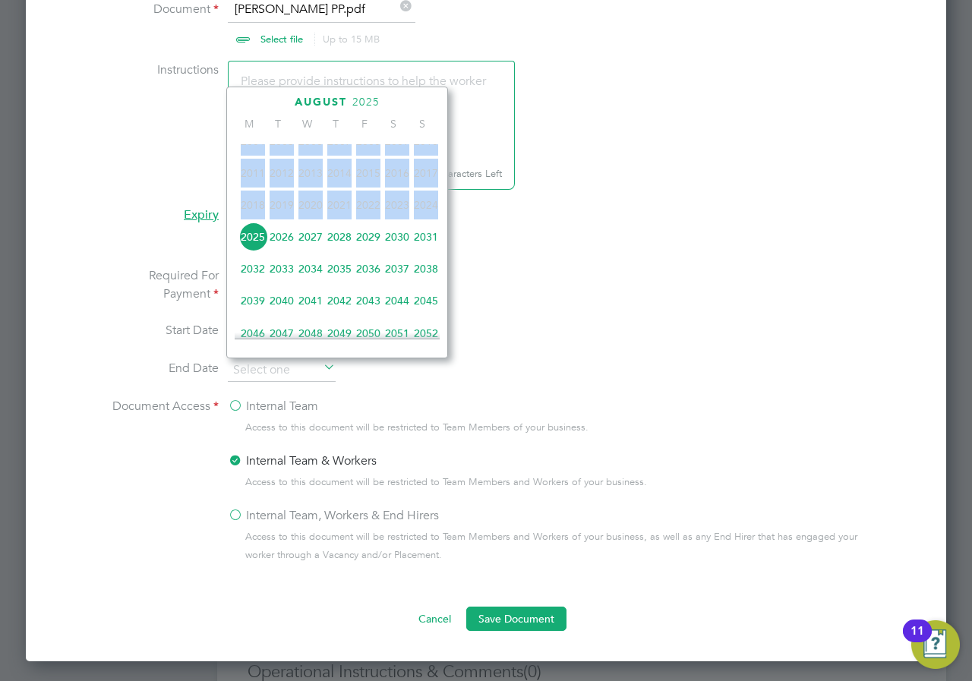
click at [400, 216] on span "2023" at bounding box center [397, 205] width 29 height 29
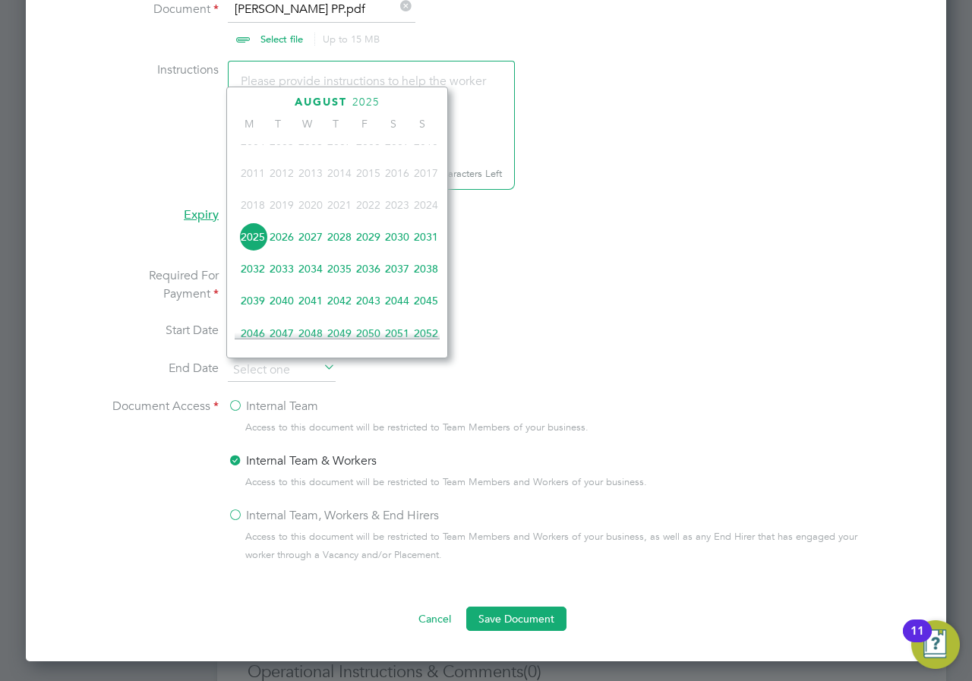
click at [565, 303] on li "Required For Payment Yes No" at bounding box center [486, 293] width 762 height 55
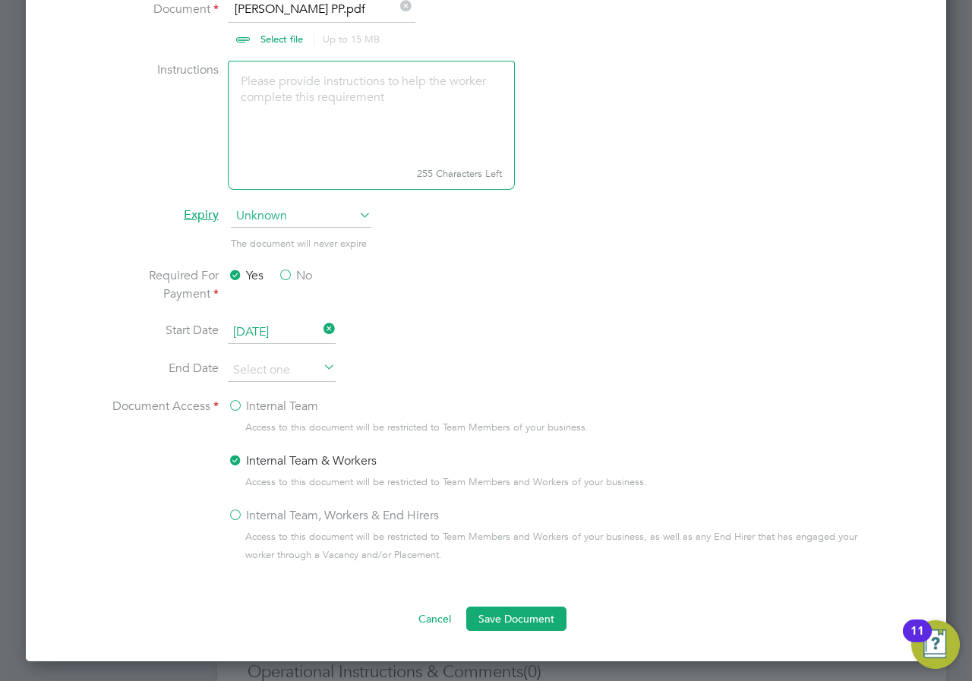
click at [320, 366] on icon at bounding box center [320, 368] width 0 height 21
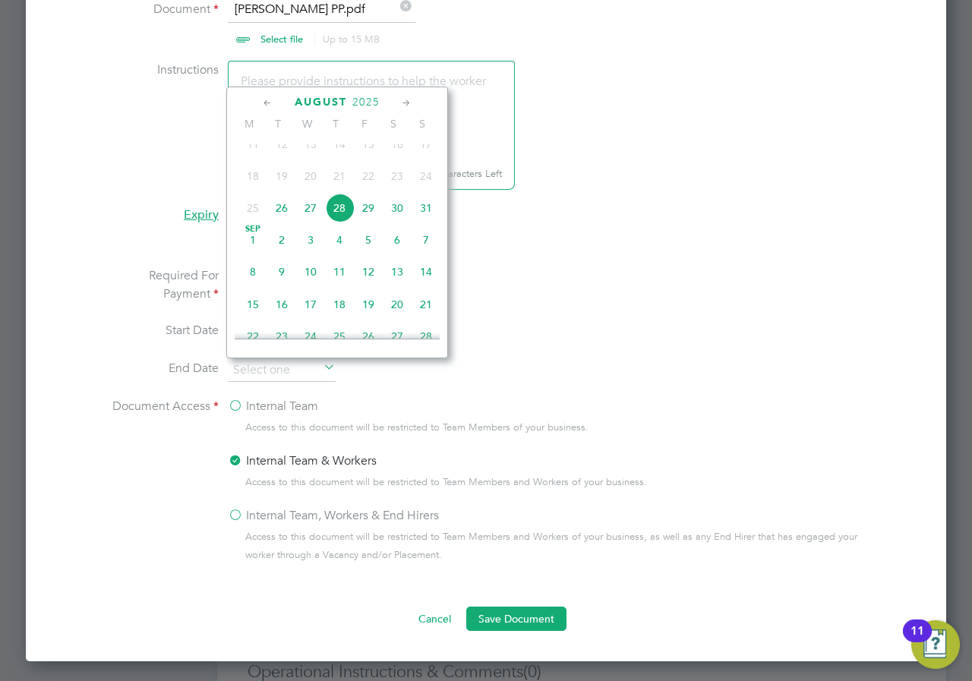
click at [282, 222] on span "26" at bounding box center [281, 208] width 29 height 29
type input "[DATE]"
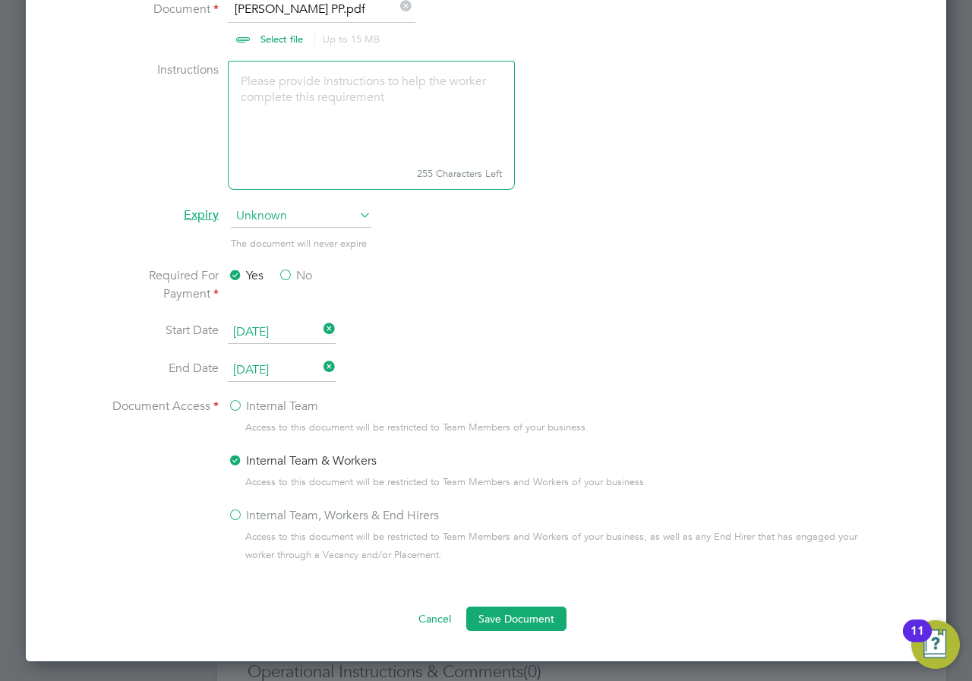
click at [652, 310] on li "Required For Payment Yes No" at bounding box center [486, 293] width 762 height 55
click at [241, 518] on label "Internal Team, Workers & End Hirers" at bounding box center [333, 515] width 211 height 18
click at [0, 0] on input "Internal Team, Workers & End Hirers" at bounding box center [0, 0] width 0 height 0
click at [508, 622] on button "Save Document" at bounding box center [516, 618] width 100 height 24
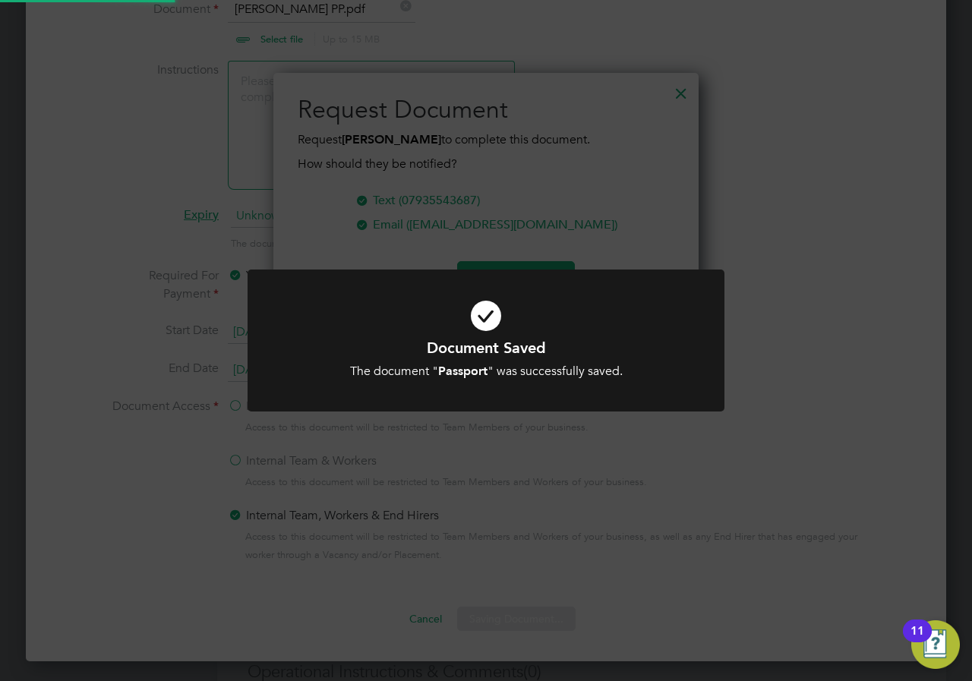
scroll to position [244, 426]
click at [515, 323] on icon at bounding box center [485, 315] width 395 height 59
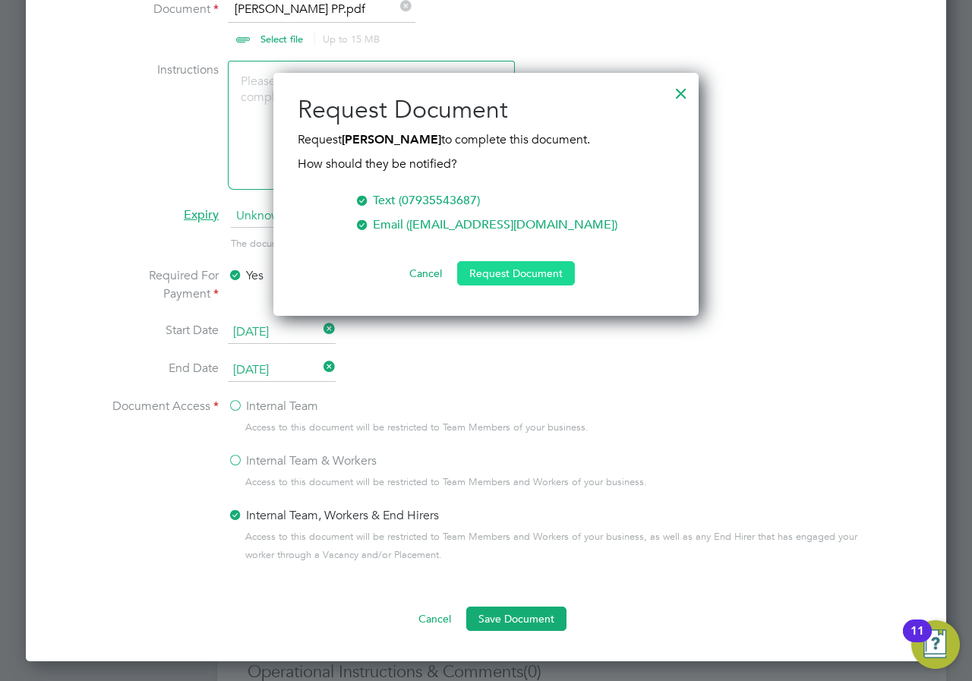
click at [506, 279] on button "Request Document" at bounding box center [516, 273] width 118 height 24
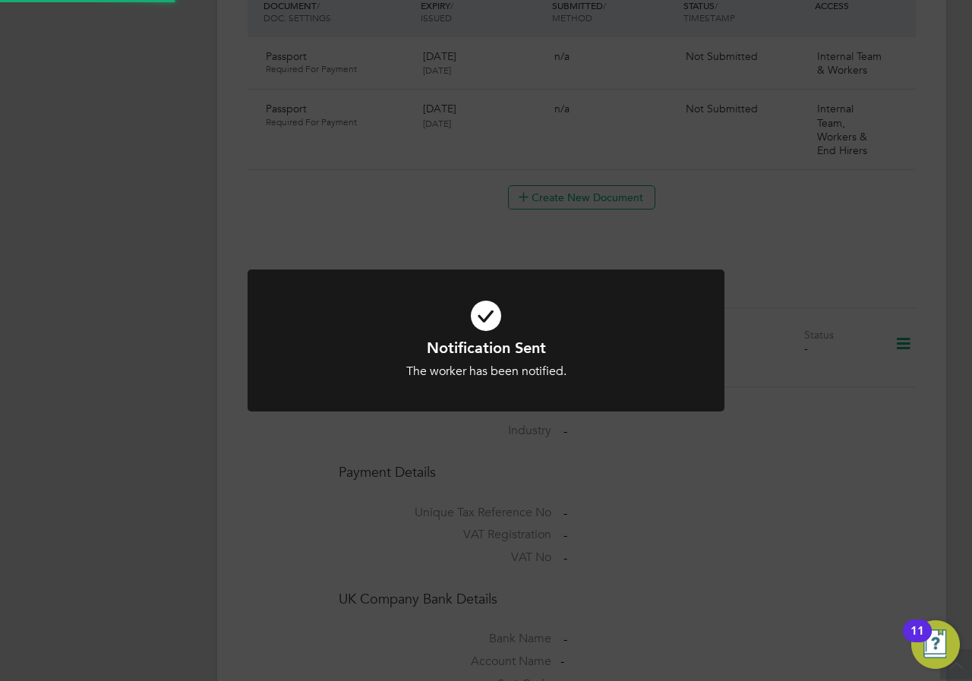
scroll to position [1012, 0]
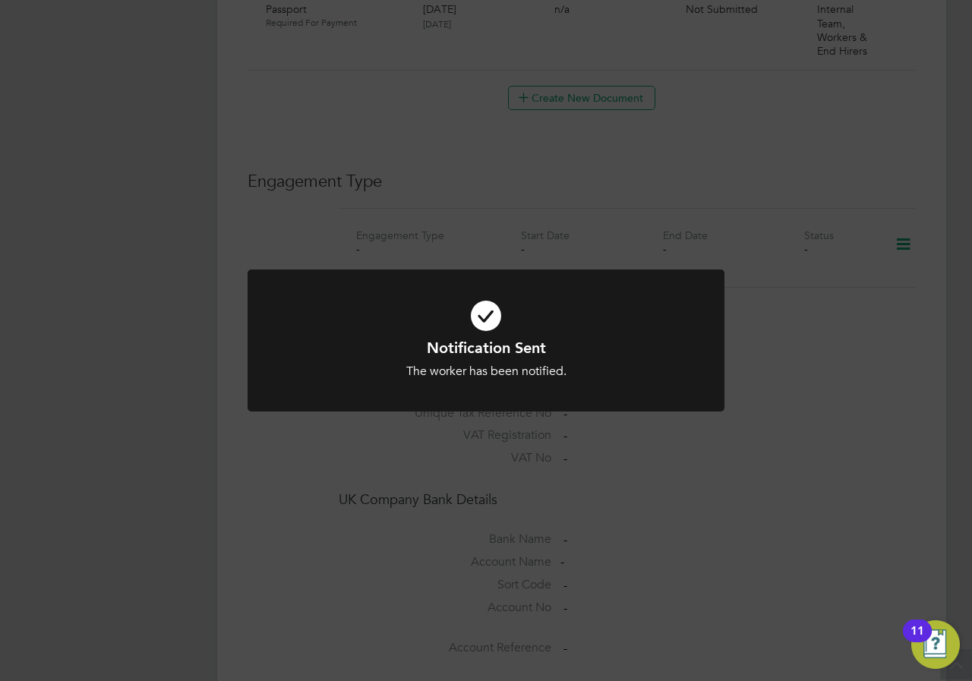
click at [644, 429] on div "Notification Sent The worker has been notified. Cancel Okay" at bounding box center [485, 349] width 477 height 160
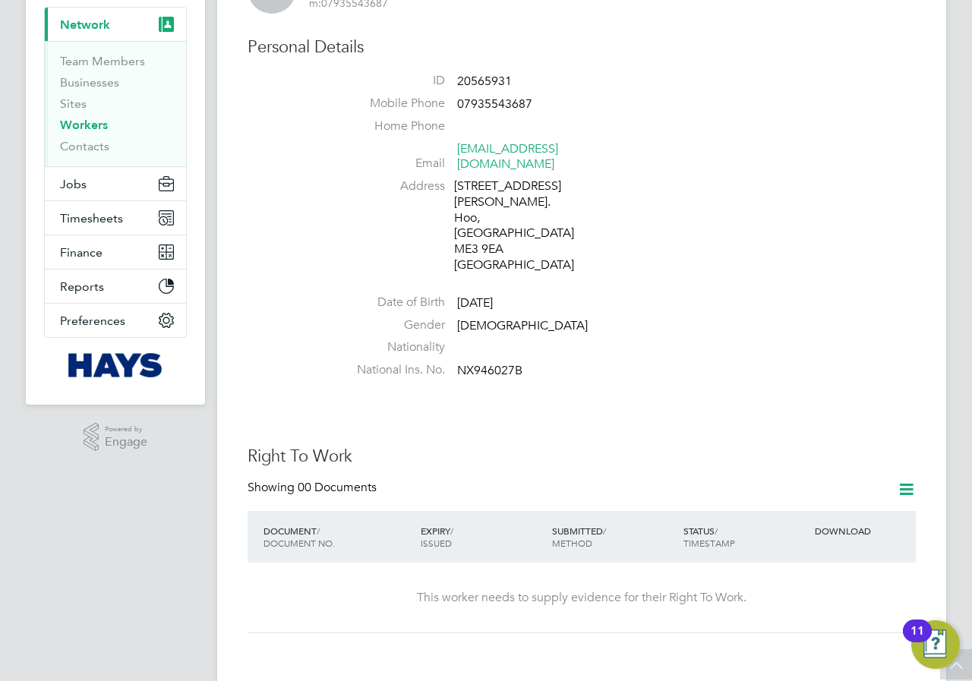
scroll to position [0, 0]
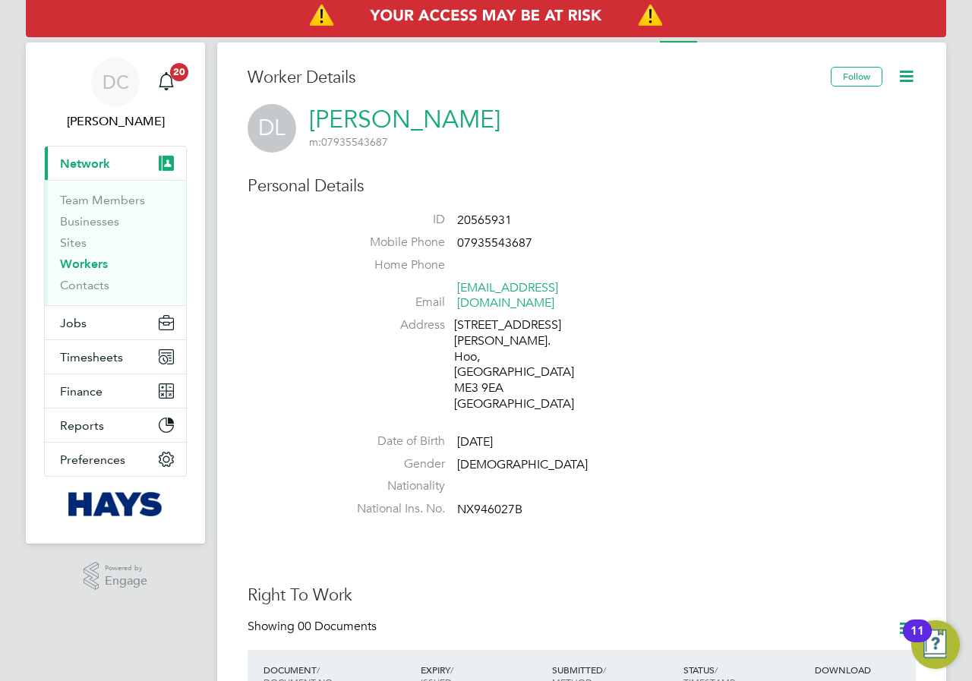
click at [906, 75] on icon at bounding box center [905, 76] width 19 height 19
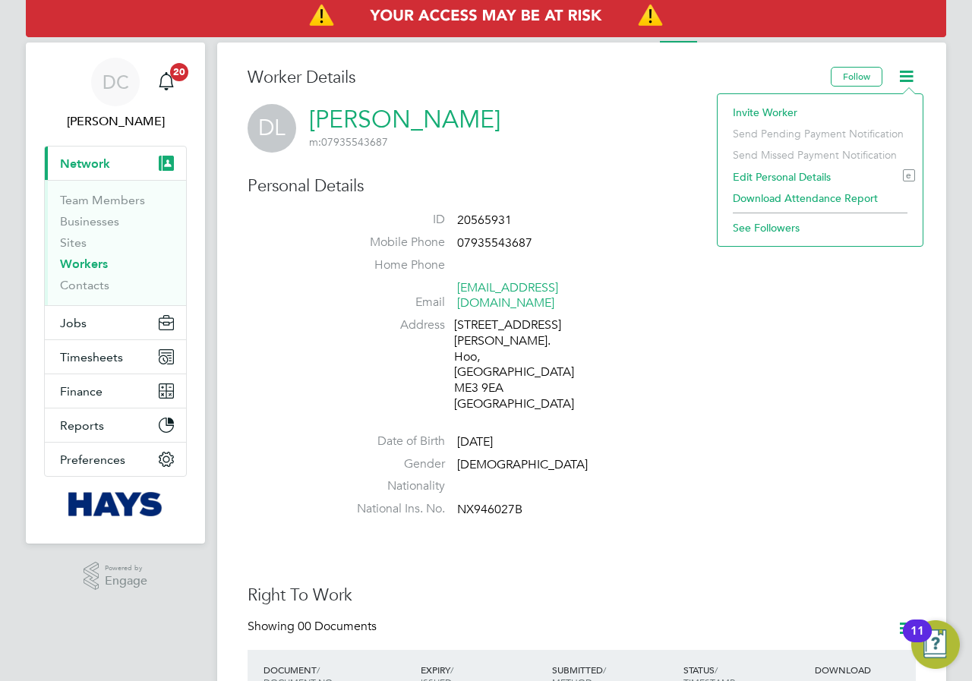
click at [778, 276] on li "Home Phone" at bounding box center [627, 268] width 577 height 23
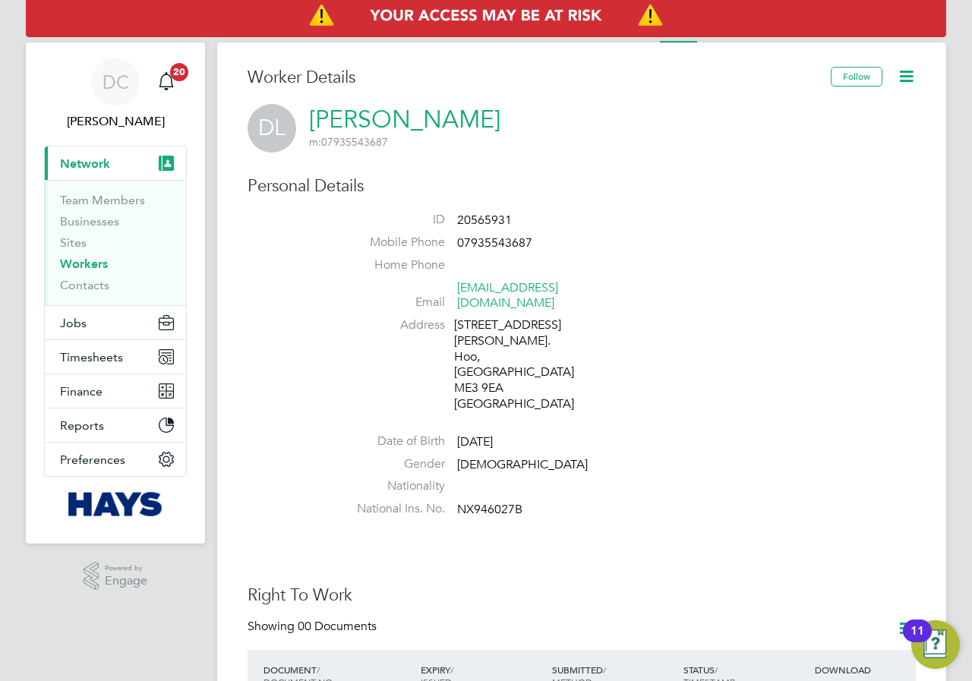
click at [82, 263] on link "Workers" at bounding box center [84, 264] width 48 height 14
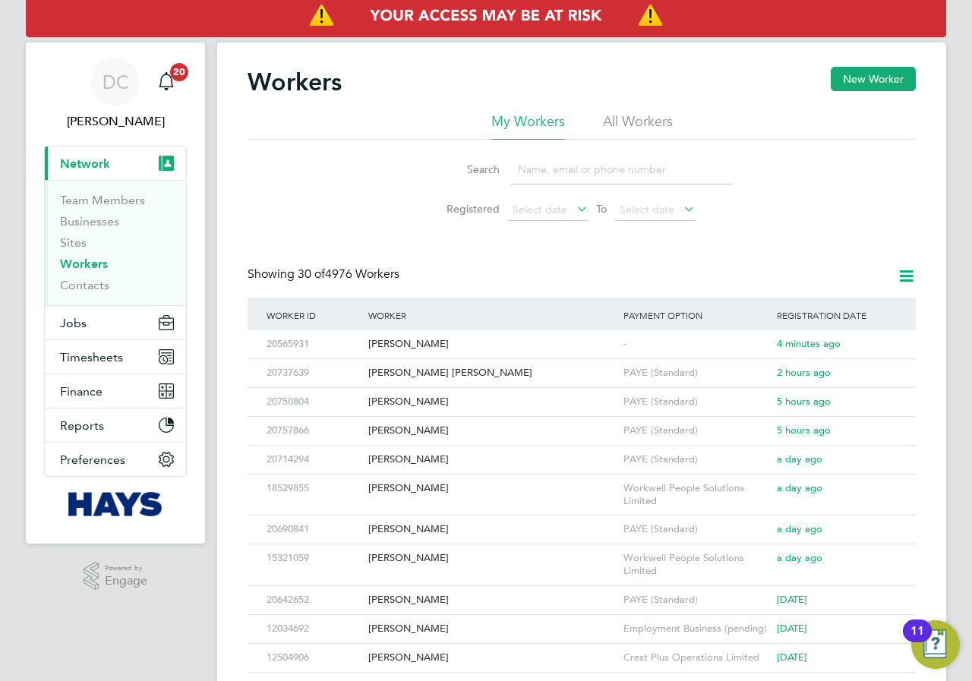
click at [550, 172] on input at bounding box center [621, 170] width 222 height 30
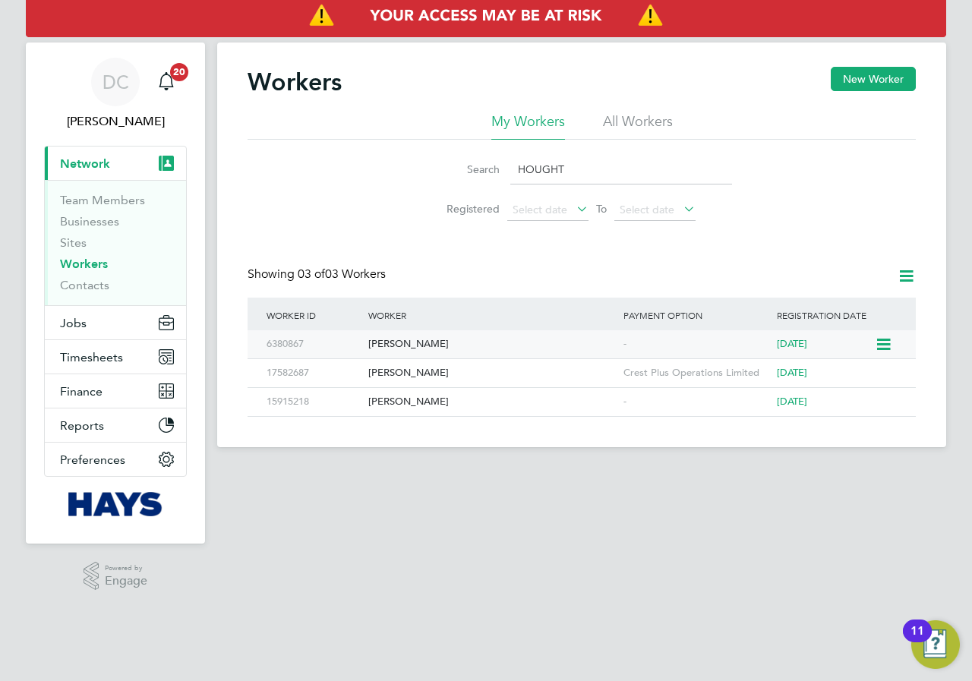
type input "HOUGHT"
click at [877, 342] on icon at bounding box center [881, 344] width 15 height 18
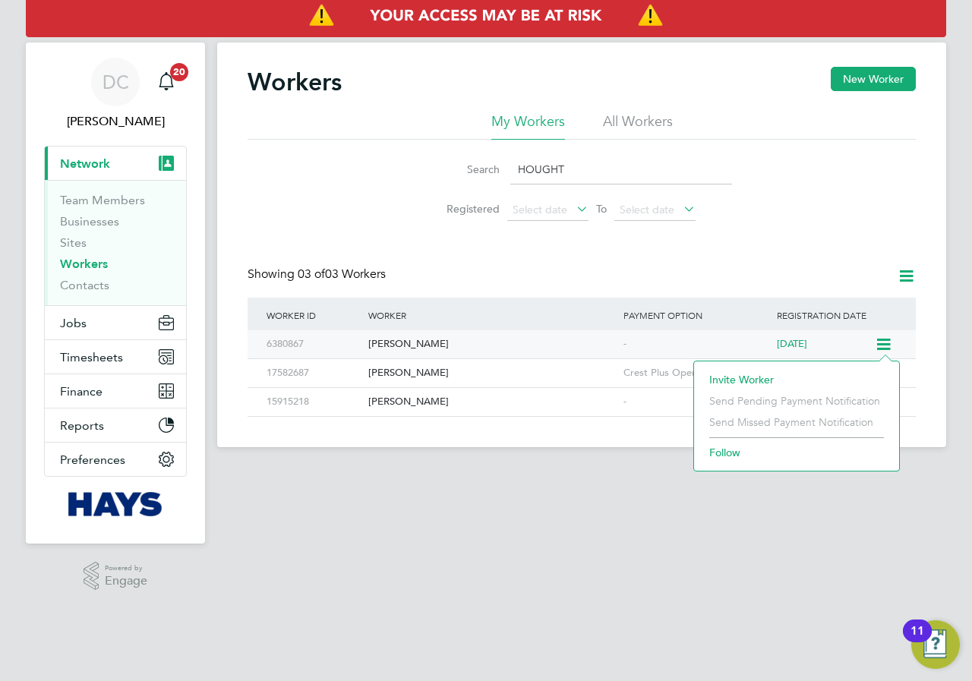
click at [423, 342] on div "[PERSON_NAME]" at bounding box center [491, 344] width 255 height 28
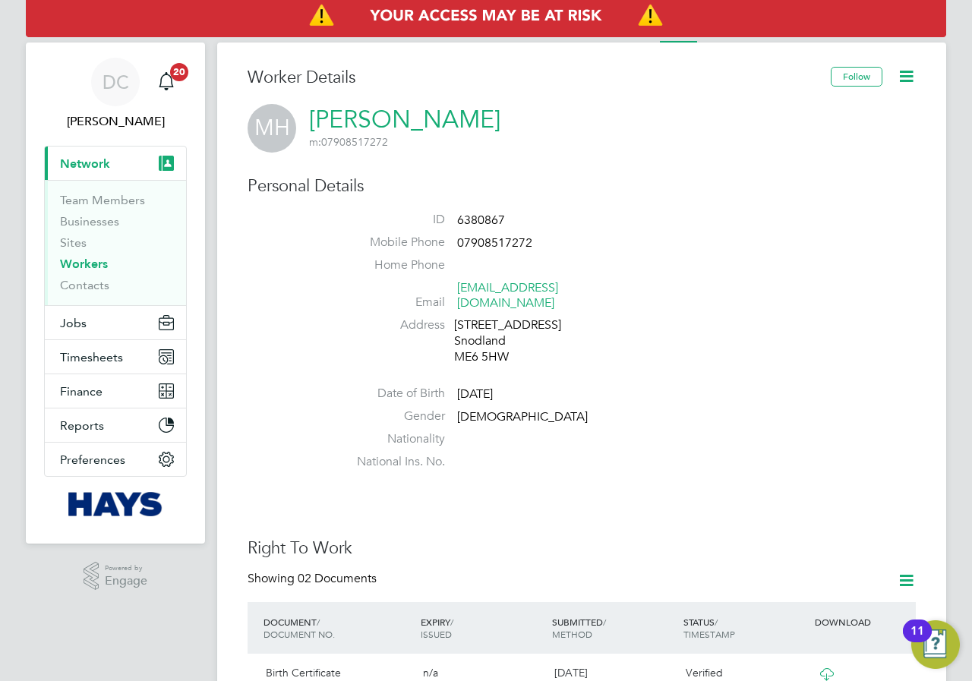
click at [88, 169] on span "Network" at bounding box center [85, 163] width 50 height 14
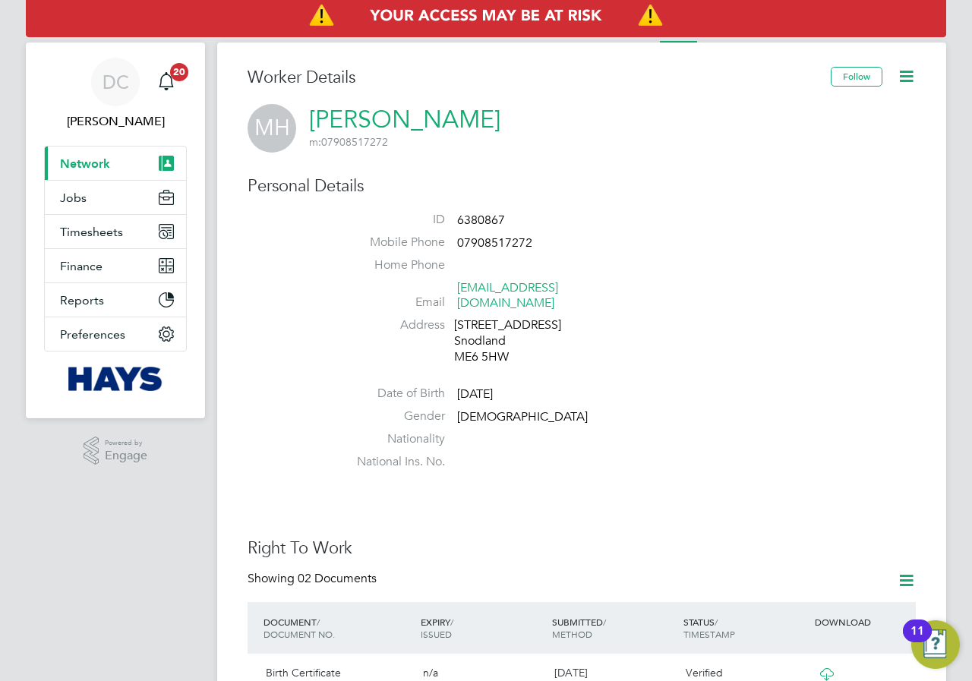
click at [88, 169] on span "Network" at bounding box center [85, 163] width 50 height 14
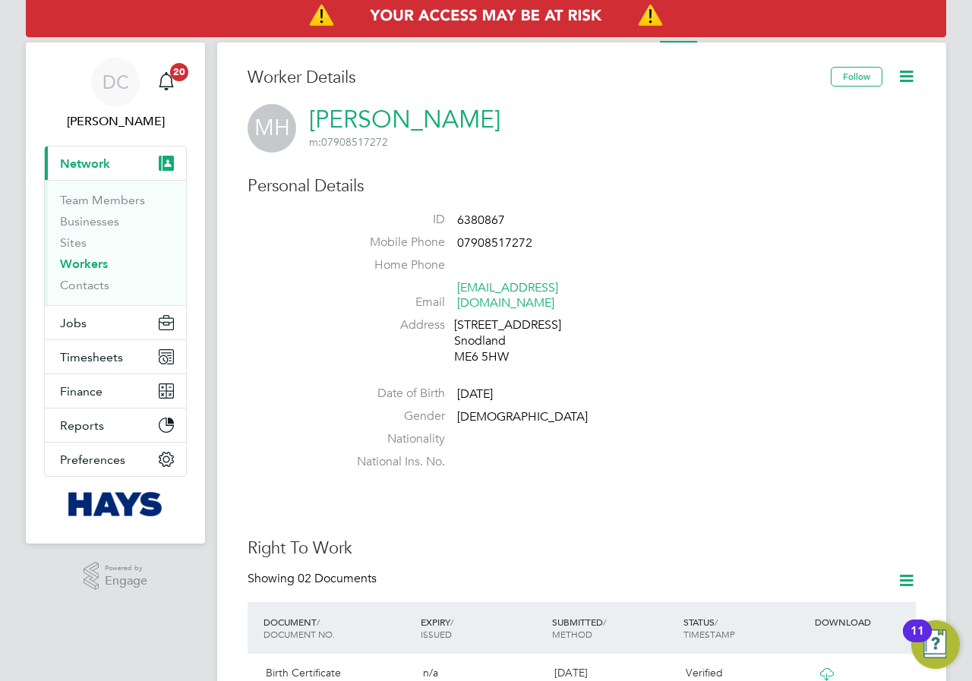
click at [88, 169] on span "Network" at bounding box center [85, 163] width 50 height 14
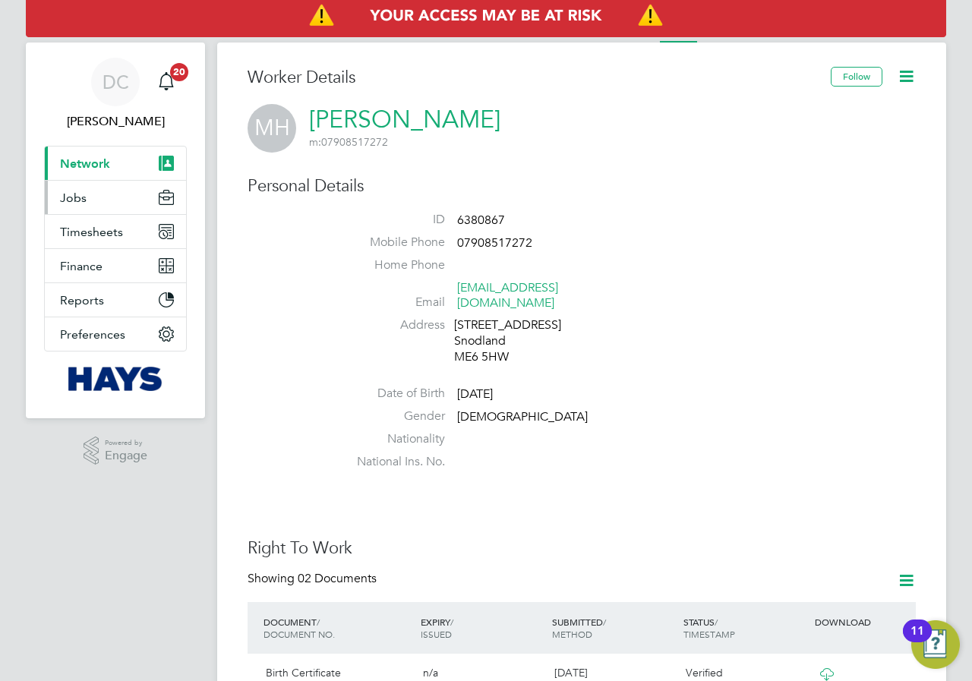
click at [71, 197] on span "Jobs" at bounding box center [73, 198] width 27 height 14
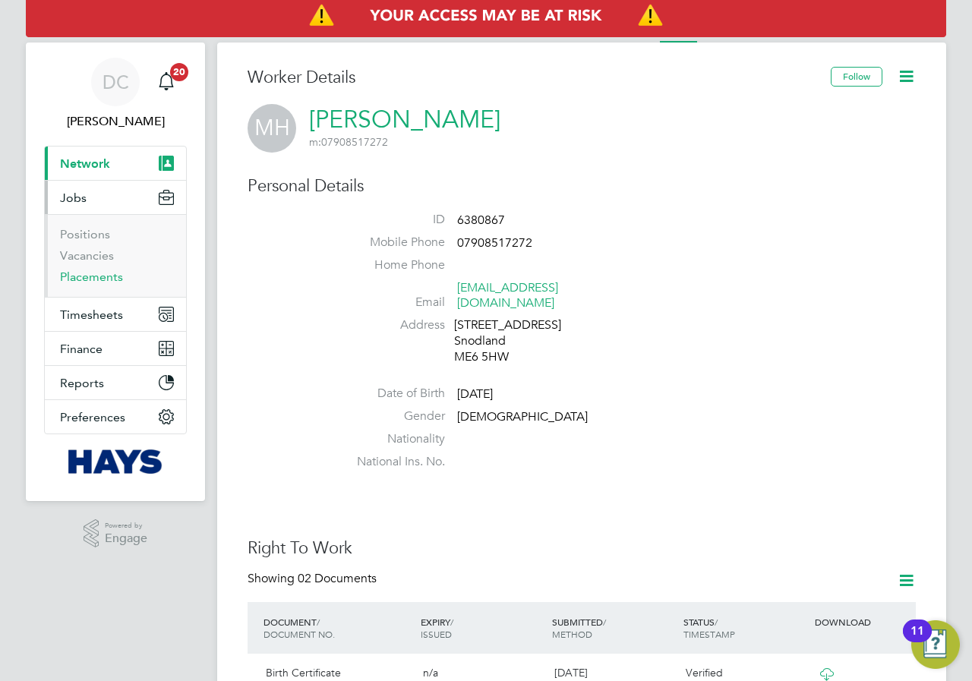
click at [87, 275] on link "Placements" at bounding box center [91, 276] width 63 height 14
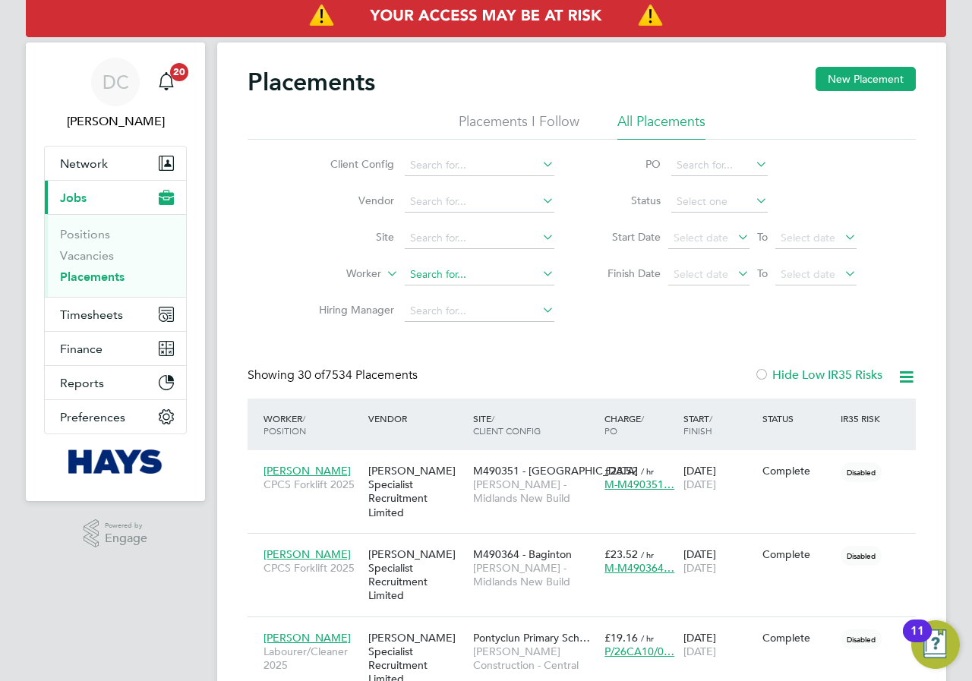
click at [439, 273] on input at bounding box center [480, 274] width 150 height 21
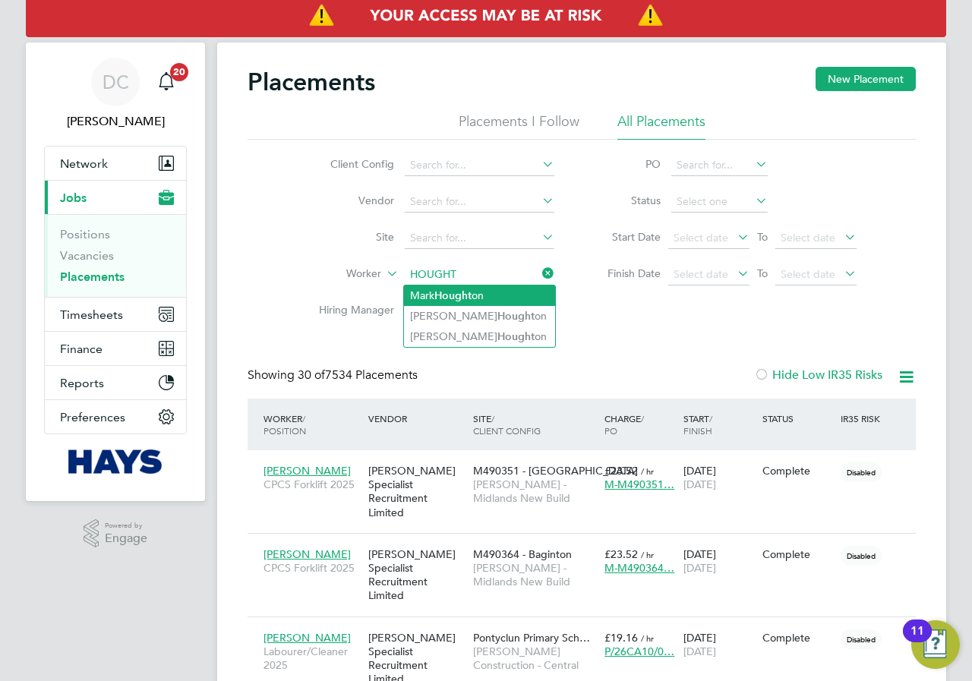
click at [475, 295] on li "[PERSON_NAME] on" at bounding box center [479, 295] width 151 height 20
type input "[PERSON_NAME]"
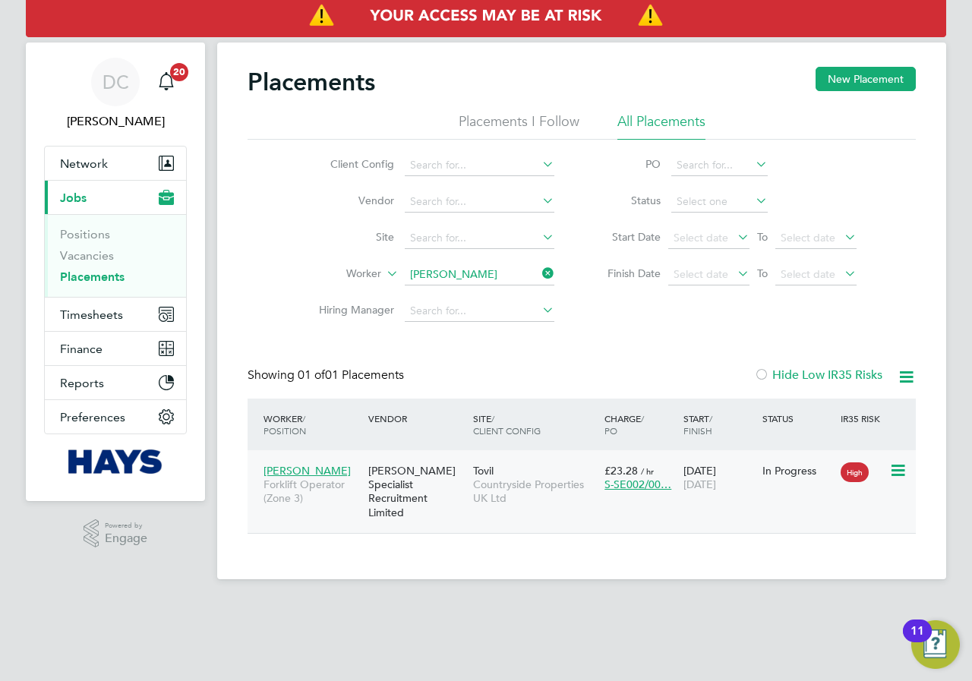
click at [899, 469] on icon at bounding box center [896, 470] width 15 height 18
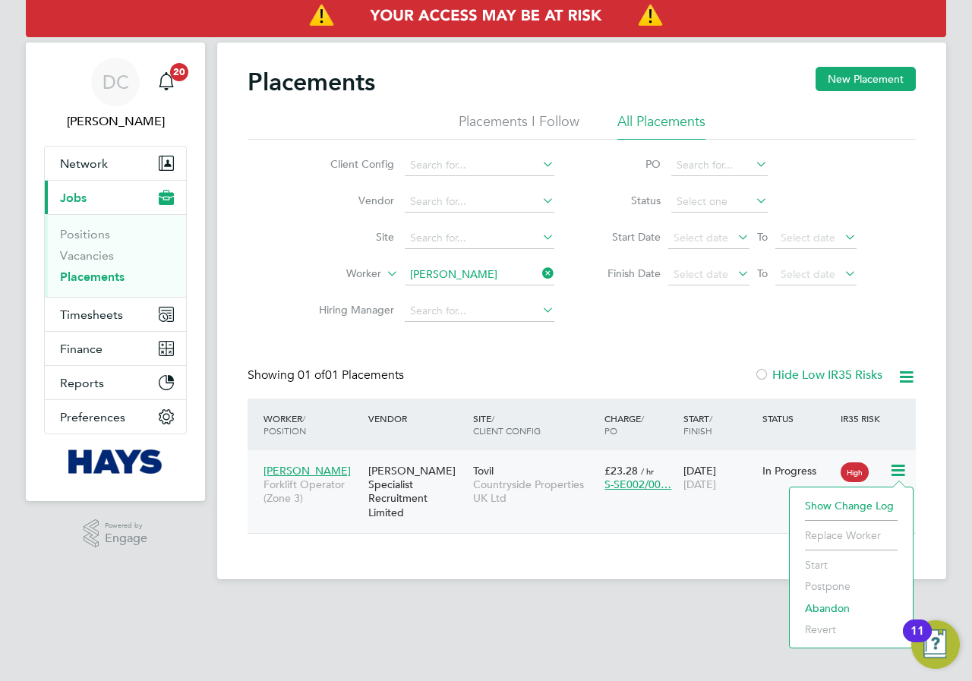
click at [290, 471] on span "[PERSON_NAME]" at bounding box center [306, 471] width 87 height 14
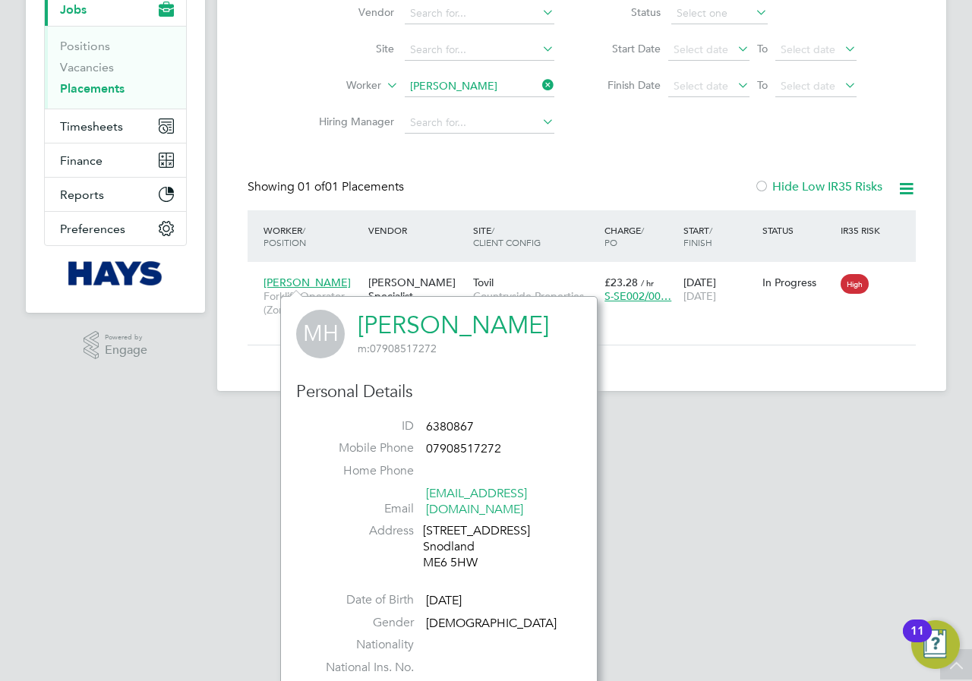
click at [670, 415] on html "DC [PERSON_NAME] Notifications 20 Applications: Network Team Members Businesses…" at bounding box center [486, 113] width 972 height 603
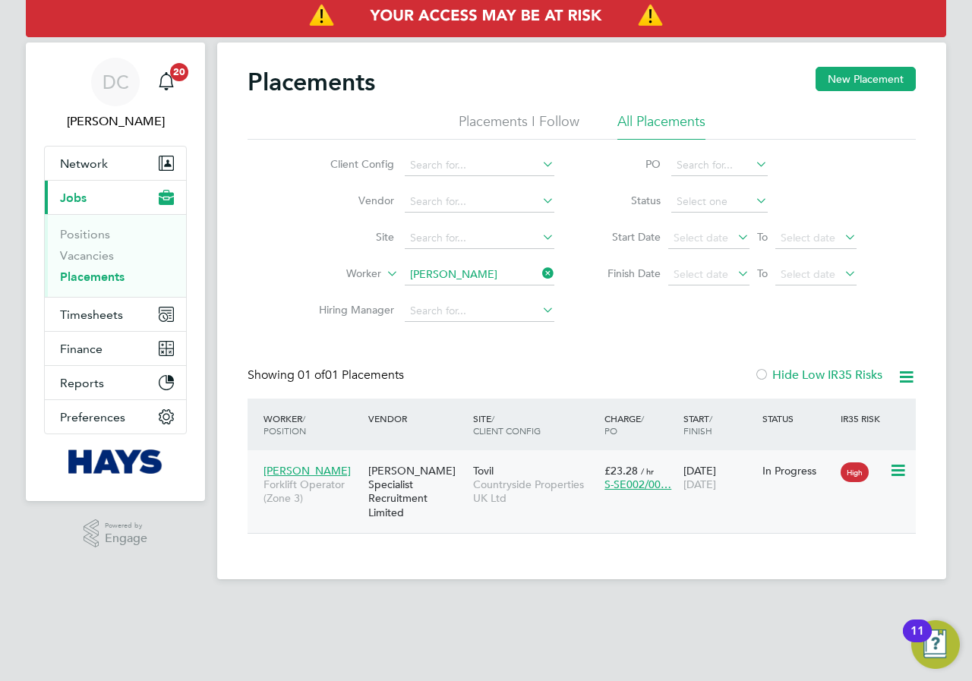
click at [417, 486] on div "[PERSON_NAME] Specialist Recruitment Limited" at bounding box center [416, 491] width 105 height 71
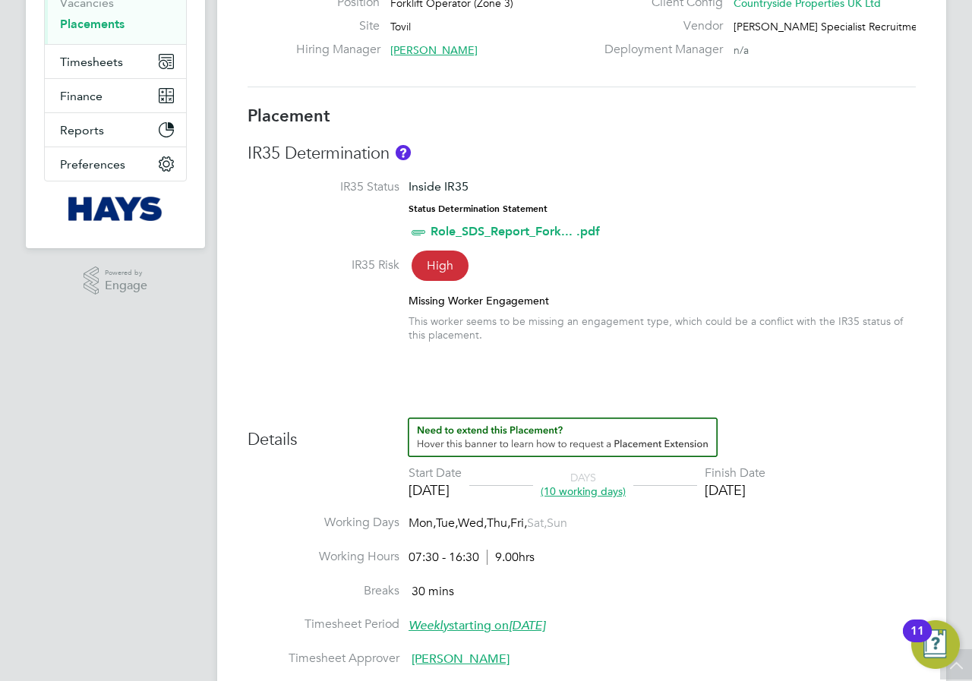
scroll to position [122, 0]
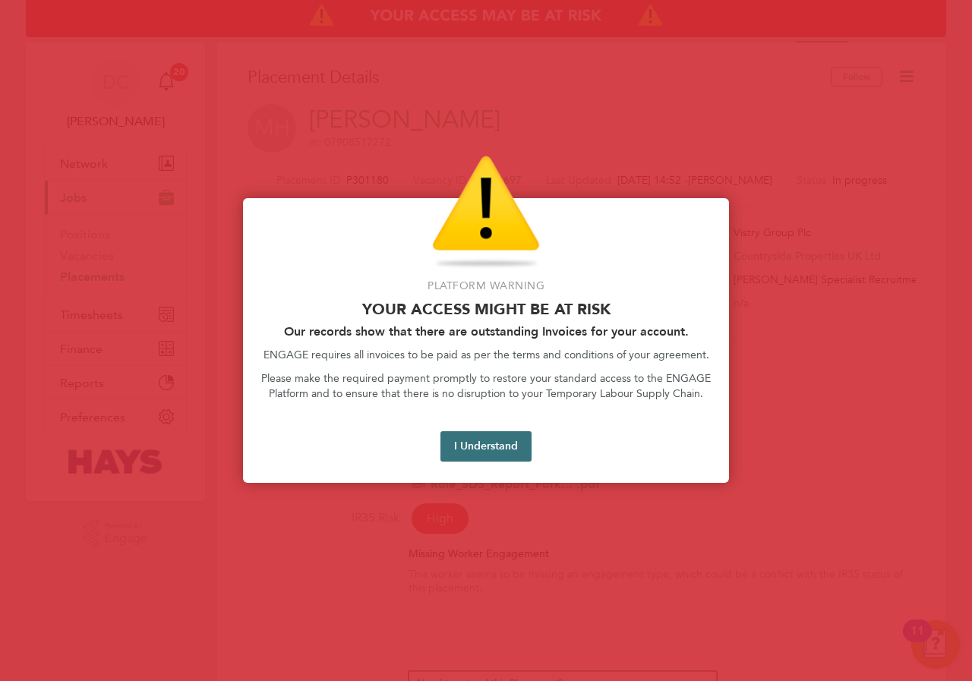
click at [477, 443] on button "I Understand" at bounding box center [485, 446] width 91 height 30
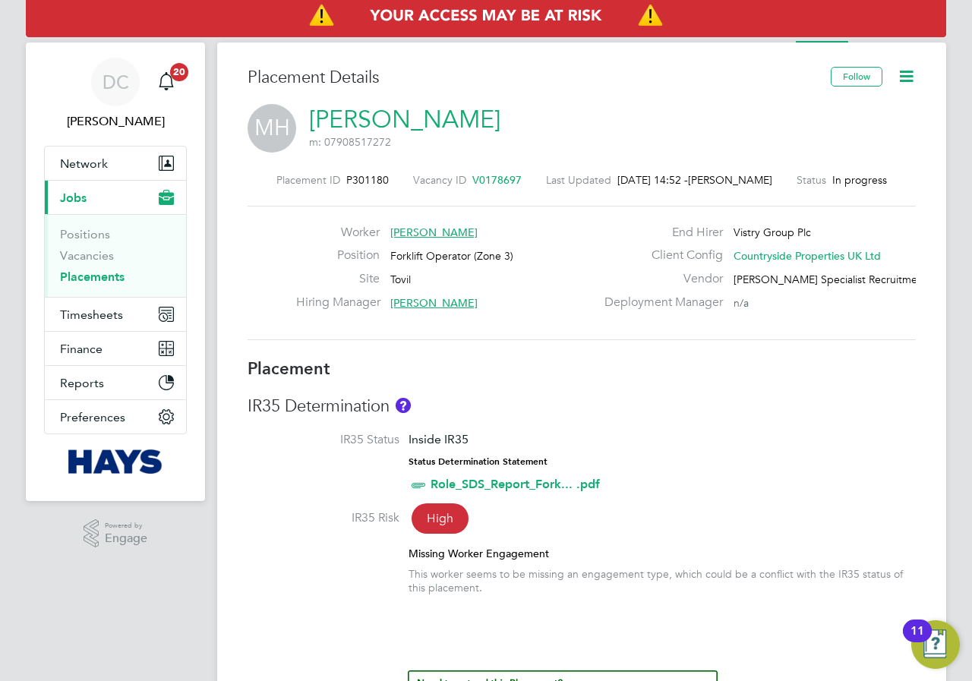
click at [477, 178] on span "V0178697" at bounding box center [496, 180] width 49 height 14
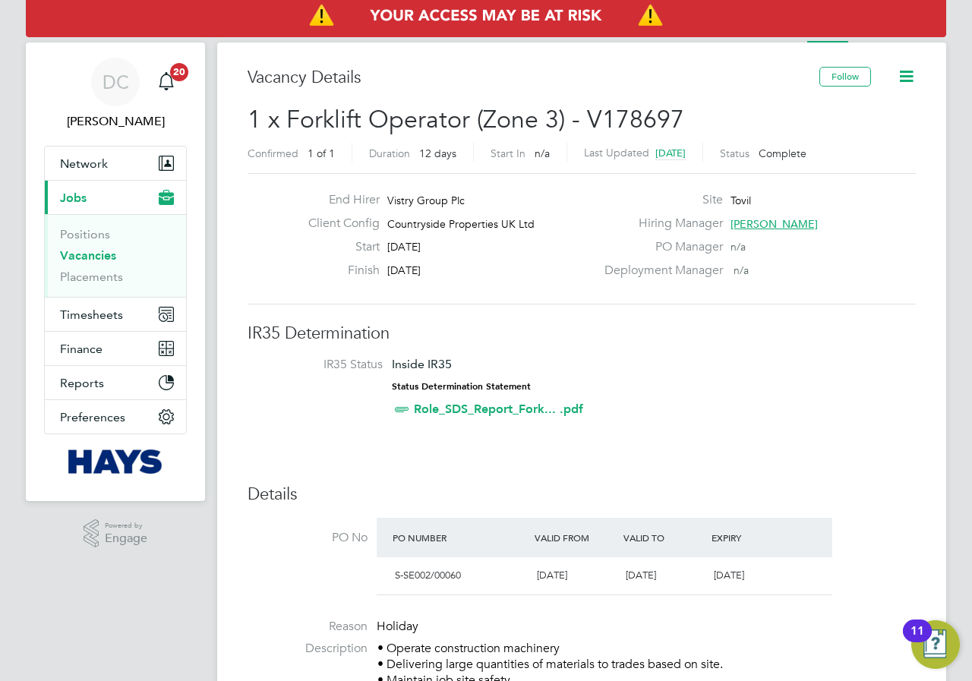
click at [906, 73] on icon at bounding box center [905, 76] width 19 height 19
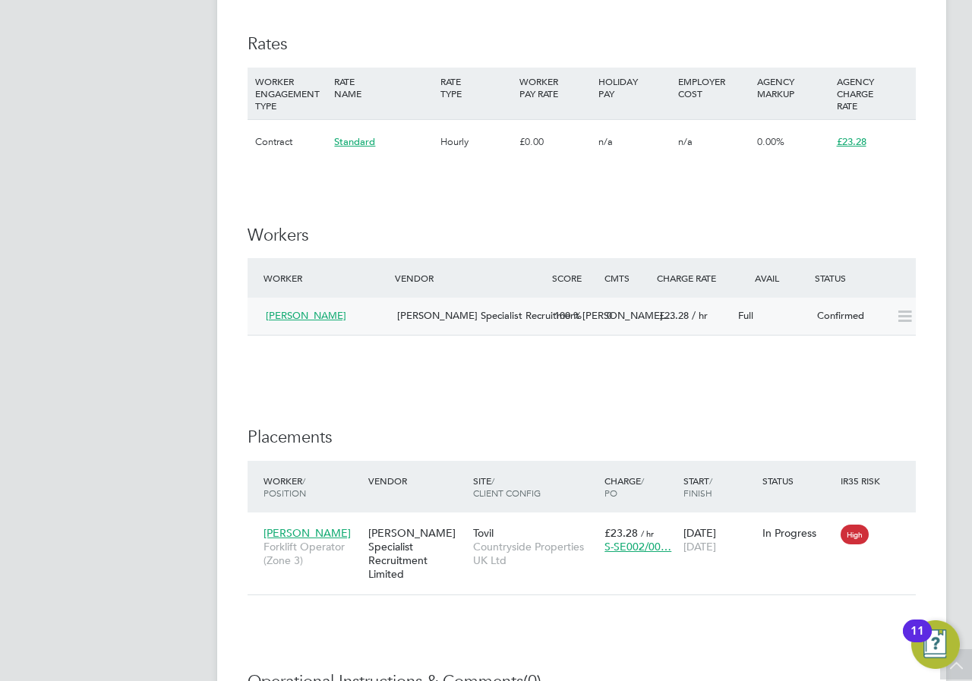
click at [902, 313] on icon at bounding box center [904, 316] width 19 height 12
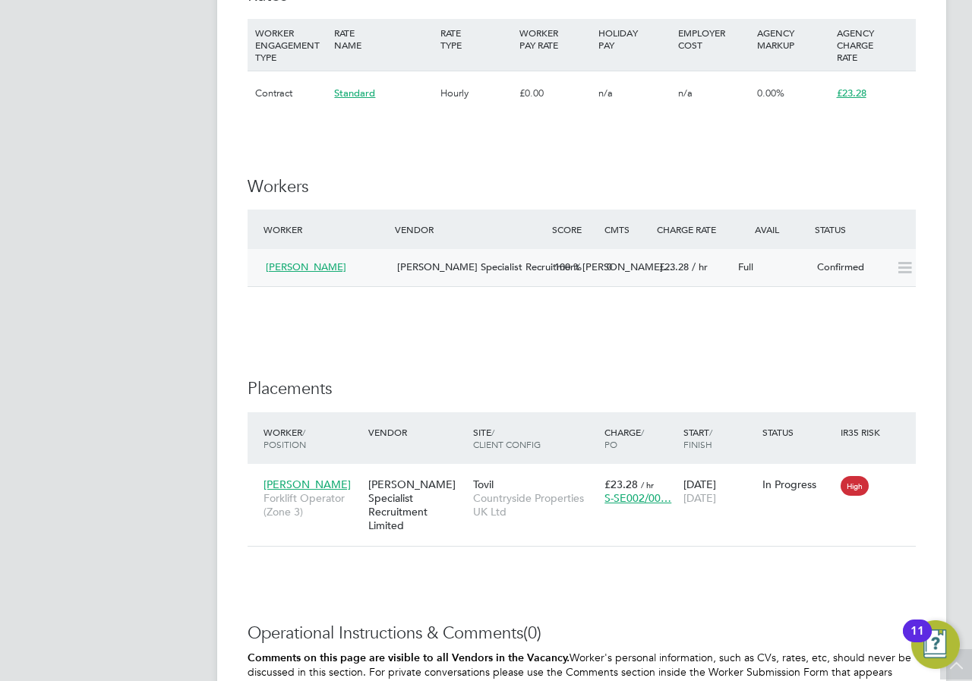
click at [842, 269] on div "Confirmed" at bounding box center [850, 267] width 79 height 25
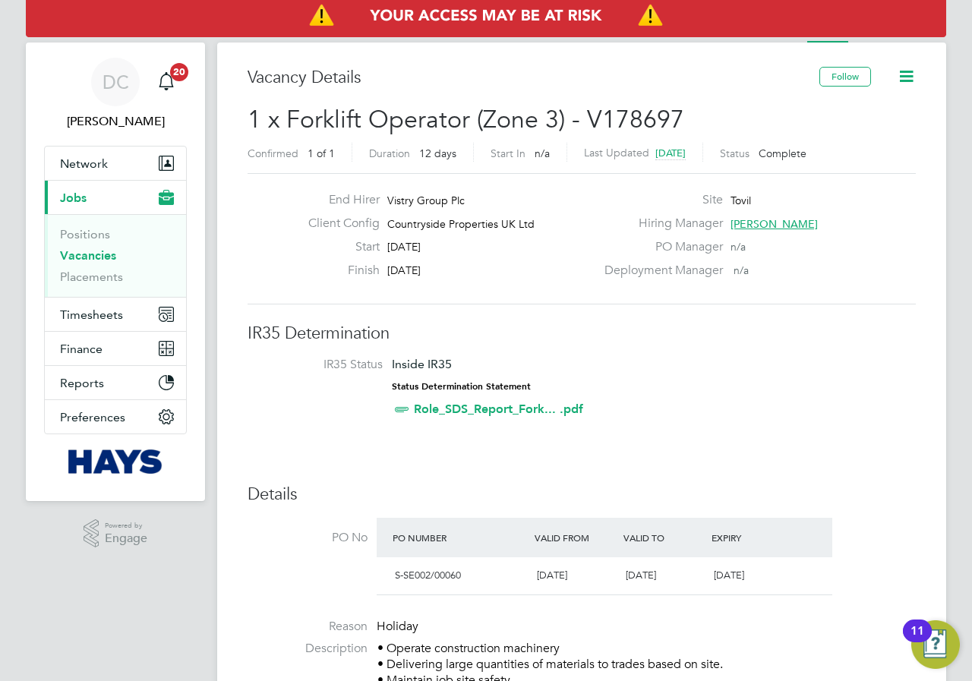
click at [909, 78] on icon at bounding box center [905, 76] width 19 height 19
click at [880, 136] on li "Update Status" at bounding box center [869, 133] width 88 height 21
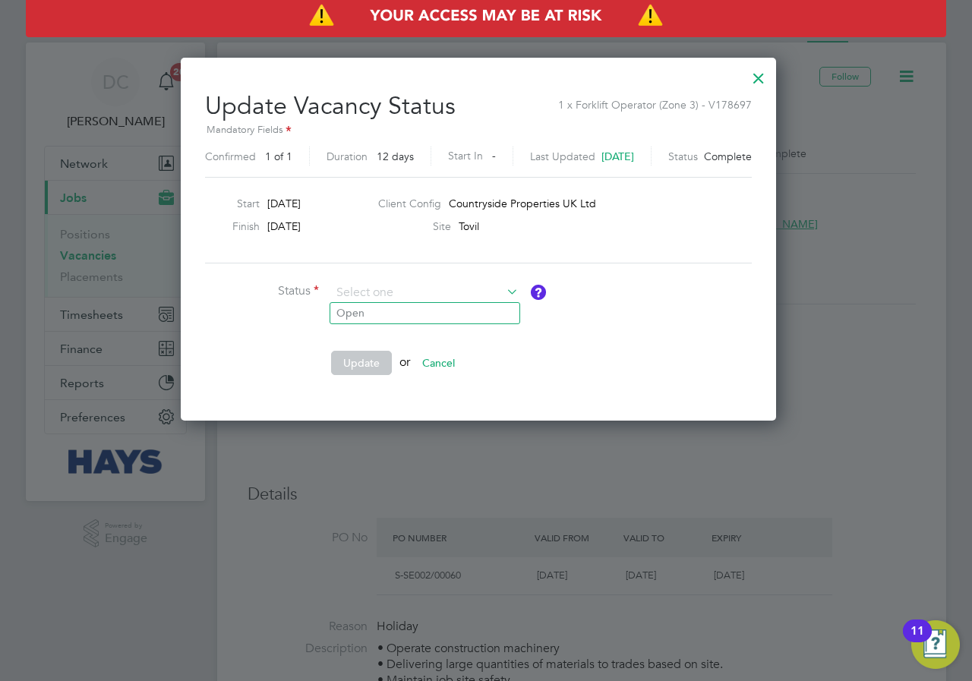
click at [407, 302] on ul "Open" at bounding box center [424, 312] width 191 height 21
click at [410, 295] on input at bounding box center [424, 293] width 187 height 23
click at [388, 318] on li "Open" at bounding box center [424, 314] width 189 height 20
type input "Open"
click at [373, 362] on button "Update" at bounding box center [361, 363] width 61 height 24
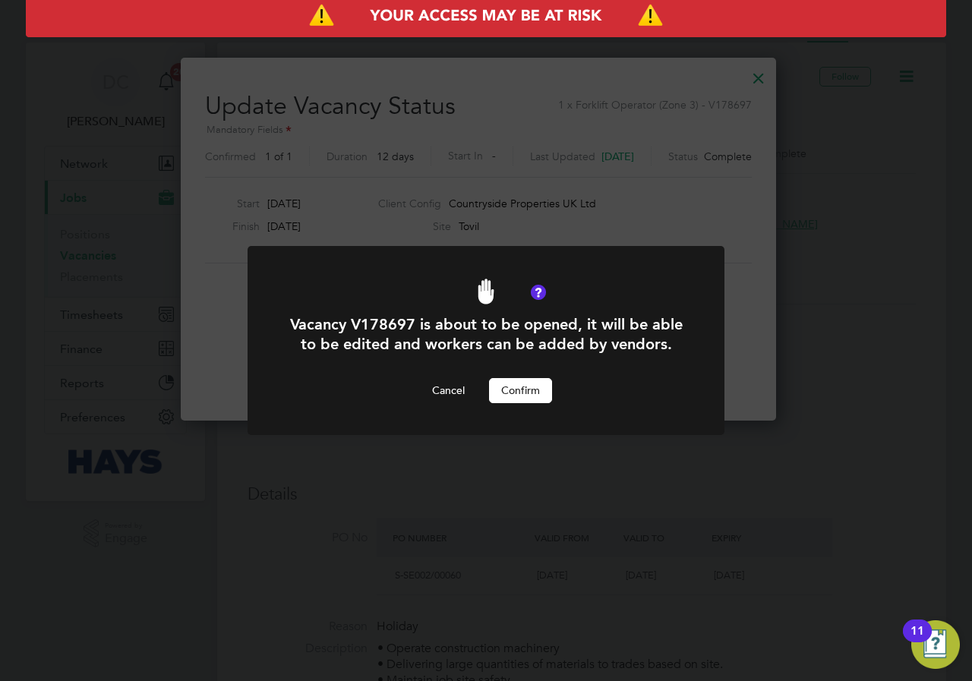
click at [515, 386] on button "Confirm" at bounding box center [520, 390] width 63 height 24
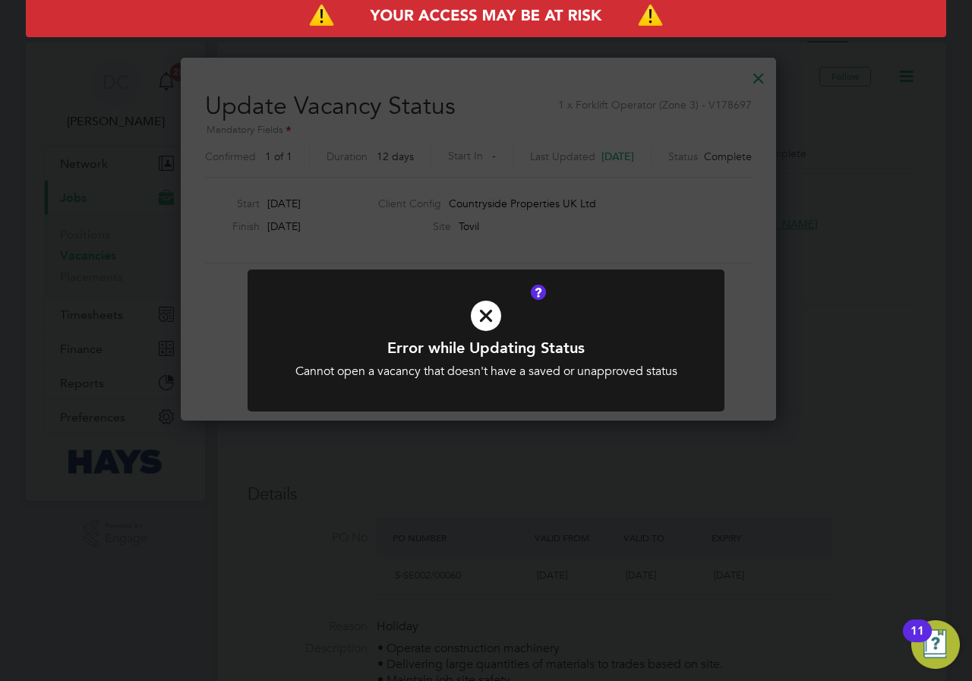
click at [480, 320] on icon at bounding box center [485, 315] width 395 height 59
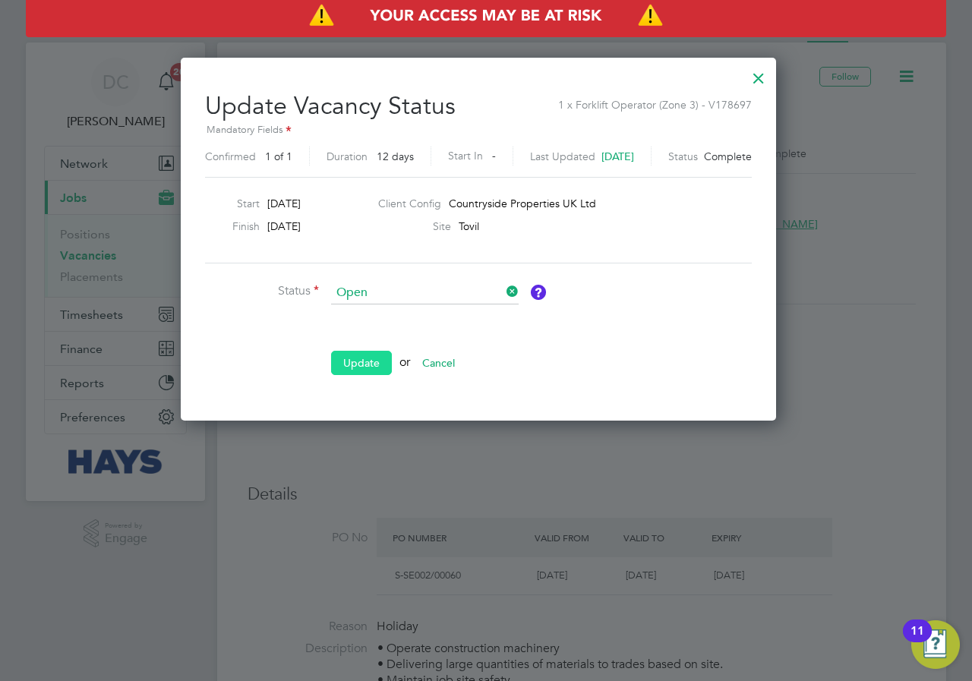
click at [371, 359] on button "Update" at bounding box center [361, 363] width 61 height 24
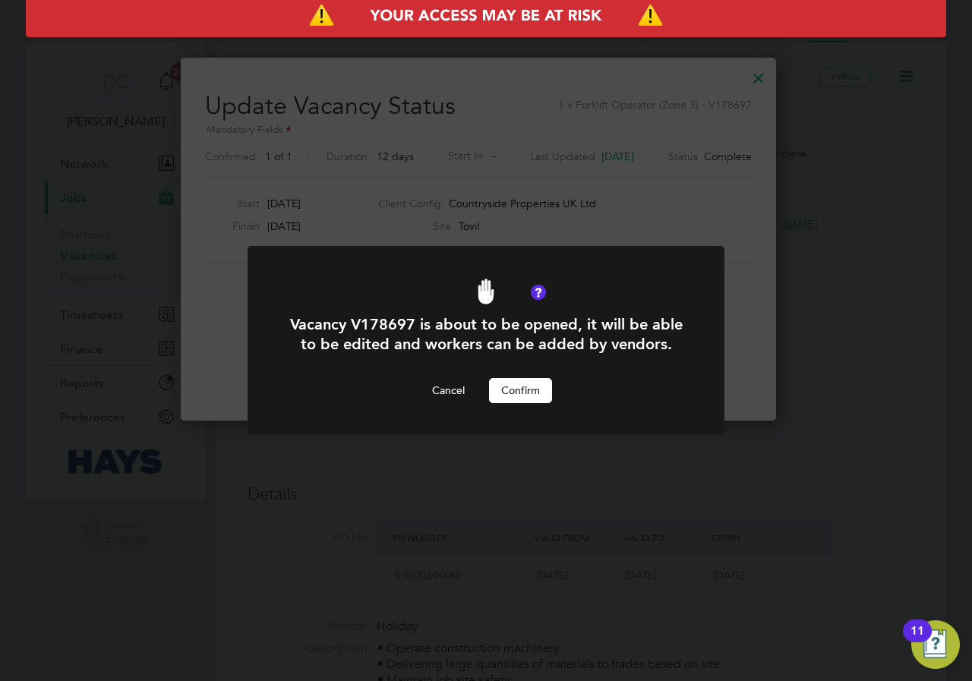
click at [526, 389] on button "Confirm" at bounding box center [520, 390] width 63 height 24
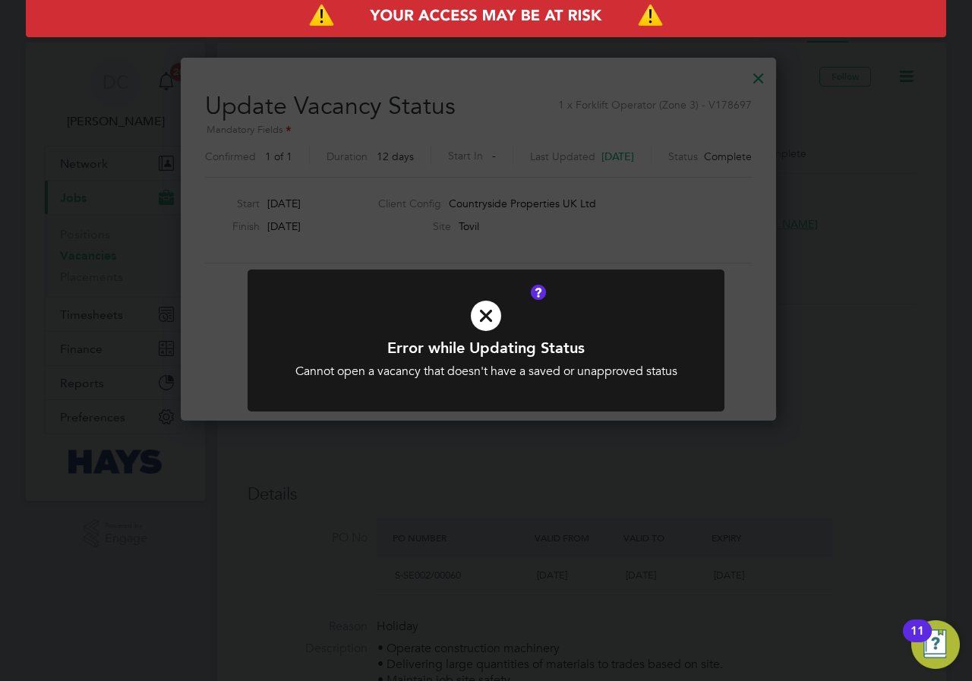
click at [480, 318] on icon at bounding box center [485, 315] width 395 height 59
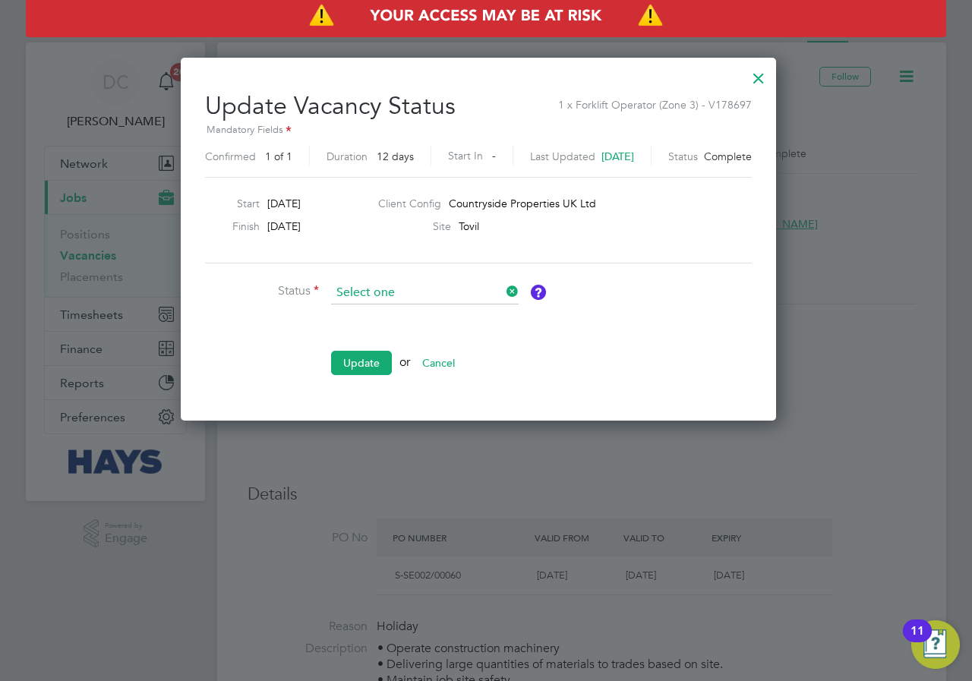
click at [416, 292] on input at bounding box center [424, 293] width 187 height 23
click at [447, 361] on button "Cancel" at bounding box center [438, 363] width 57 height 24
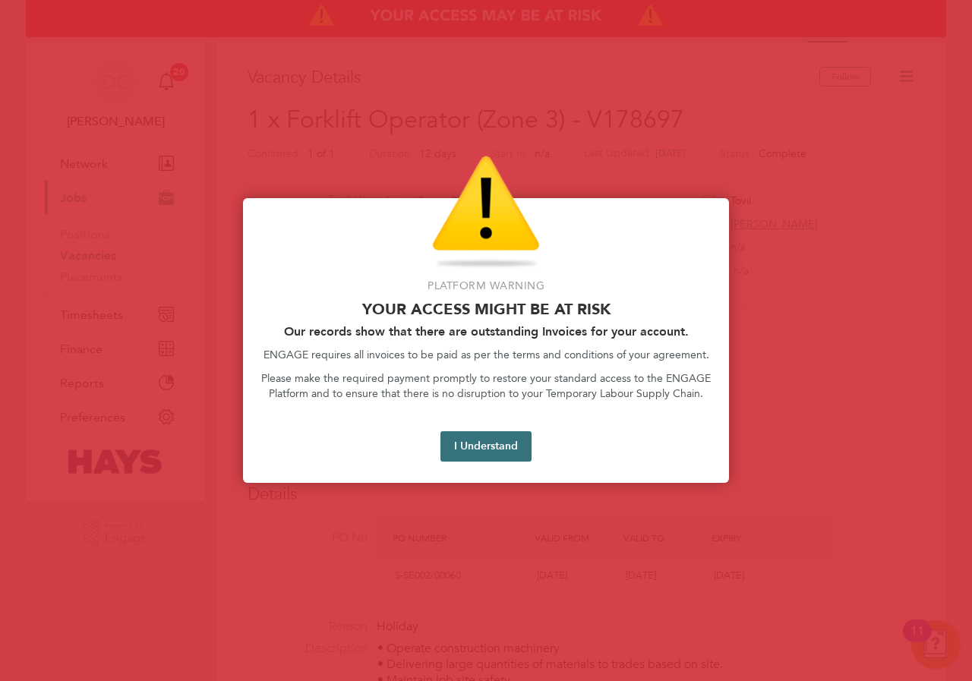
click at [494, 449] on button "I Understand" at bounding box center [485, 446] width 91 height 30
